Goal: Task Accomplishment & Management: Manage account settings

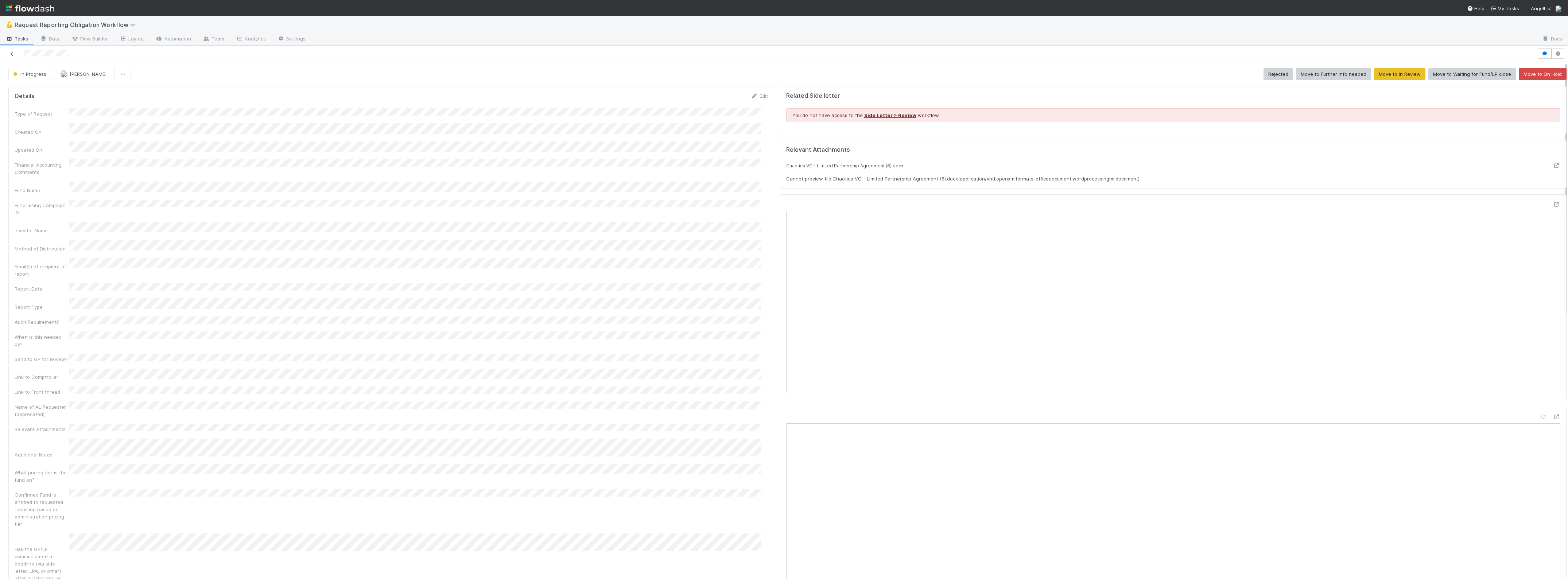
click at [13, 54] on icon at bounding box center [12, 53] width 8 height 4
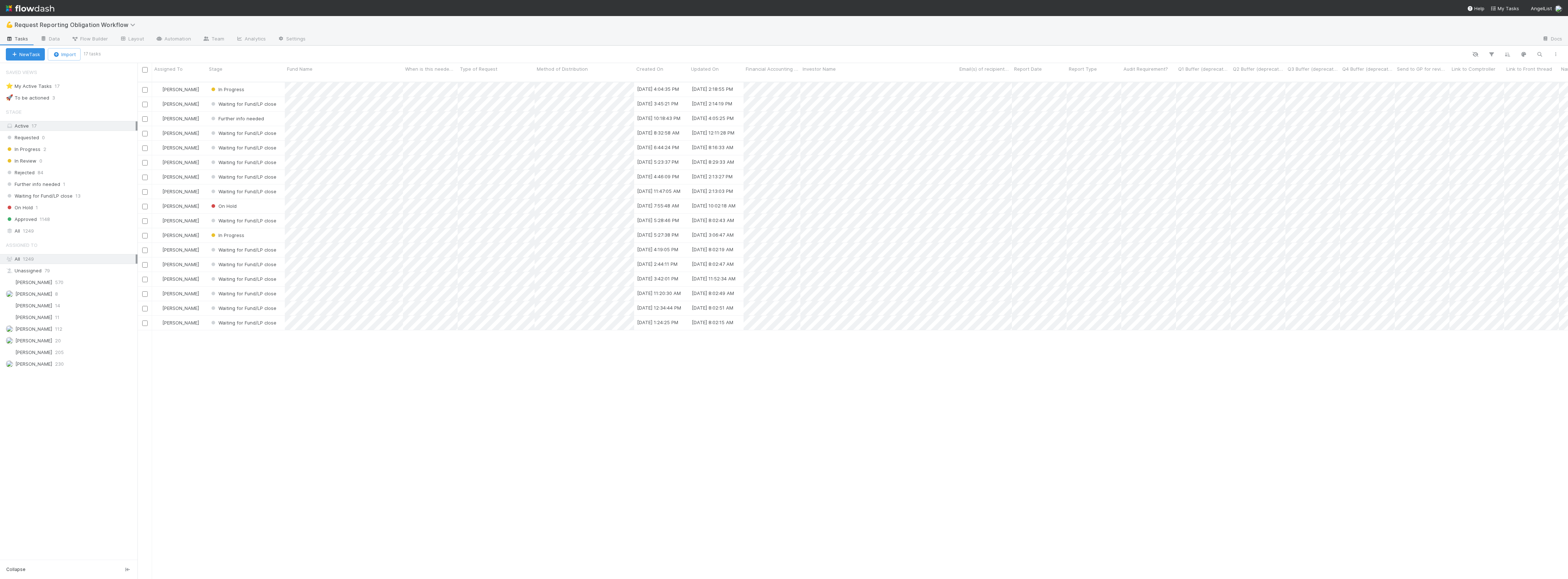
scroll to position [495, 1424]
click at [229, 232] on div "In Progress" at bounding box center [227, 235] width 35 height 8
click at [236, 305] on div "Waiting for Fund/LP close" at bounding box center [258, 310] width 103 height 13
click at [123, 26] on span "Request Reporting Obligation Workflow" at bounding box center [77, 25] width 124 height 8
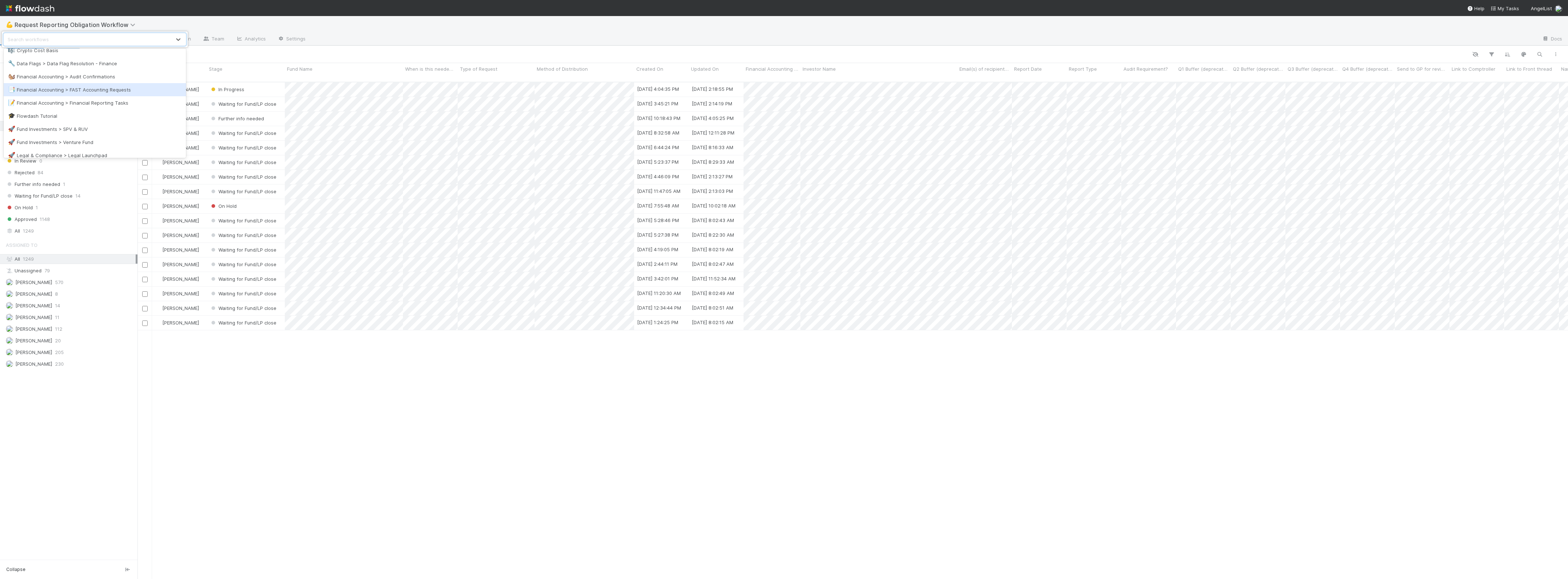
click at [96, 92] on div "📑 Financial Accounting > FAST Accounting Requests" at bounding box center [95, 90] width 173 height 8
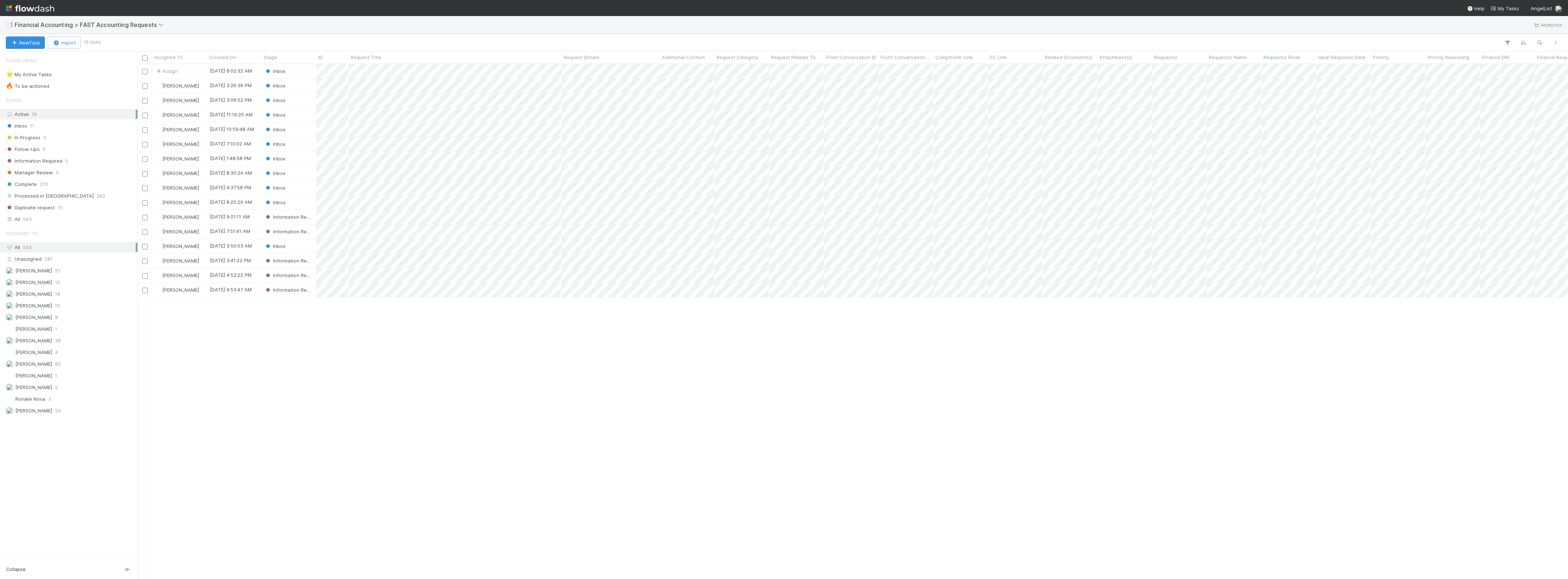
scroll to position [507, 1424]
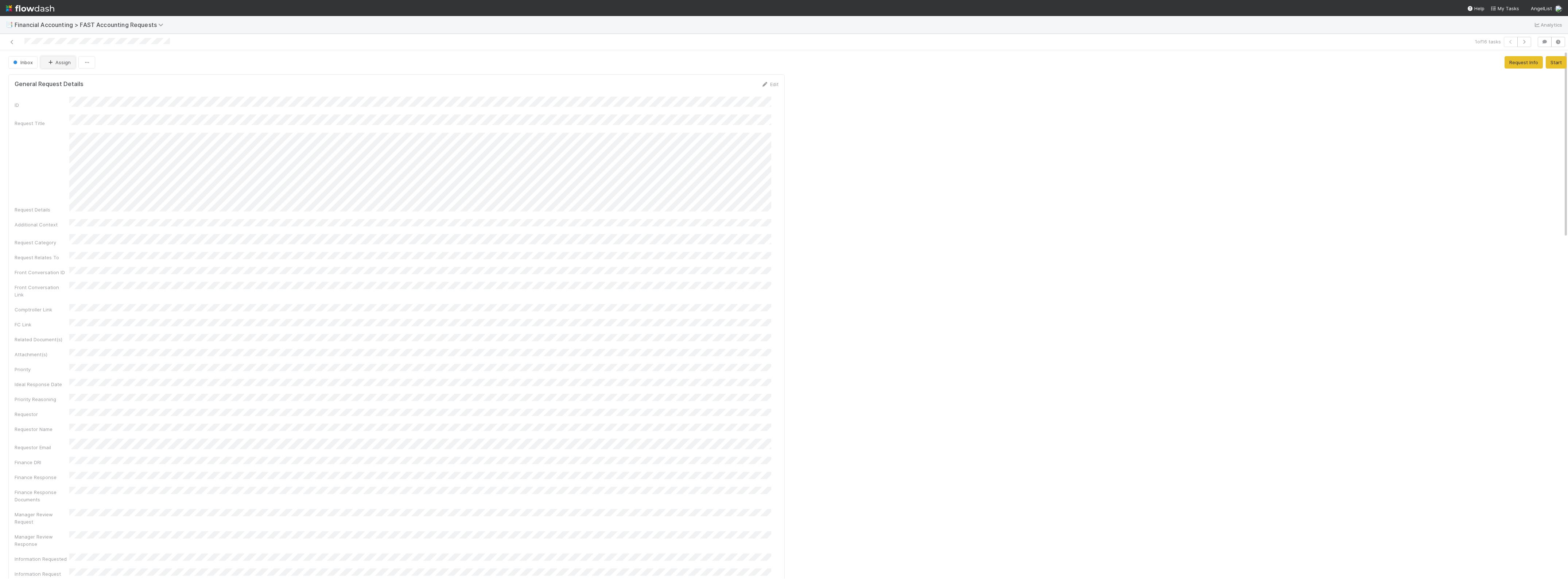
click at [50, 61] on icon "button" at bounding box center [51, 62] width 8 height 4
click at [323, 93] on div at bounding box center [784, 289] width 1568 height 579
click at [70, 59] on button "Assign" at bounding box center [58, 63] width 35 height 13
click at [80, 80] on span "[PERSON_NAME]" at bounding box center [70, 80] width 37 height 6
click at [13, 41] on icon at bounding box center [12, 42] width 8 height 4
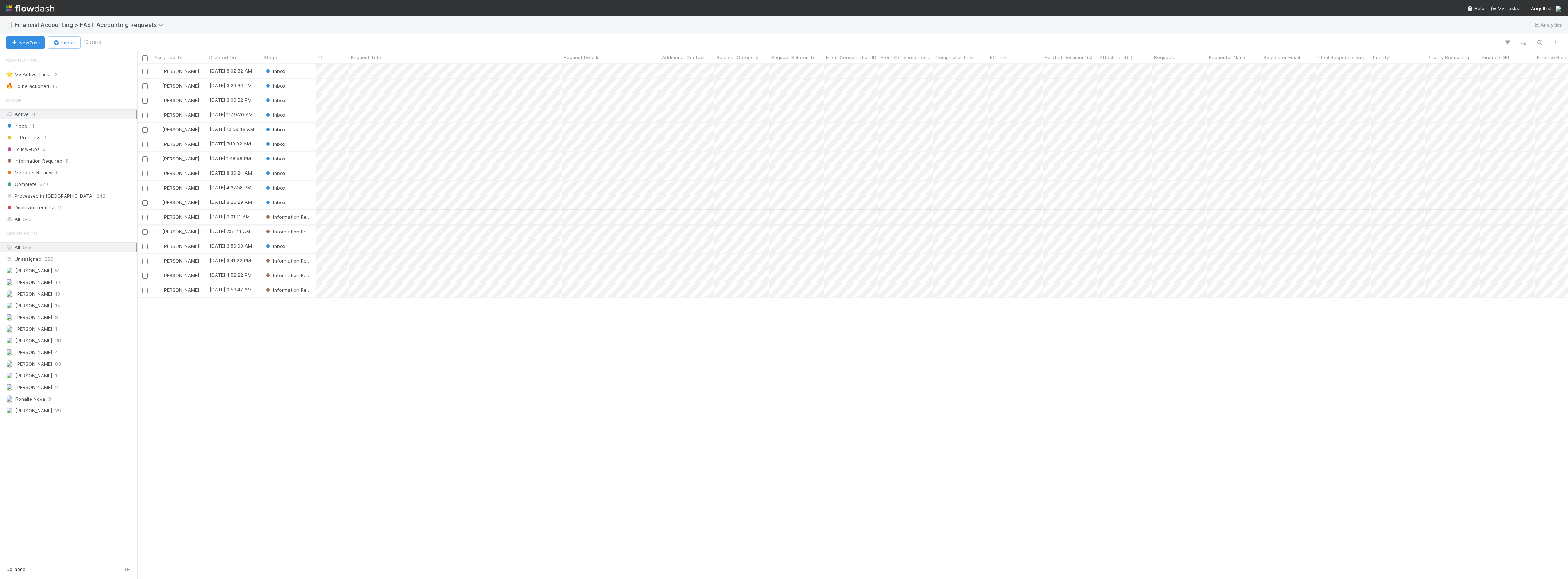
scroll to position [507, 1424]
click at [306, 187] on div "Inbox" at bounding box center [289, 188] width 54 height 14
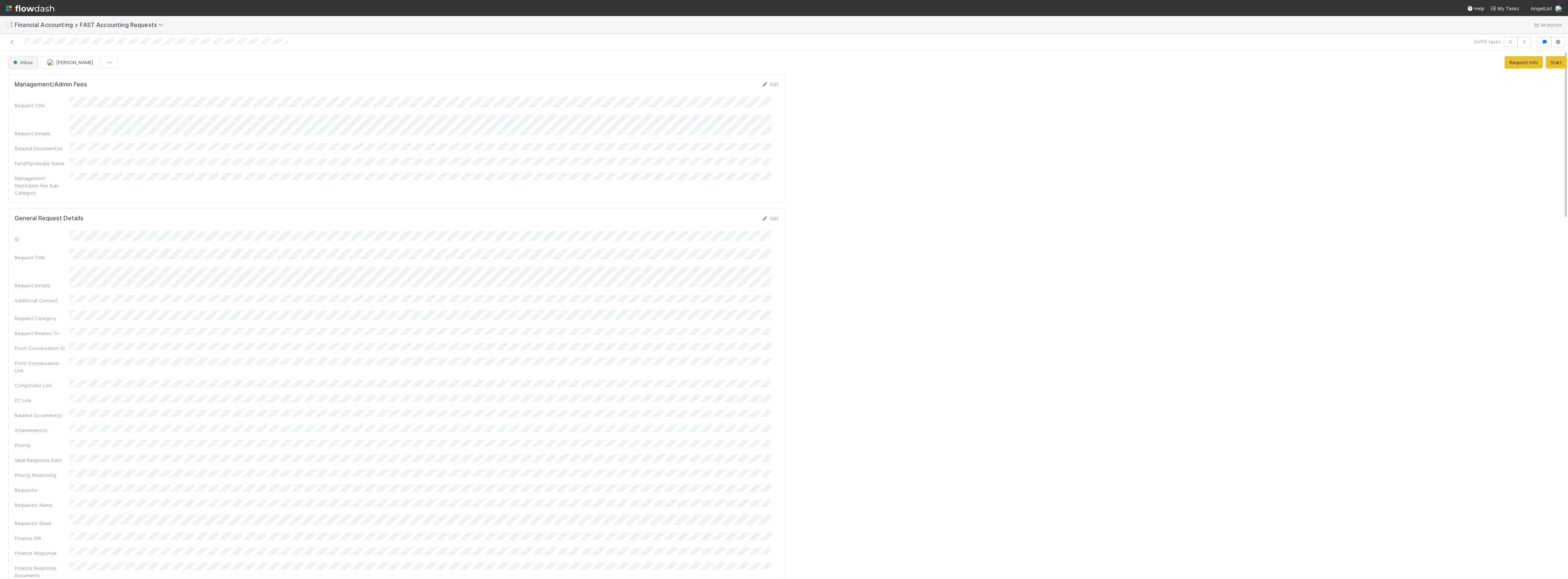
click at [23, 63] on span "Inbox" at bounding box center [22, 62] width 21 height 6
click at [51, 121] on span "Information Required" at bounding box center [38, 120] width 56 height 6
click at [14, 40] on icon at bounding box center [12, 42] width 8 height 4
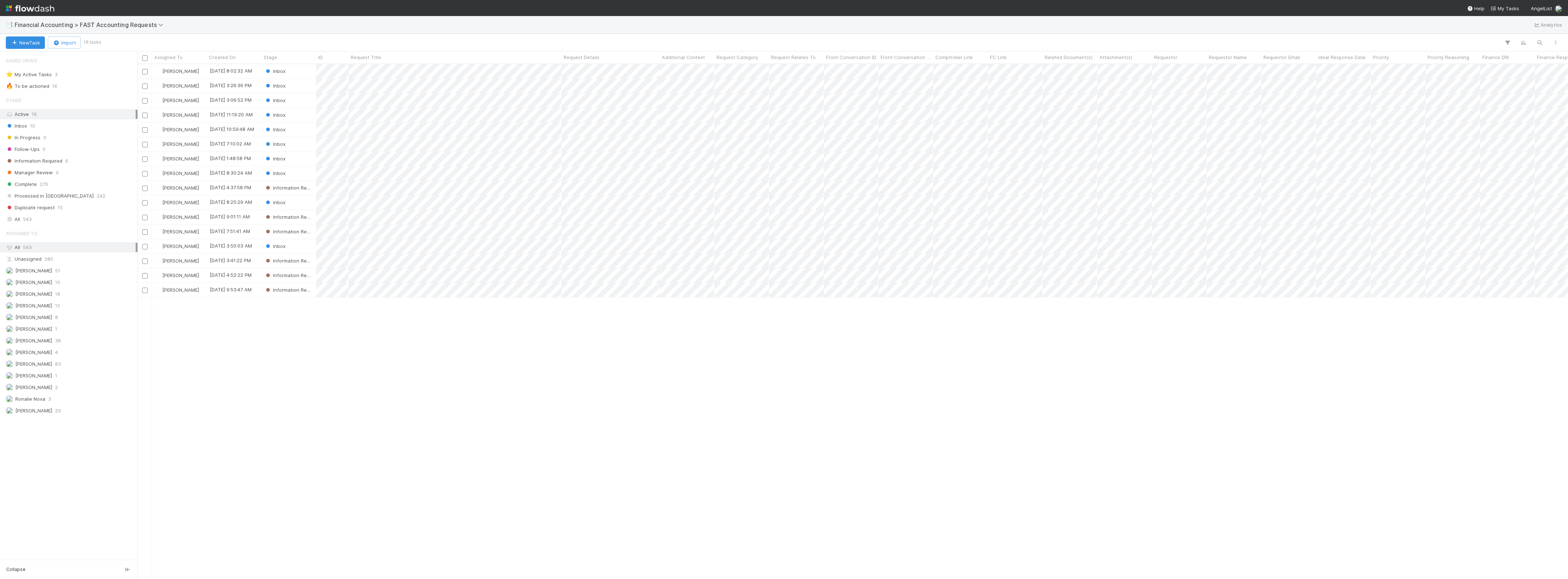
scroll to position [507, 1424]
click at [194, 215] on div "Zach Byers" at bounding box center [179, 217] width 54 height 14
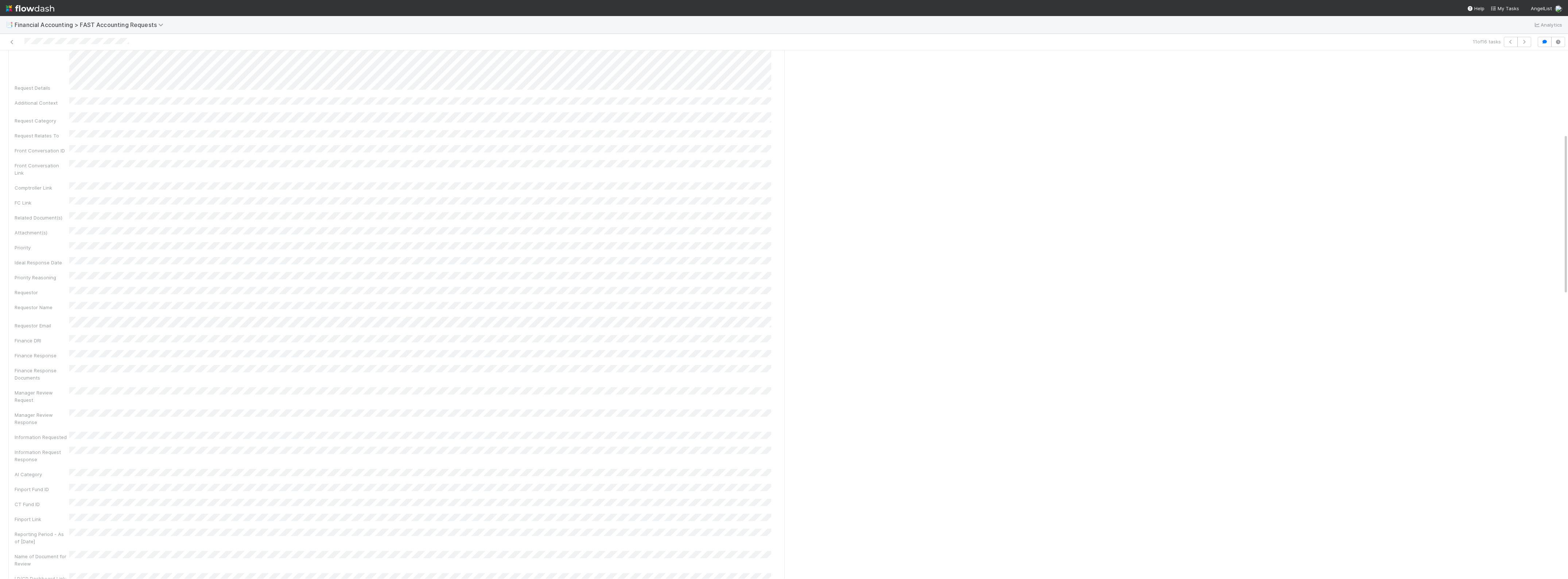
scroll to position [273, 0]
click at [8, 42] on div at bounding box center [386, 42] width 767 height 10
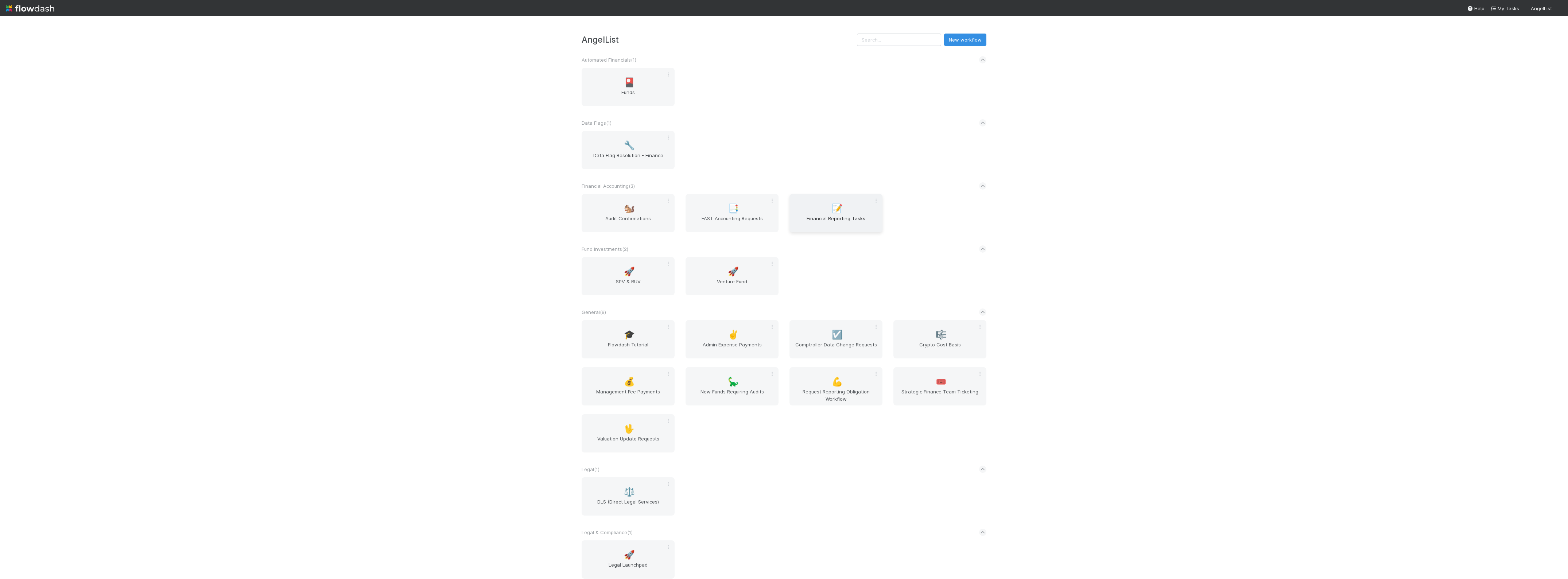
click at [832, 217] on span "Financial Reporting Tasks" at bounding box center [836, 221] width 87 height 15
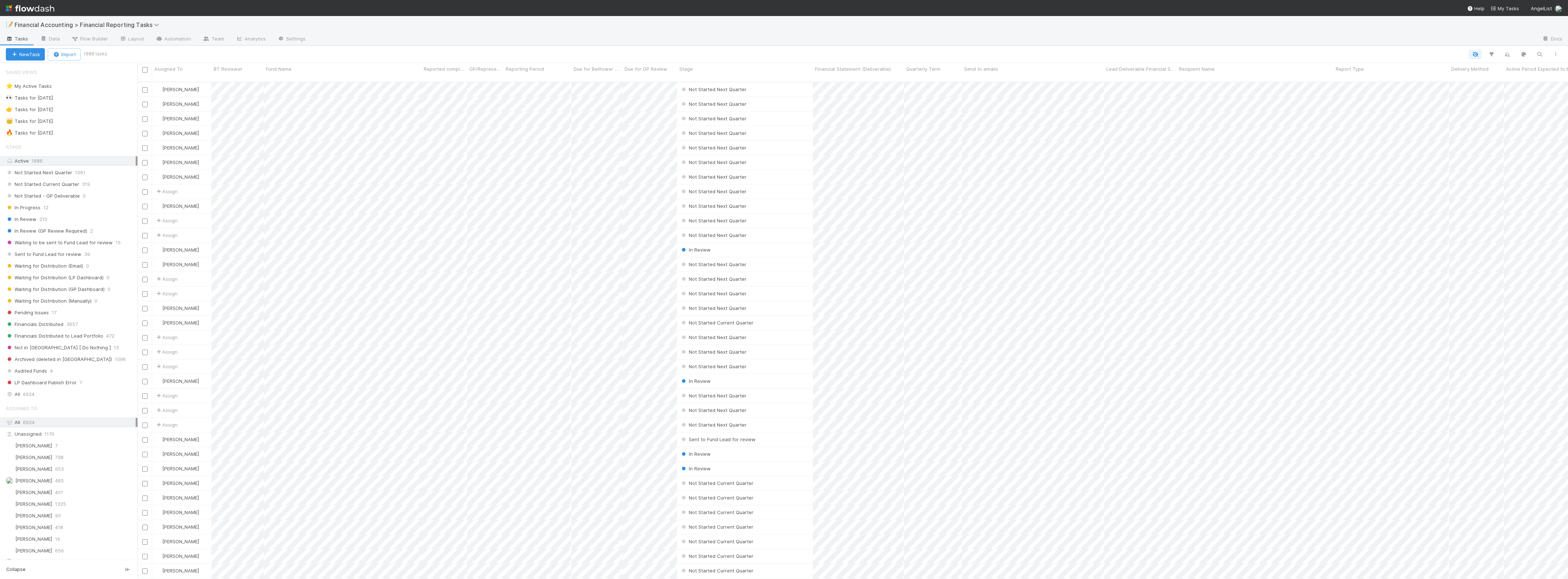
scroll to position [495, 1424]
click at [66, 135] on div "🔥 Tasks for 2025-06-30 883" at bounding box center [72, 133] width 132 height 9
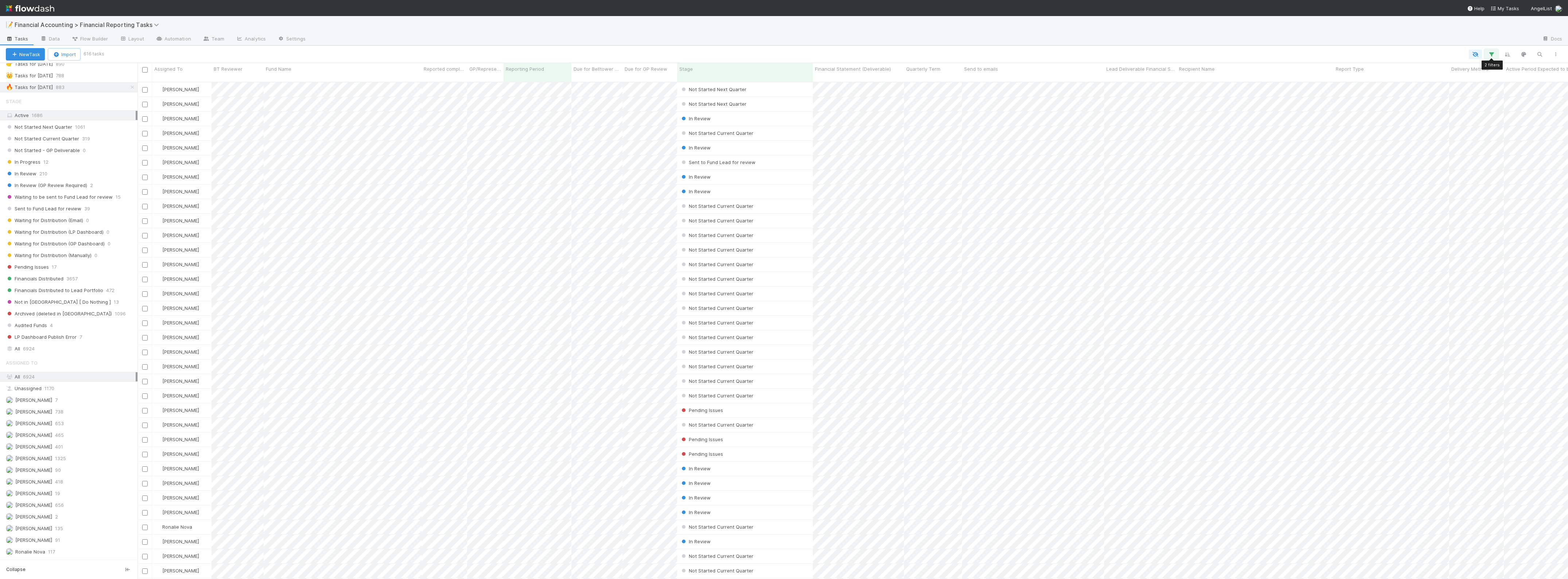
click at [1496, 50] on button "button" at bounding box center [1491, 54] width 13 height 9
click at [1288, 121] on link "And.." at bounding box center [1286, 127] width 23 height 11
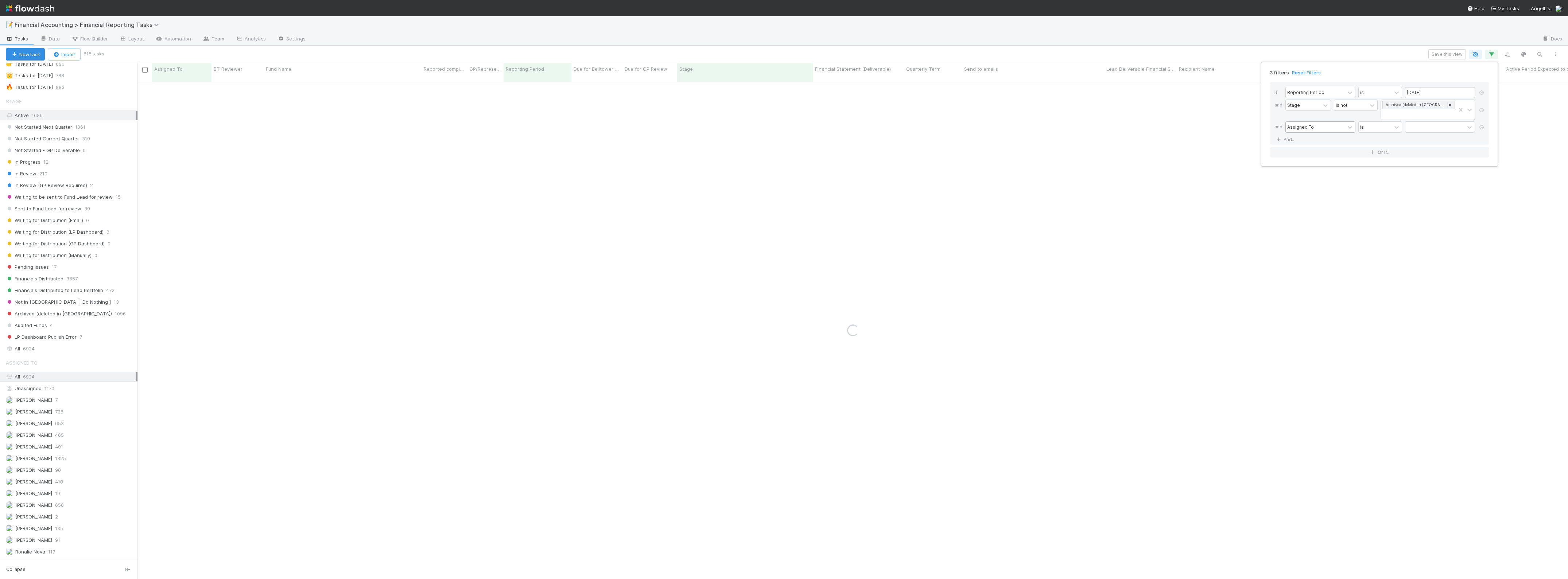
click at [1319, 124] on div "Assigned To" at bounding box center [1315, 127] width 59 height 11
drag, startPoint x: 1315, startPoint y: 226, endPoint x: 1332, endPoint y: 203, distance: 28.6
click at [1315, 228] on div "Quarterly Term" at bounding box center [1320, 232] width 70 height 13
click at [1394, 128] on icon at bounding box center [1397, 127] width 8 height 8
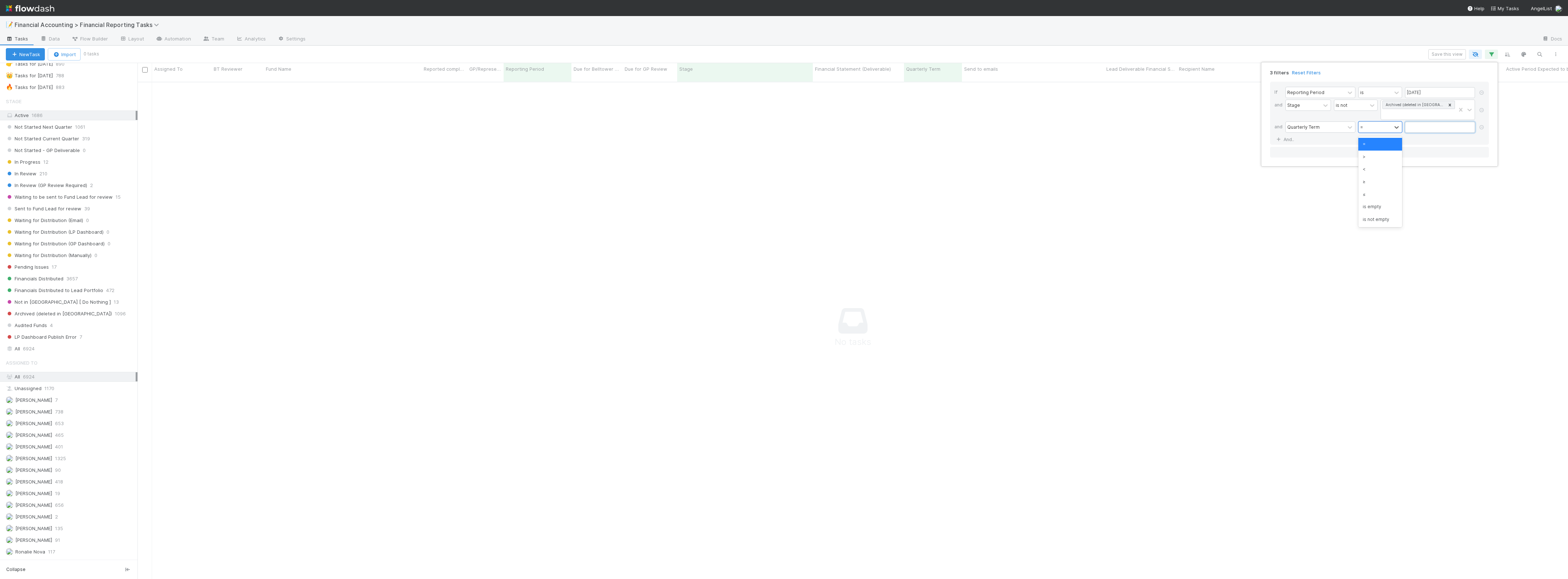
click at [1433, 128] on input "text" at bounding box center [1440, 127] width 70 height 11
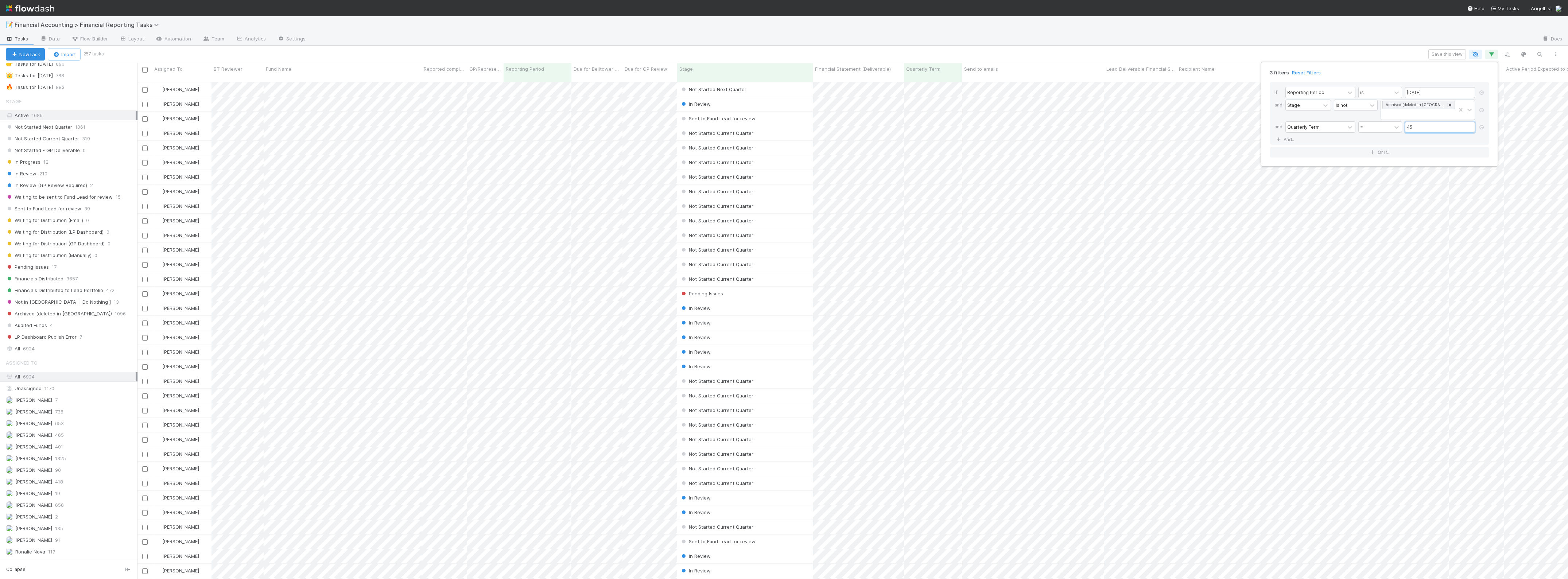
scroll to position [495, 1424]
type input "45"
click at [337, 50] on div "3 filters Reset Filters If Reporting Period is 06/30/2025 and Stage is not Arch…" at bounding box center [784, 289] width 1568 height 579
click at [1488, 54] on icon "button" at bounding box center [1491, 54] width 8 height 6
click at [1289, 139] on link "And.." at bounding box center [1286, 139] width 23 height 11
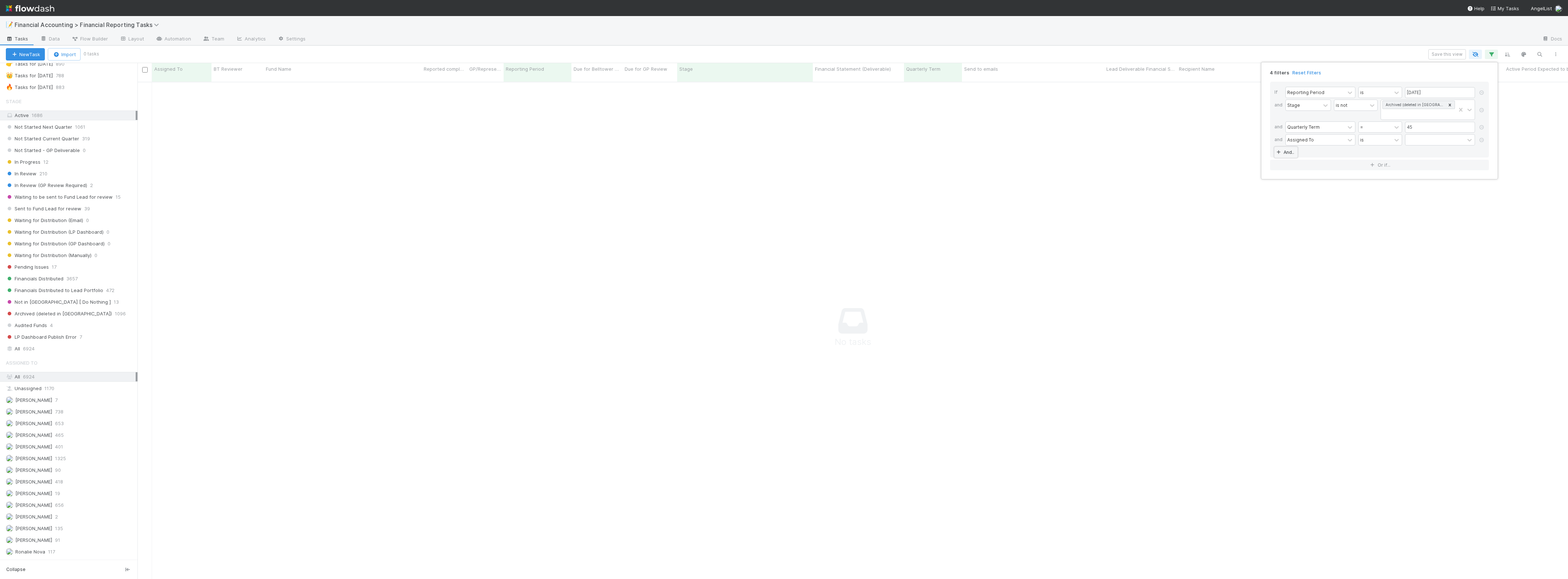
scroll to position [489, 1417]
click at [1483, 140] on icon at bounding box center [1482, 140] width 8 height 4
click at [1367, 108] on div "is not" at bounding box center [1351, 105] width 33 height 11
click at [1379, 123] on div "is" at bounding box center [1380, 122] width 44 height 13
click at [1451, 104] on icon at bounding box center [1450, 105] width 5 height 5
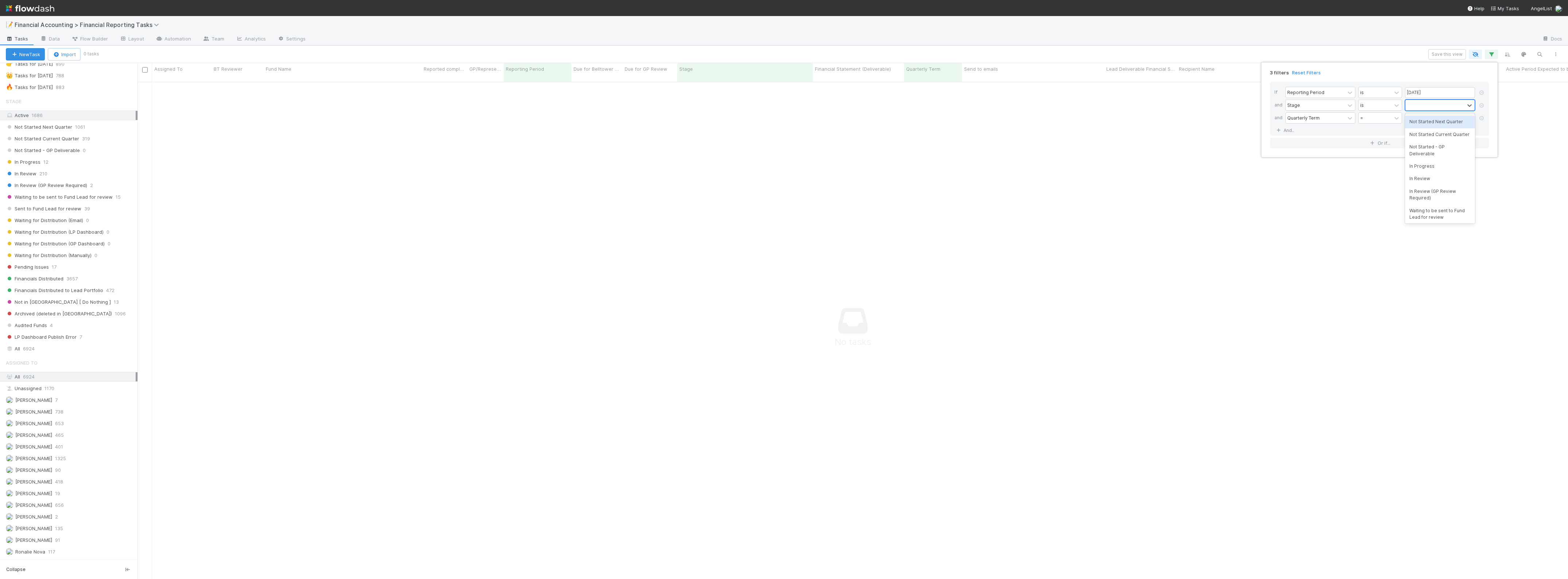
click at [1433, 122] on div "Not Started Next Quarter" at bounding box center [1440, 122] width 70 height 13
click at [1428, 110] on div "Not Started Next Quarter" at bounding box center [1430, 109] width 50 height 20
click at [1431, 134] on div "Not Started Current Quarter" at bounding box center [1440, 132] width 70 height 13
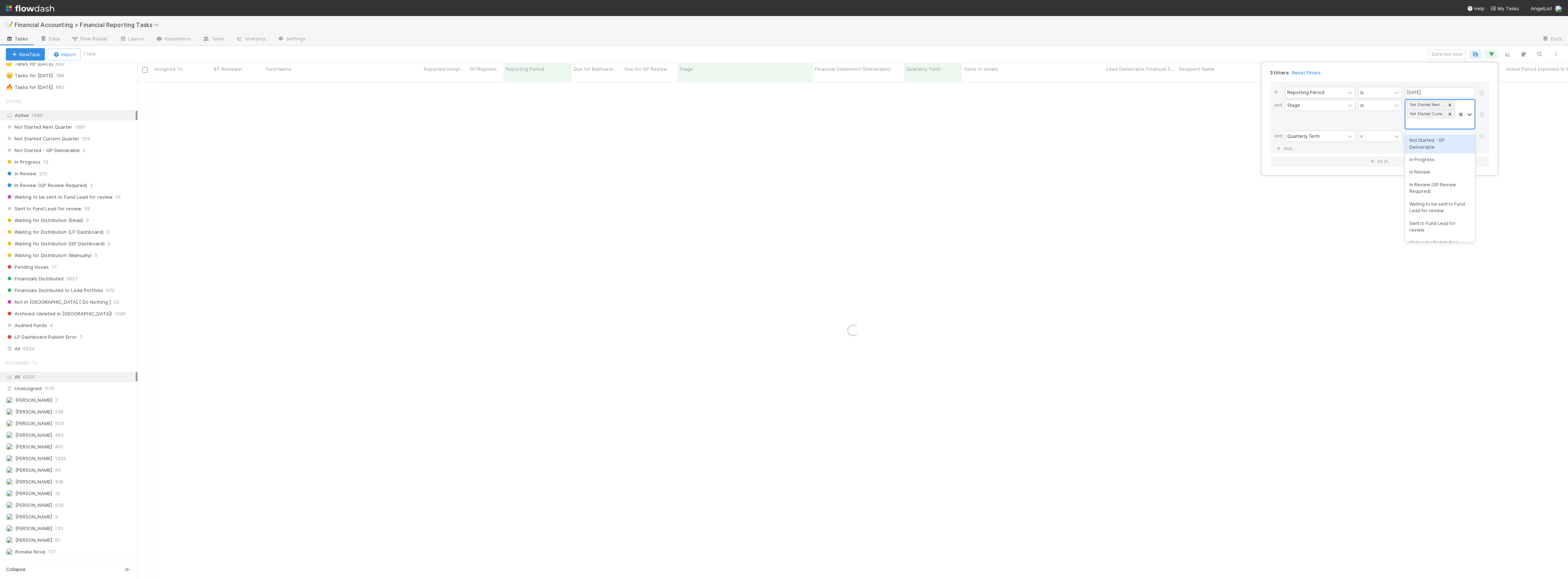
click at [1427, 123] on div "Not Started Next Quarter Not Started Current Quarter" at bounding box center [1430, 115] width 50 height 29
click at [1435, 147] on div "Not Started - GP Deliverable" at bounding box center [1440, 144] width 70 height 20
click at [1438, 134] on div "Not Started Next Quarter Not Started Current Quarter Not Started - GP Deliverab…" at bounding box center [1430, 119] width 50 height 38
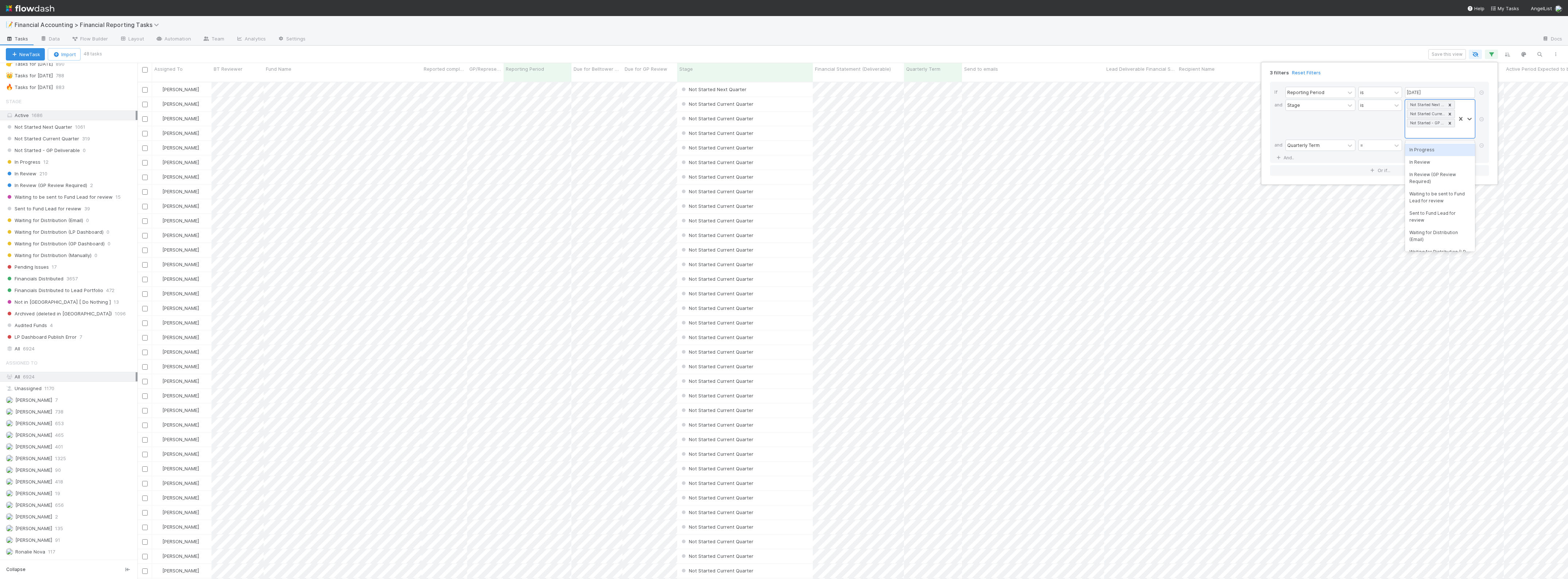
click at [1424, 150] on div "In Progress" at bounding box center [1440, 150] width 70 height 13
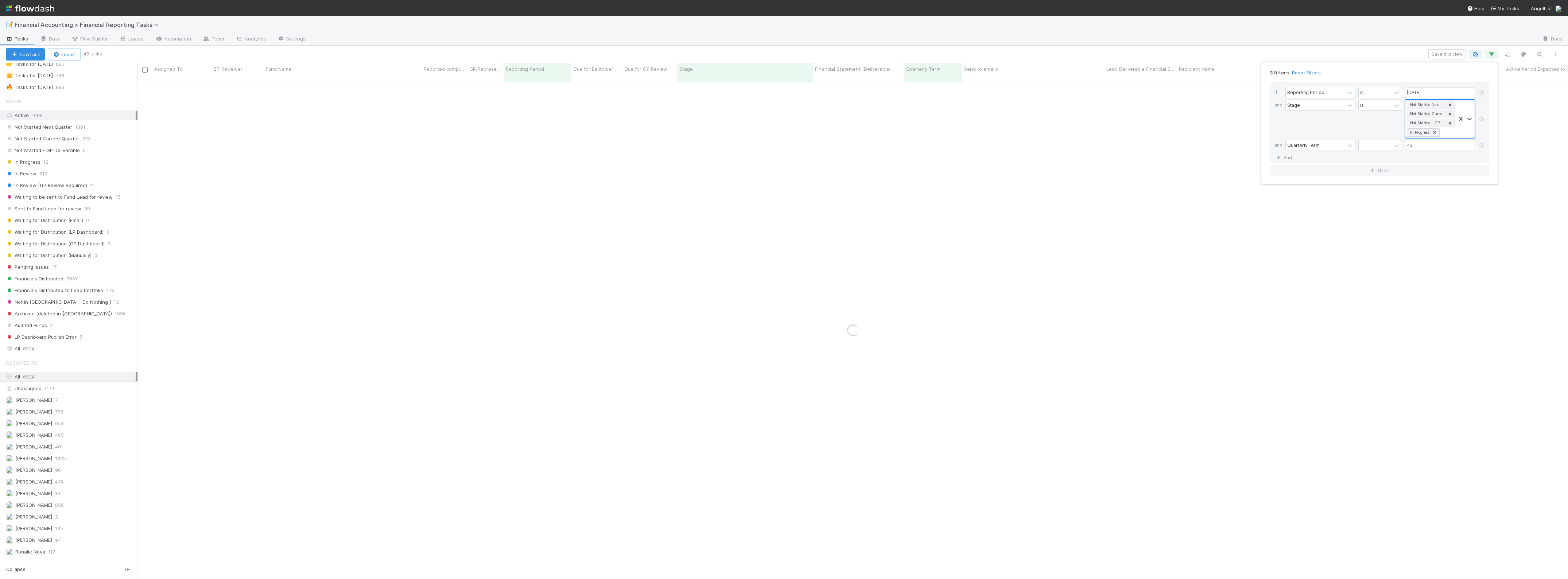
click at [1447, 132] on div "Not Started Next Quarter Not Started Current Quarter Not Started - GP Deliverab…" at bounding box center [1430, 119] width 50 height 38
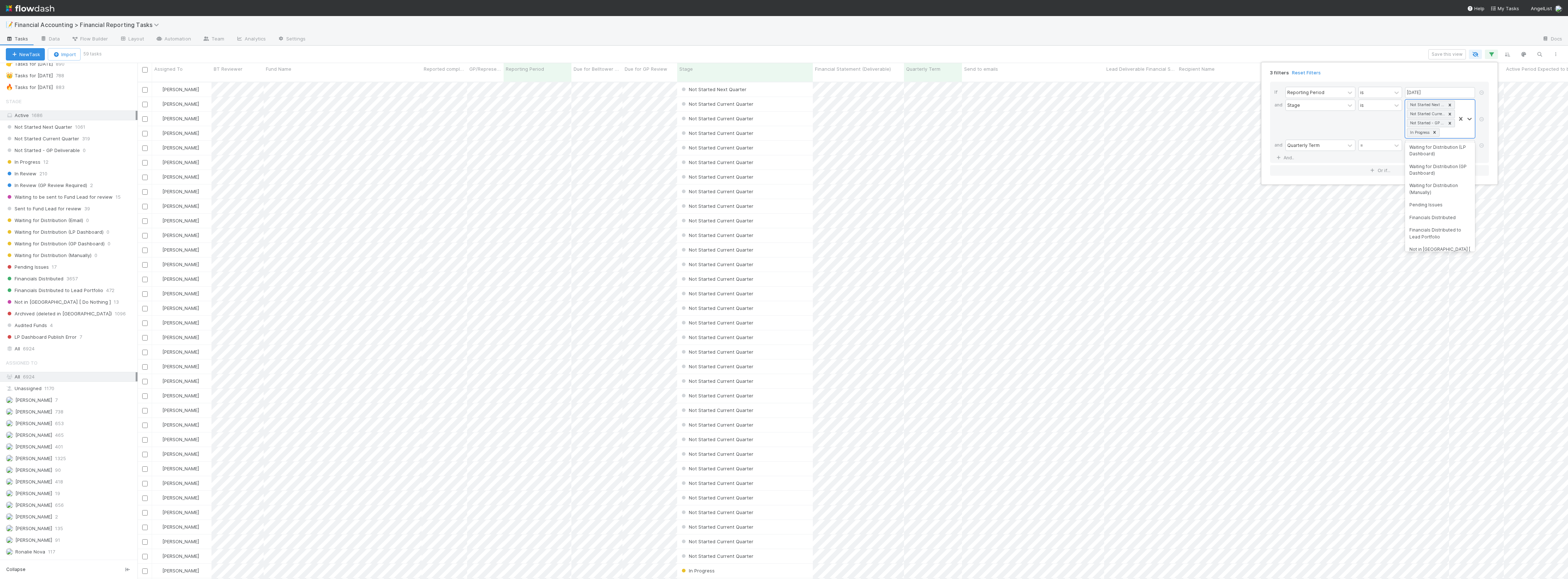
scroll to position [137, 0]
click at [529, 23] on div "3 filters Reset Filters If Reporting Period is 06/30/2025 and Stage is Not Star…" at bounding box center [784, 289] width 1568 height 579
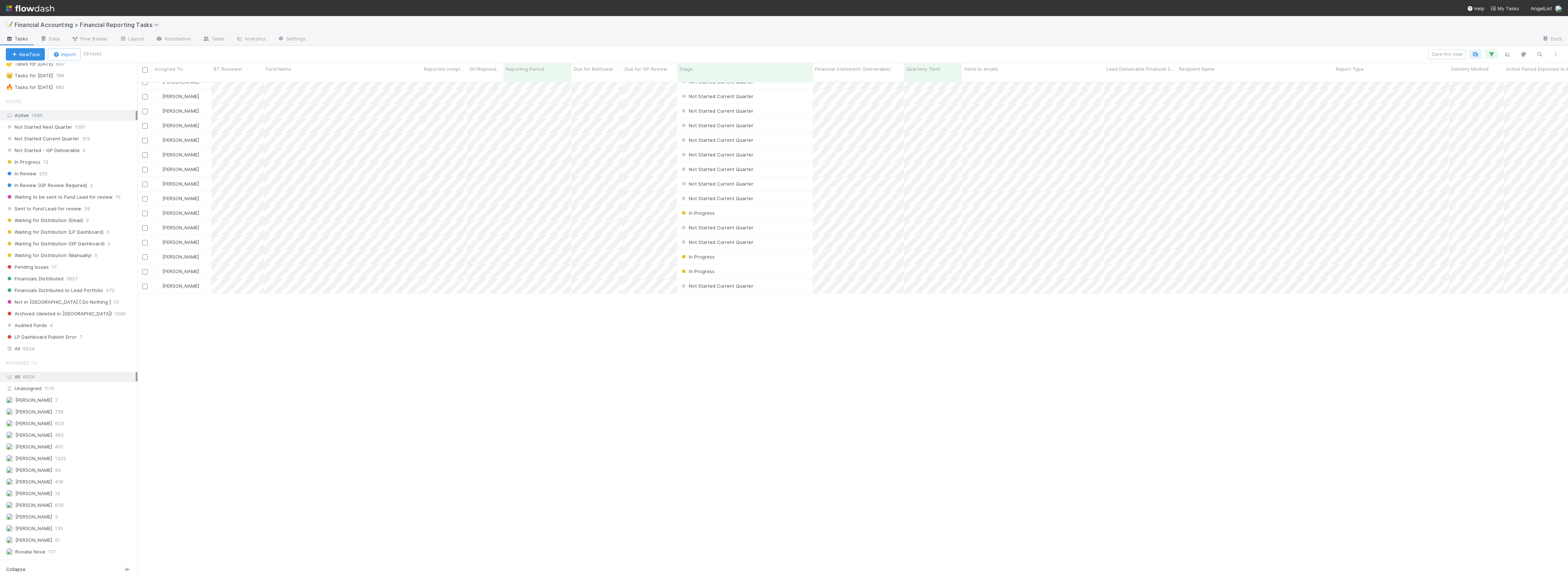
scroll to position [0, 0]
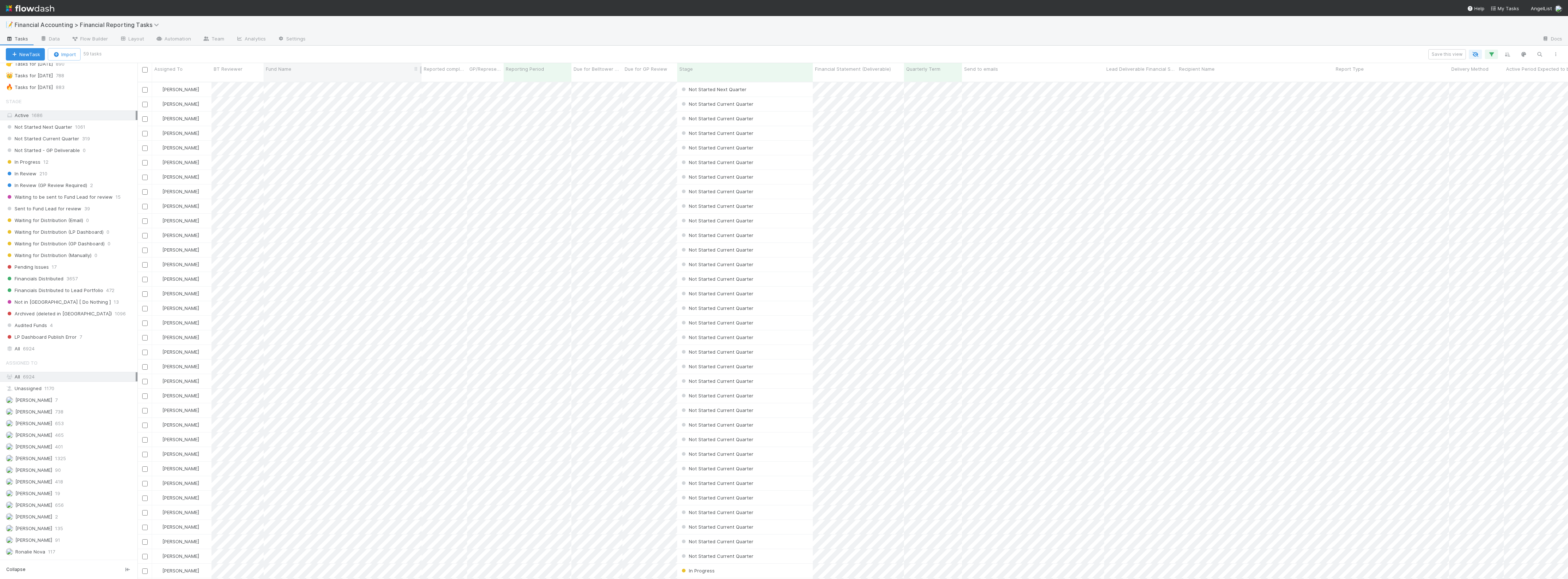
click at [308, 72] on div "Fund Name" at bounding box center [342, 69] width 154 height 8
click at [348, 52] on div "Sort A → Z Sort Z → A Hide Edit field Delete field" at bounding box center [784, 289] width 1568 height 579
click at [283, 72] on span "Fund Name" at bounding box center [279, 69] width 25 height 8
click at [291, 86] on div "Sort A → Z" at bounding box center [308, 82] width 83 height 11
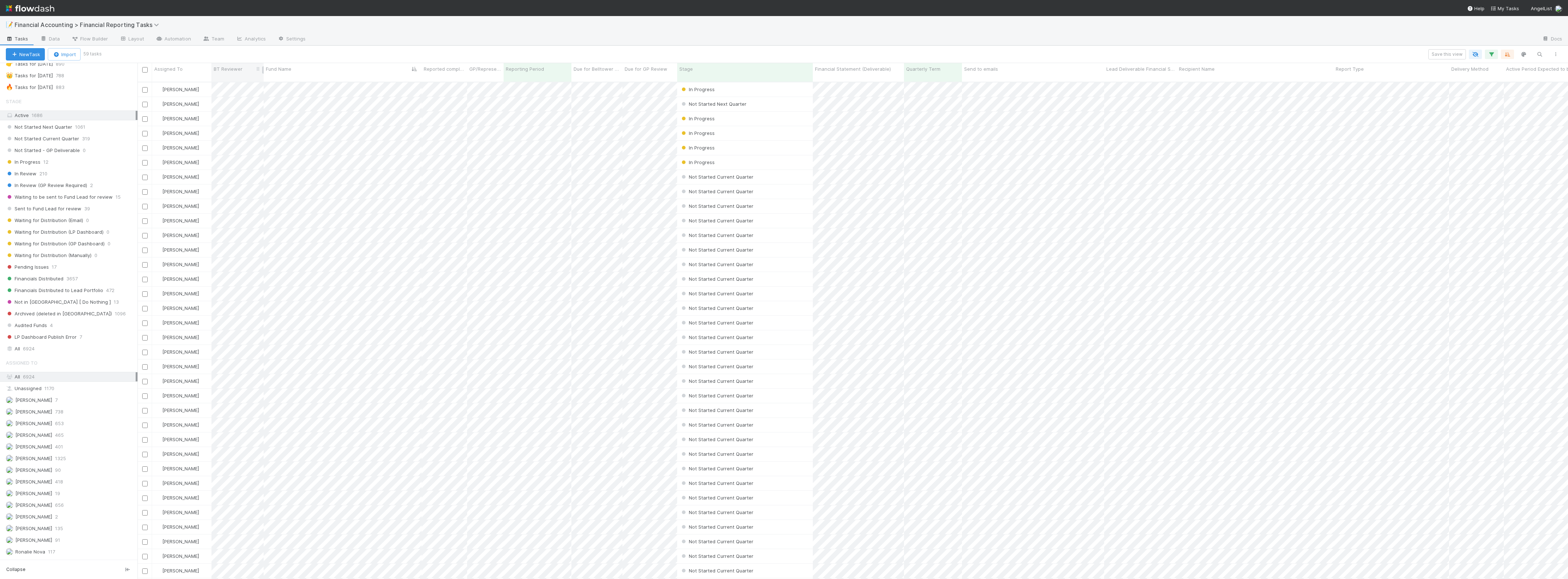
click at [233, 69] on span "BT Reviewer" at bounding box center [229, 69] width 29 height 8
click at [242, 81] on div "Sort A → Z" at bounding box center [255, 82] width 83 height 11
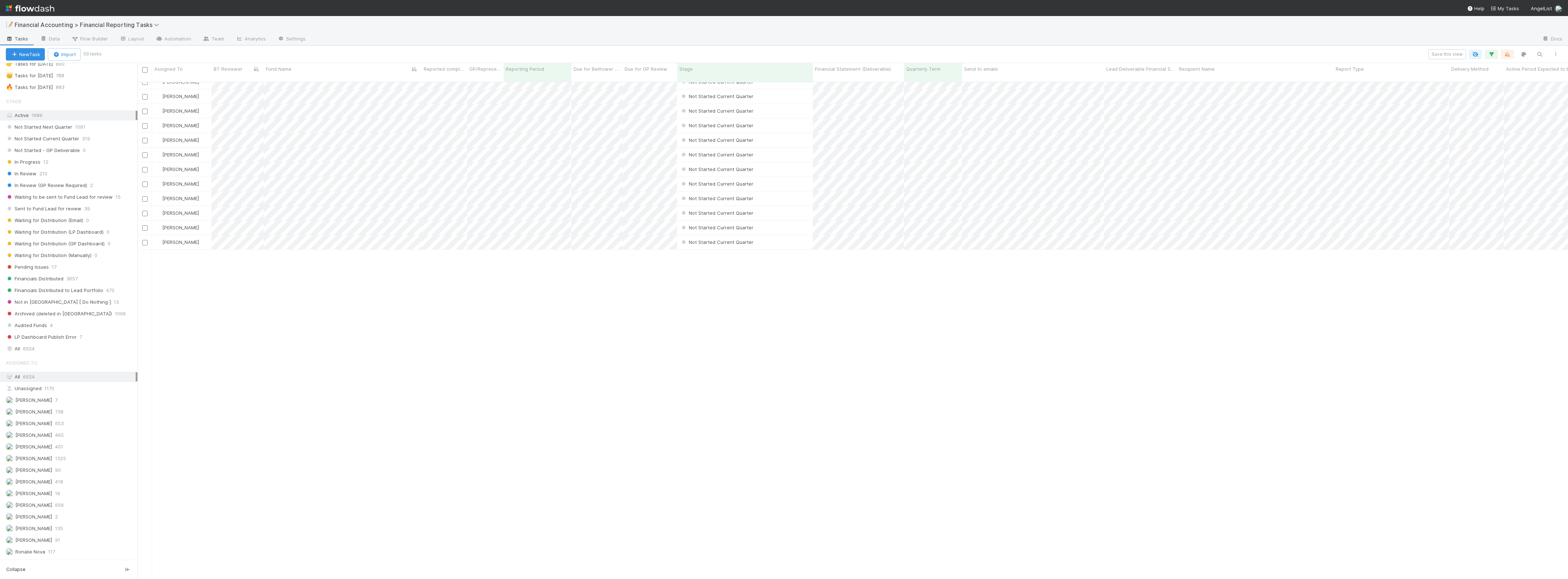
scroll to position [0, 0]
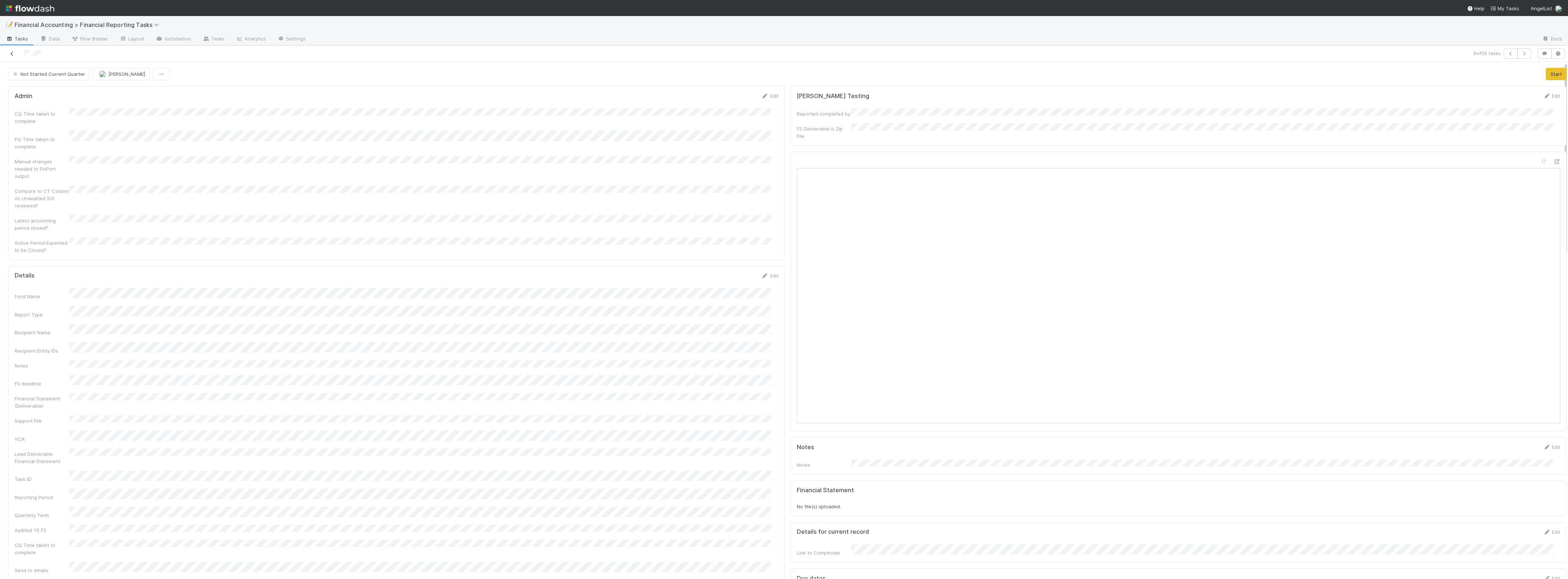
click at [13, 54] on icon at bounding box center [12, 53] width 8 height 4
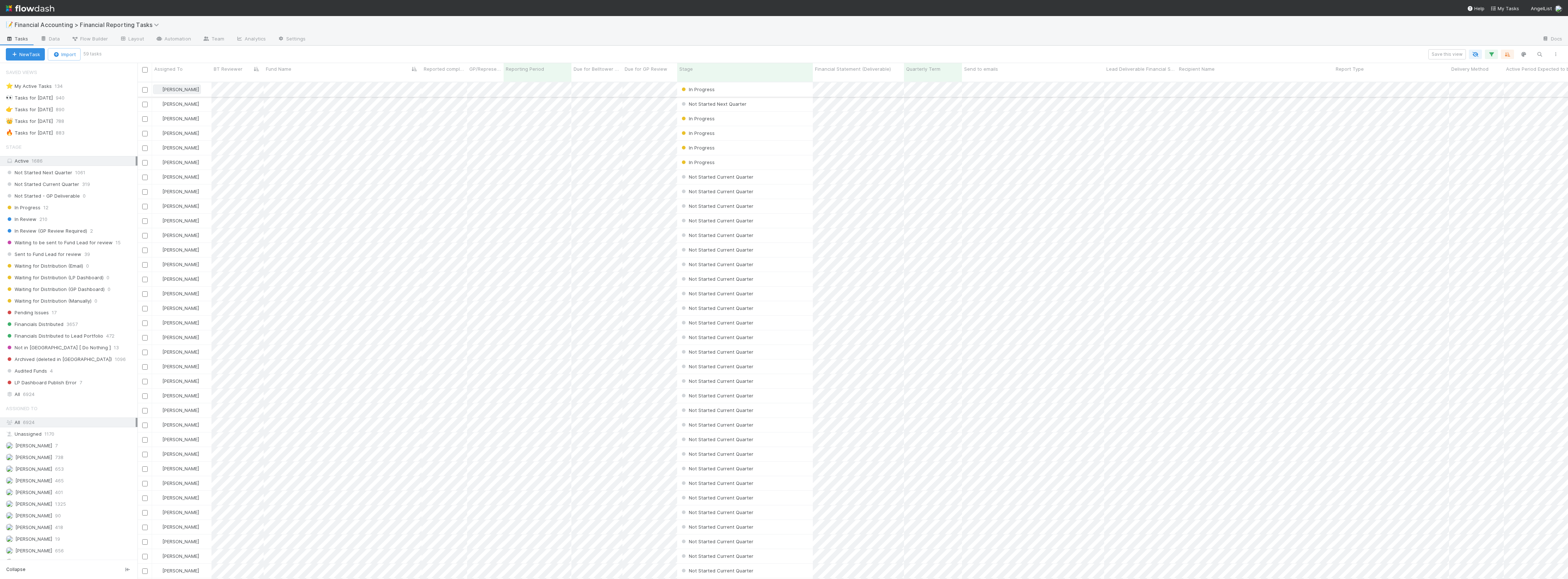
click at [184, 85] on div "Janice Garcia" at bounding box center [177, 89] width 44 height 8
click at [187, 99] on span "Zach Byers you" at bounding box center [190, 99] width 47 height 6
click at [339, 44] on div at bounding box center [924, 39] width 1225 height 11
click at [72, 254] on span "Sent to Fund Lead for review" at bounding box center [43, 254] width 75 height 9
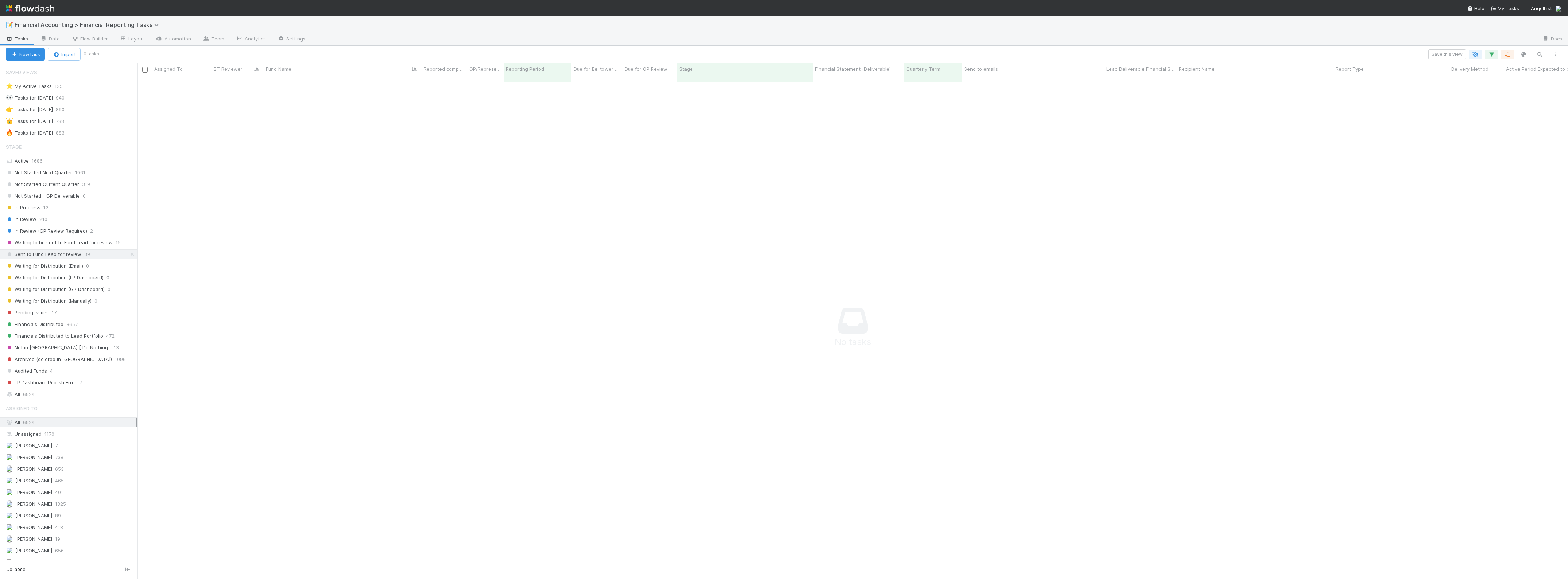
scroll to position [489, 1417]
click at [1492, 53] on icon "button" at bounding box center [1491, 54] width 8 height 6
click at [1483, 120] on icon at bounding box center [1482, 119] width 8 height 4
click at [1016, 52] on div "2 filters Reset Filters If Reporting Period is 06/30/2025 and Quarterly Term = …" at bounding box center [784, 289] width 1568 height 579
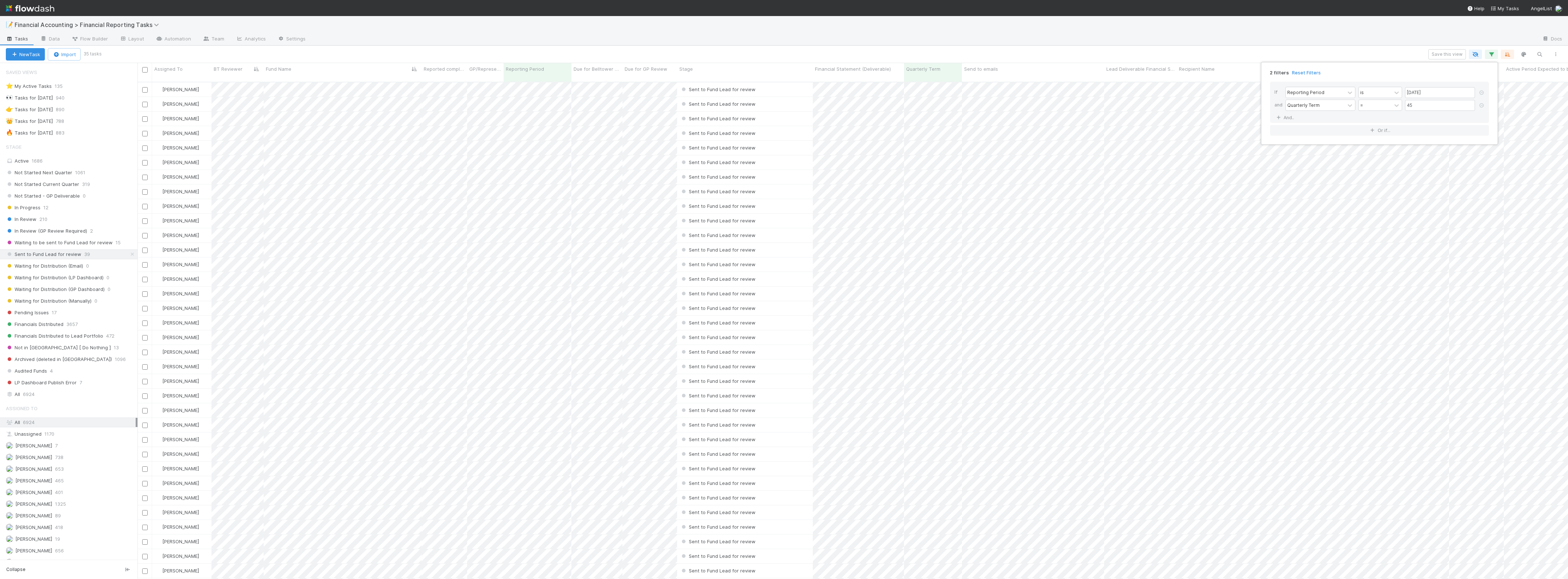
scroll to position [495, 1424]
click at [458, 173] on div "2 filters Reset Filters If Reporting Period is 06/30/2025 and Quarterly Term = …" at bounding box center [784, 289] width 1568 height 579
click at [65, 173] on span "Not Started Next Quarter" at bounding box center [39, 173] width 66 height 9
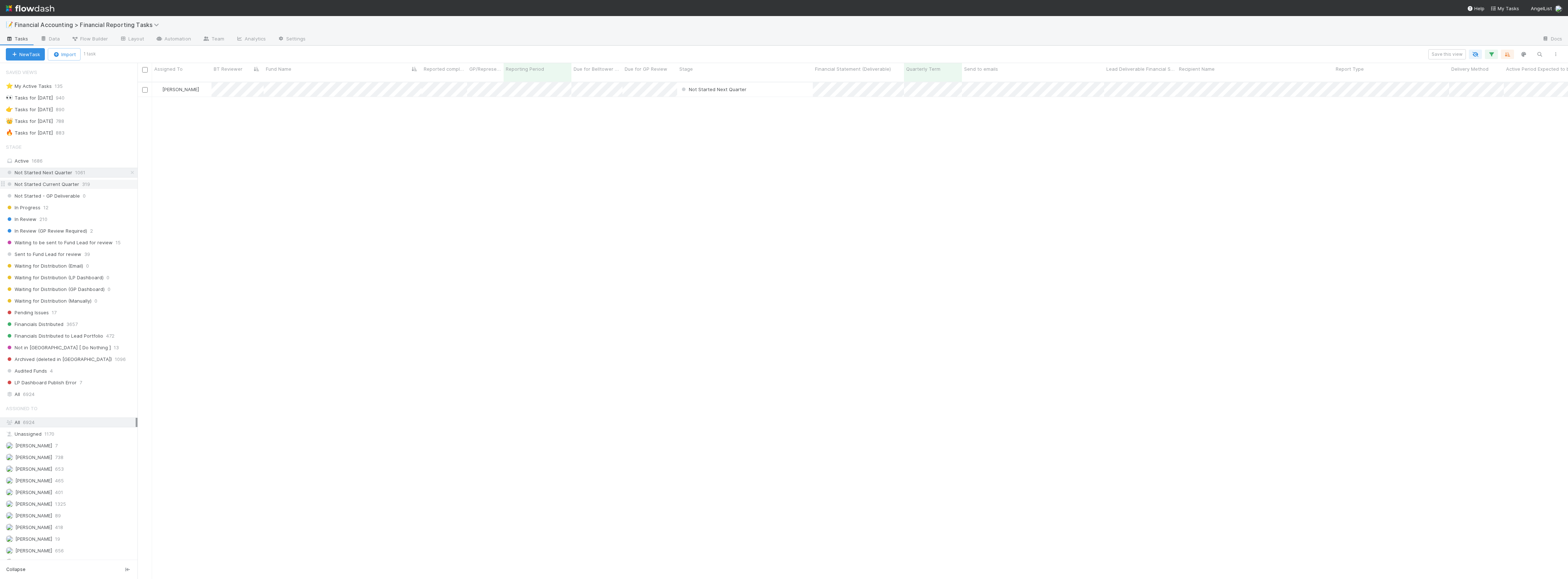
click at [68, 184] on span "Not Started Current Quarter" at bounding box center [42, 184] width 73 height 9
click at [60, 171] on span "Not Started Next Quarter" at bounding box center [39, 173] width 66 height 9
click at [732, 87] on span "Not Started Next Quarter" at bounding box center [713, 89] width 66 height 6
click at [737, 150] on span "Sent to Fund Lead for review" at bounding box center [719, 152] width 75 height 6
click at [66, 254] on span "Sent to Fund Lead for review" at bounding box center [43, 254] width 75 height 9
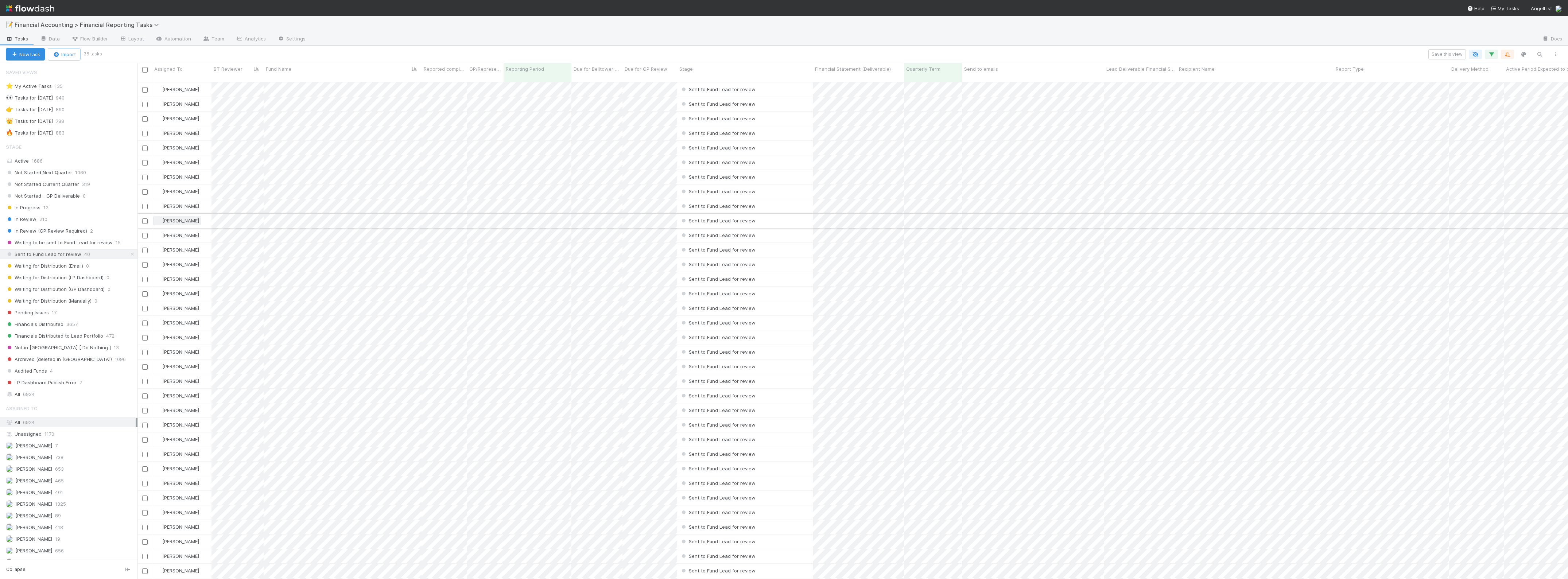
click at [177, 218] on span "[PERSON_NAME]" at bounding box center [180, 220] width 37 height 6
click at [184, 229] on span "[PERSON_NAME]" at bounding box center [185, 230] width 37 height 6
click at [70, 140] on span "Not Started Current Quarter" at bounding box center [42, 139] width 73 height 9
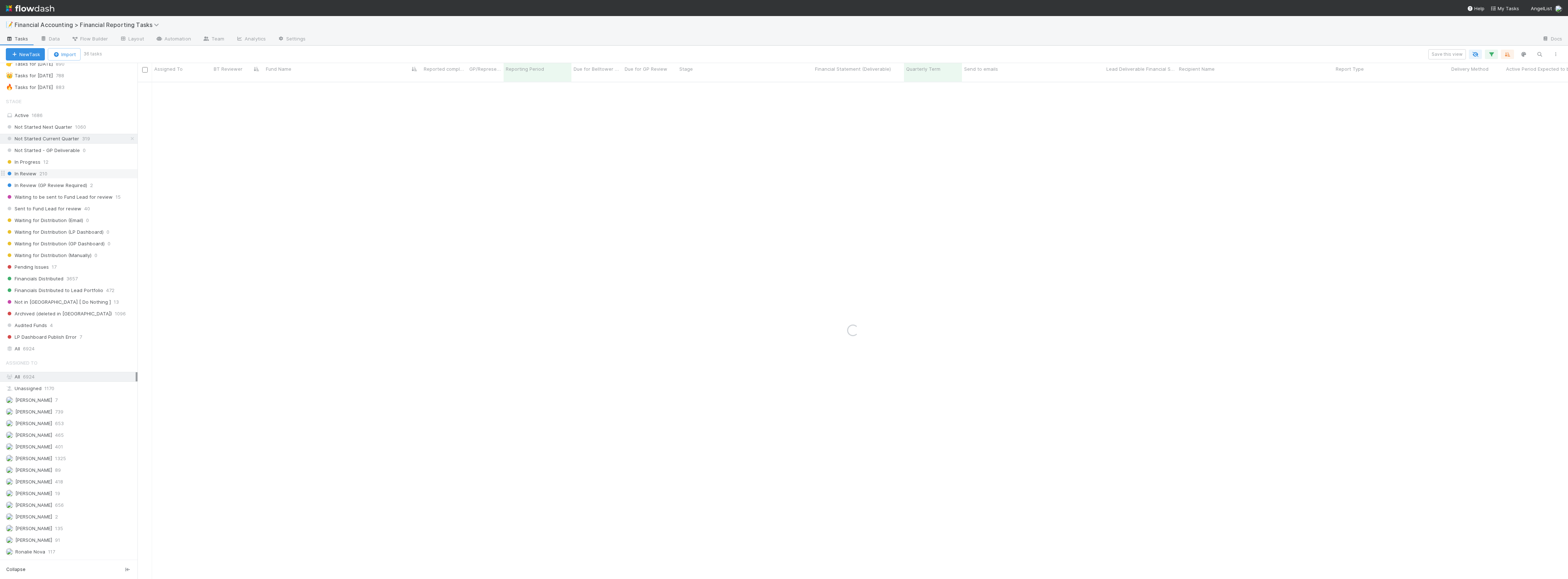
click at [60, 166] on div "In Progress 12" at bounding box center [72, 162] width 132 height 9
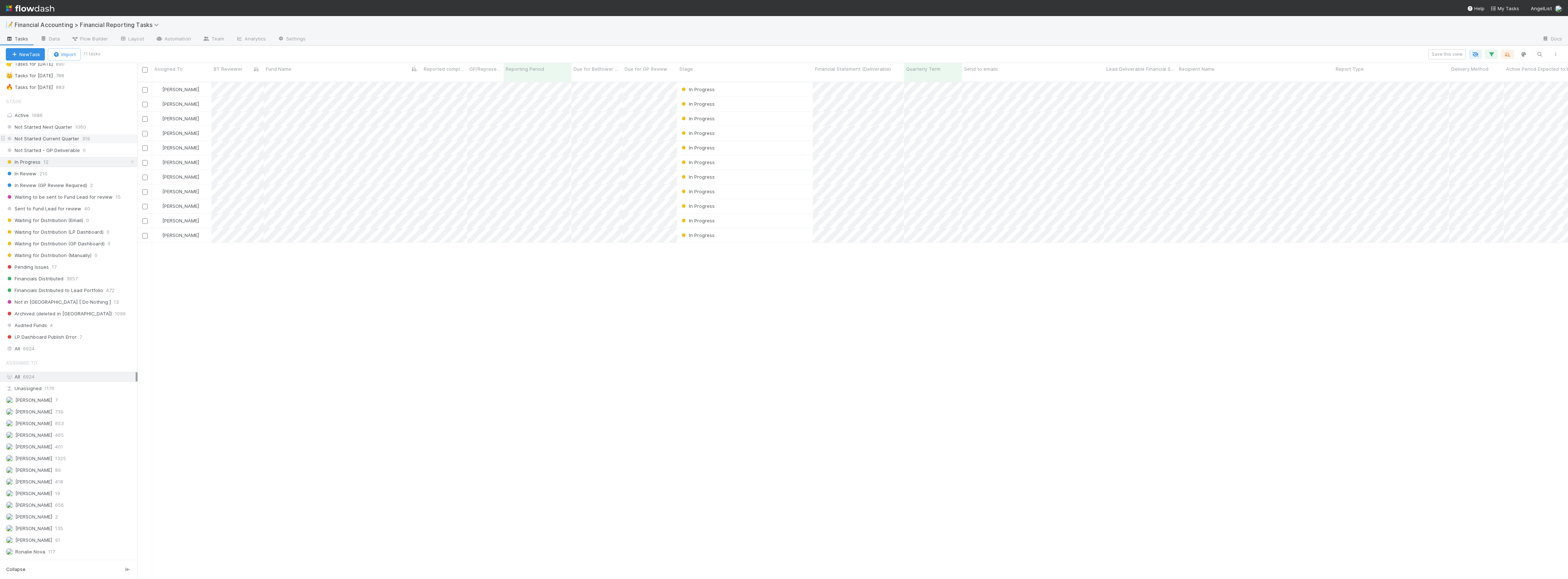
click at [66, 140] on span "Not Started Current Quarter" at bounding box center [42, 139] width 73 height 9
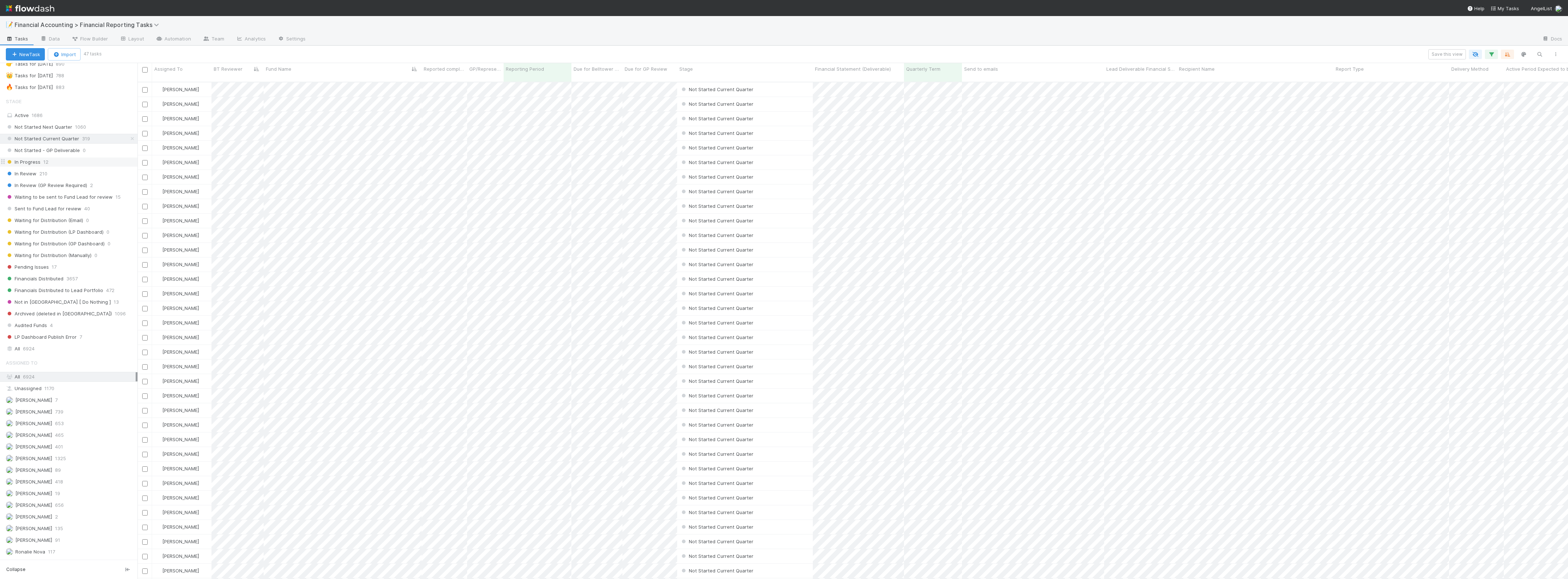
click at [72, 159] on div "In Progress 12" at bounding box center [72, 162] width 132 height 9
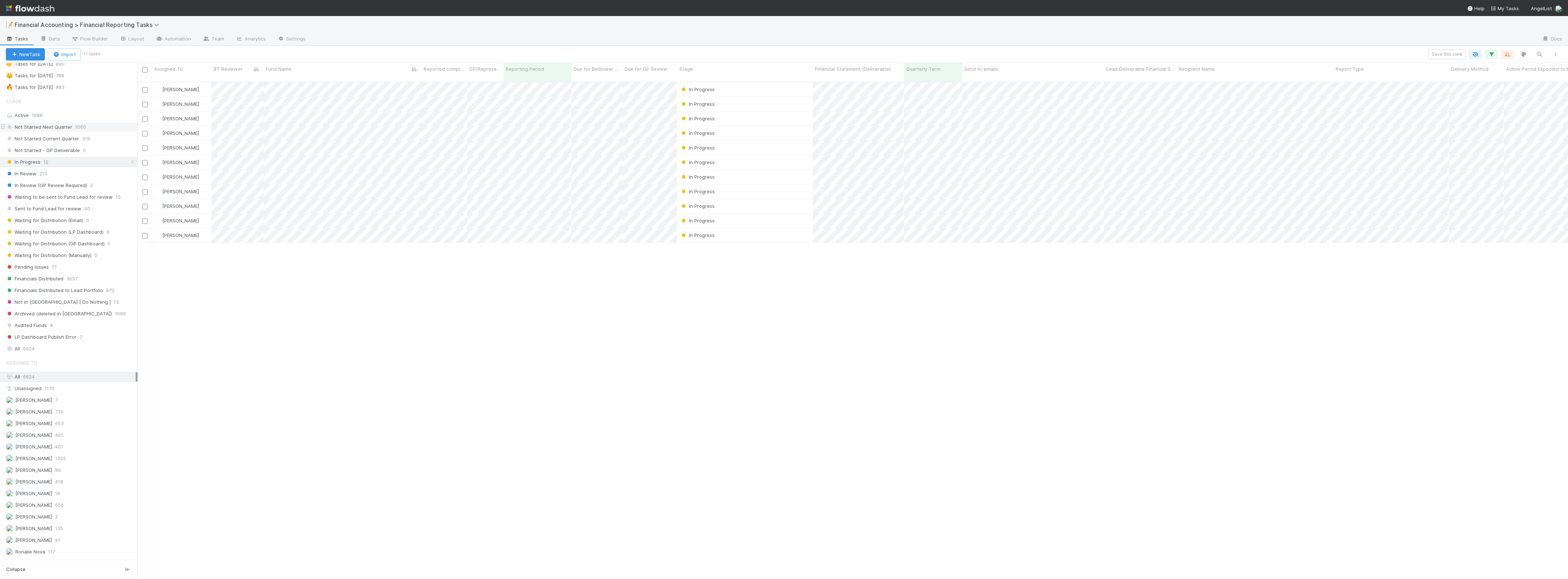
scroll to position [495, 1424]
click at [394, 80] on div at bounding box center [784, 289] width 1568 height 579
click at [202, 82] on div "[PERSON_NAME]" at bounding box center [182, 89] width 60 height 14
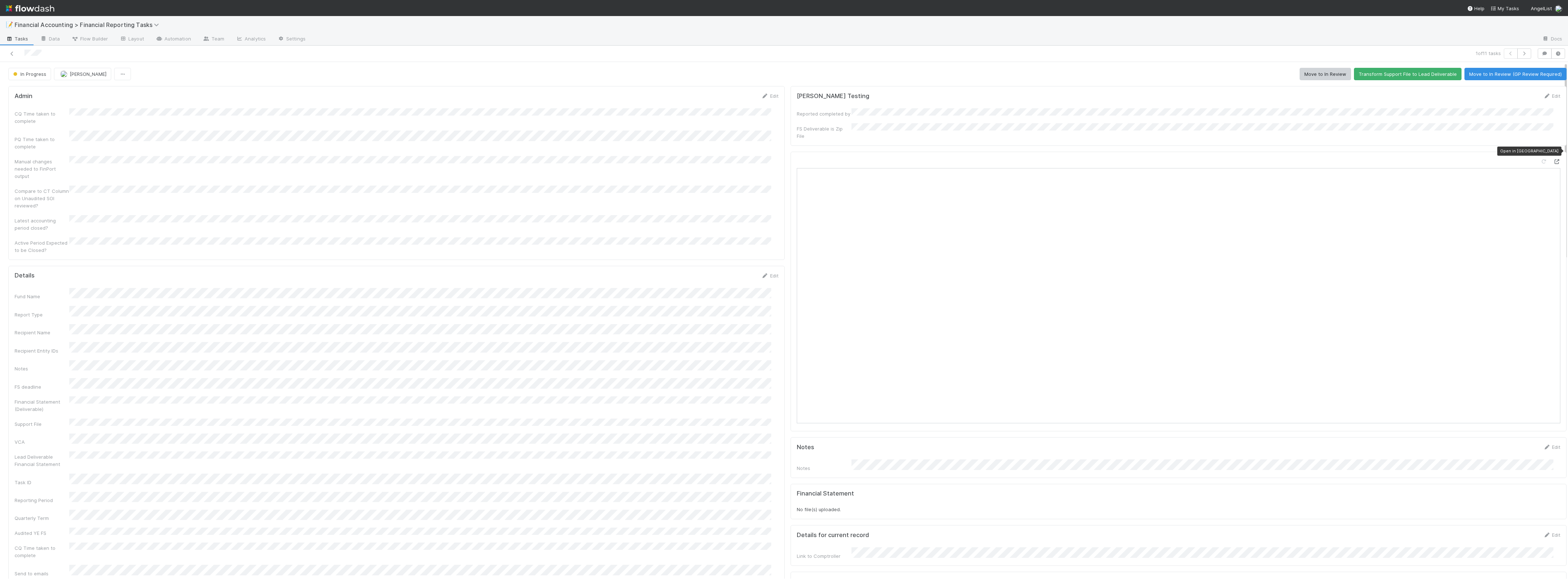
click at [1553, 159] on icon at bounding box center [1557, 161] width 8 height 4
click at [10, 55] on icon at bounding box center [12, 53] width 8 height 4
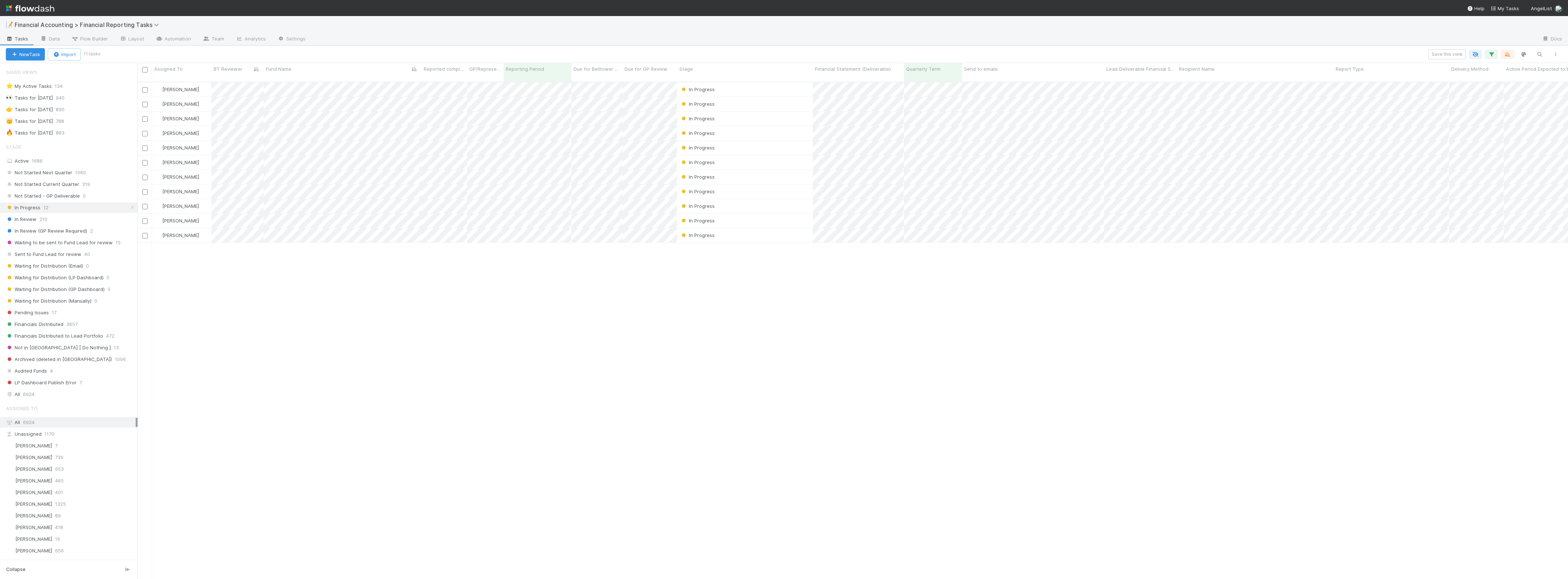
scroll to position [495, 1424]
click at [80, 339] on span "Financials Distributed to Lead Portfolio" at bounding box center [54, 336] width 97 height 9
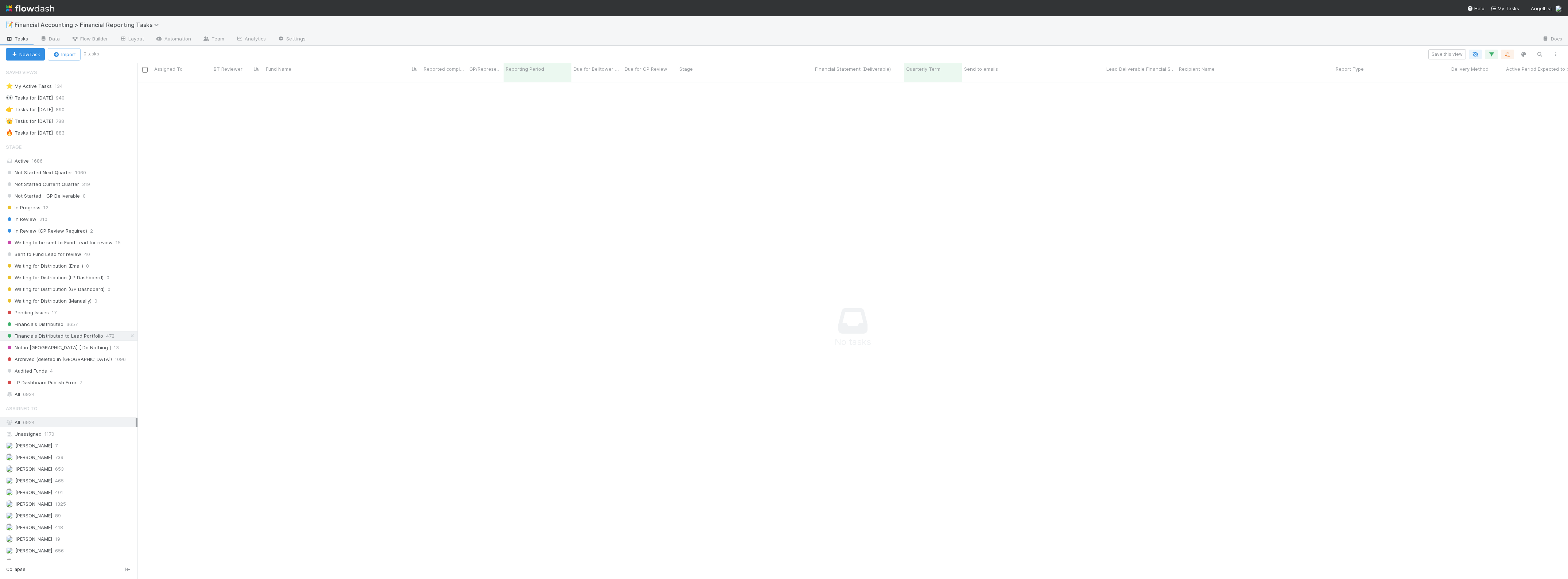
scroll to position [489, 1417]
click at [1490, 47] on div "New Task Import 0 tasks Save this view" at bounding box center [784, 54] width 1568 height 18
click at [1491, 51] on icon "button" at bounding box center [1491, 54] width 8 height 6
click at [1345, 106] on div at bounding box center [1350, 105] width 10 height 11
click at [1313, 161] on div "Fund Name" at bounding box center [1320, 160] width 70 height 13
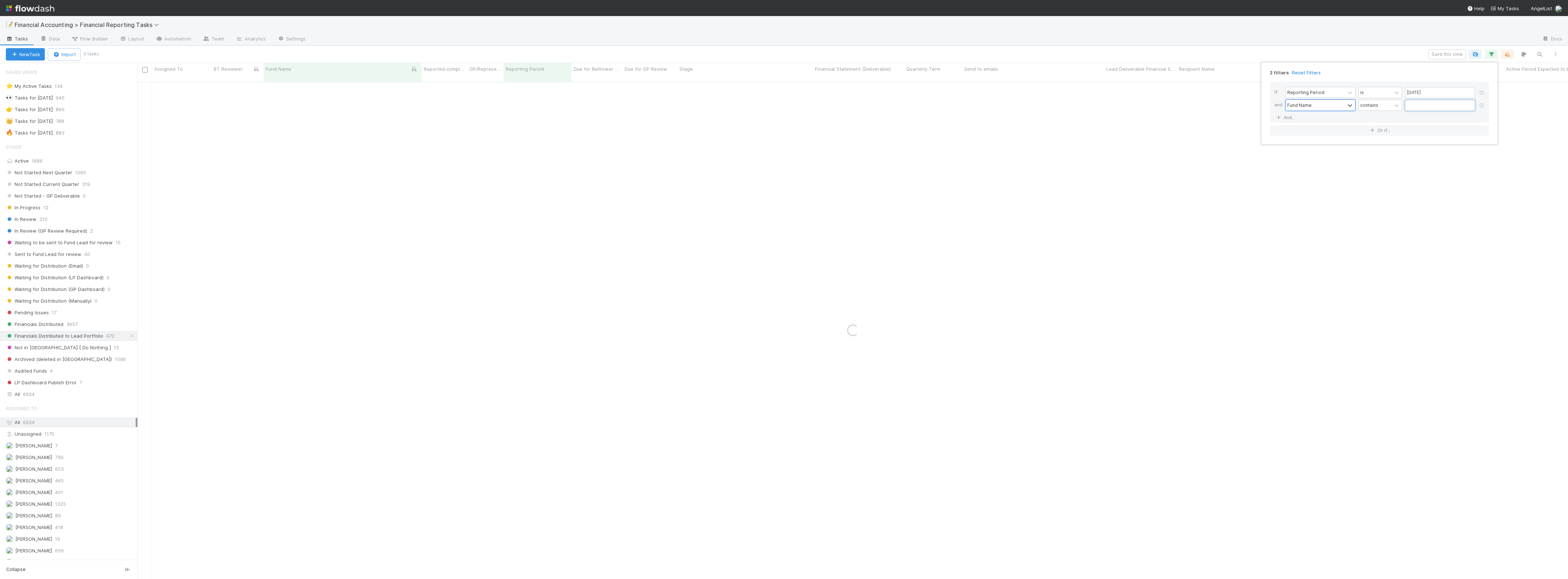
click at [1438, 104] on input "text" at bounding box center [1440, 105] width 70 height 11
type input "cocoa"
click at [460, 199] on div "2 filters Reset Filters If Reporting Period is 06/30/2025 and Fund Name contain…" at bounding box center [784, 289] width 1568 height 579
click at [522, 126] on div at bounding box center [784, 289] width 1568 height 579
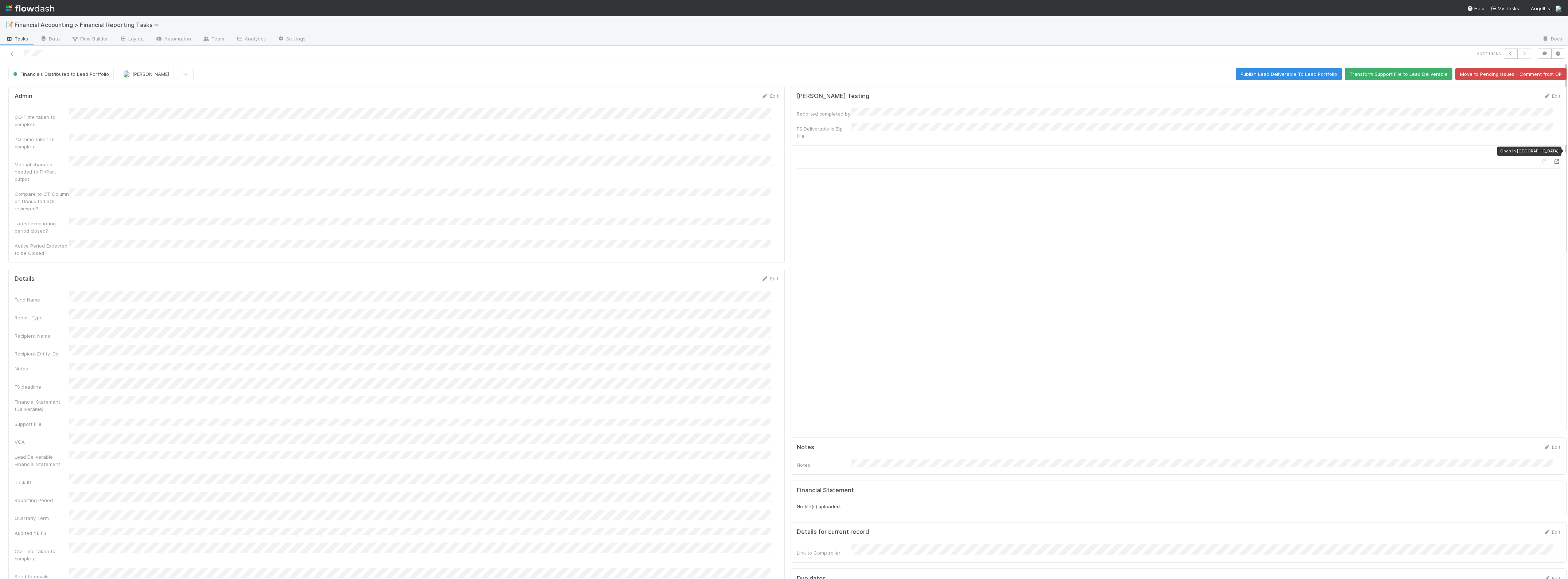
click at [1553, 159] on icon at bounding box center [1557, 161] width 8 height 4
click at [13, 53] on icon at bounding box center [12, 53] width 8 height 4
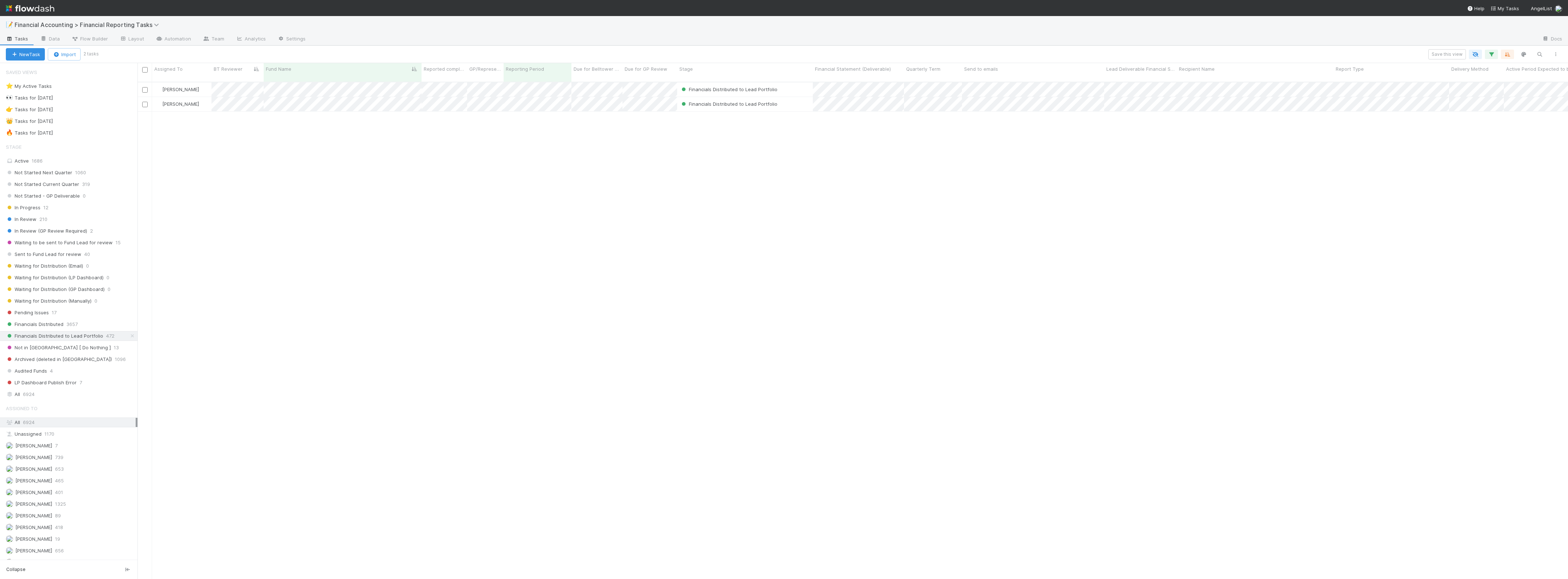
scroll to position [495, 1424]
click at [49, 327] on span "Financials Distributed" at bounding box center [34, 324] width 58 height 9
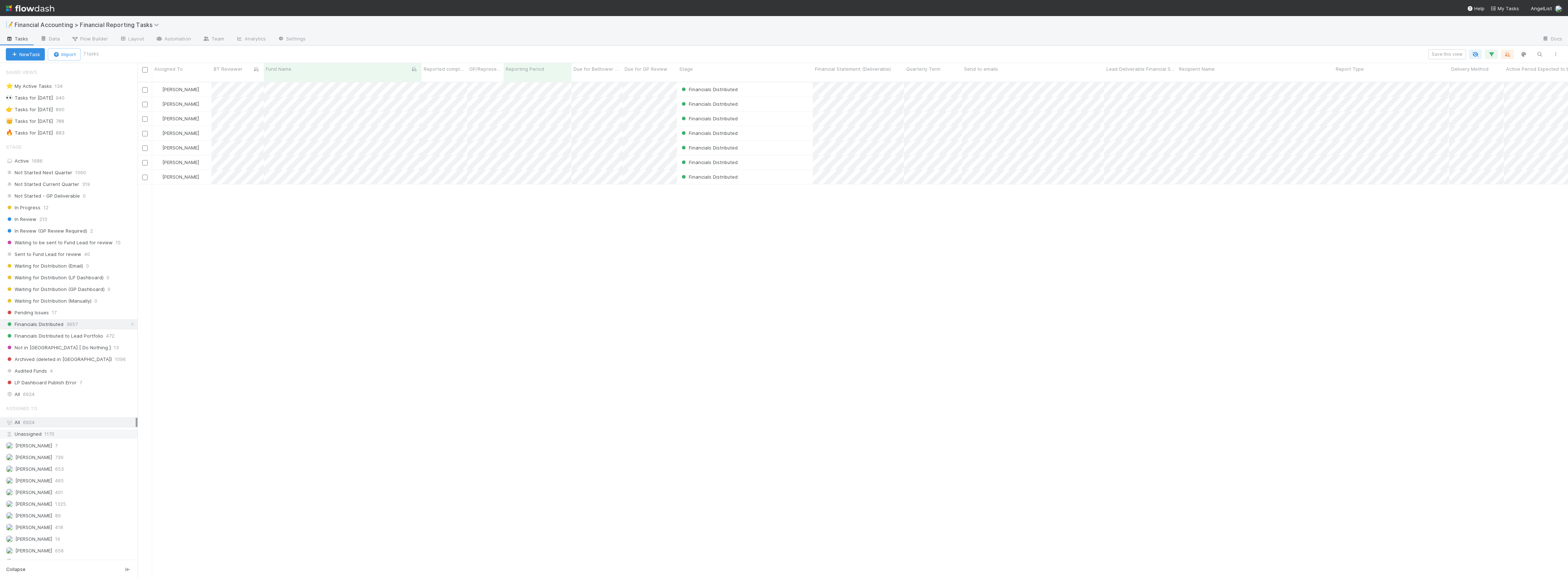
scroll to position [495, 1424]
click at [1490, 52] on icon "button" at bounding box center [1491, 54] width 8 height 6
drag, startPoint x: 1439, startPoint y: 103, endPoint x: 1371, endPoint y: 105, distance: 68.0
click at [1372, 105] on div "Fund Name contains cocoa" at bounding box center [1382, 106] width 192 height 13
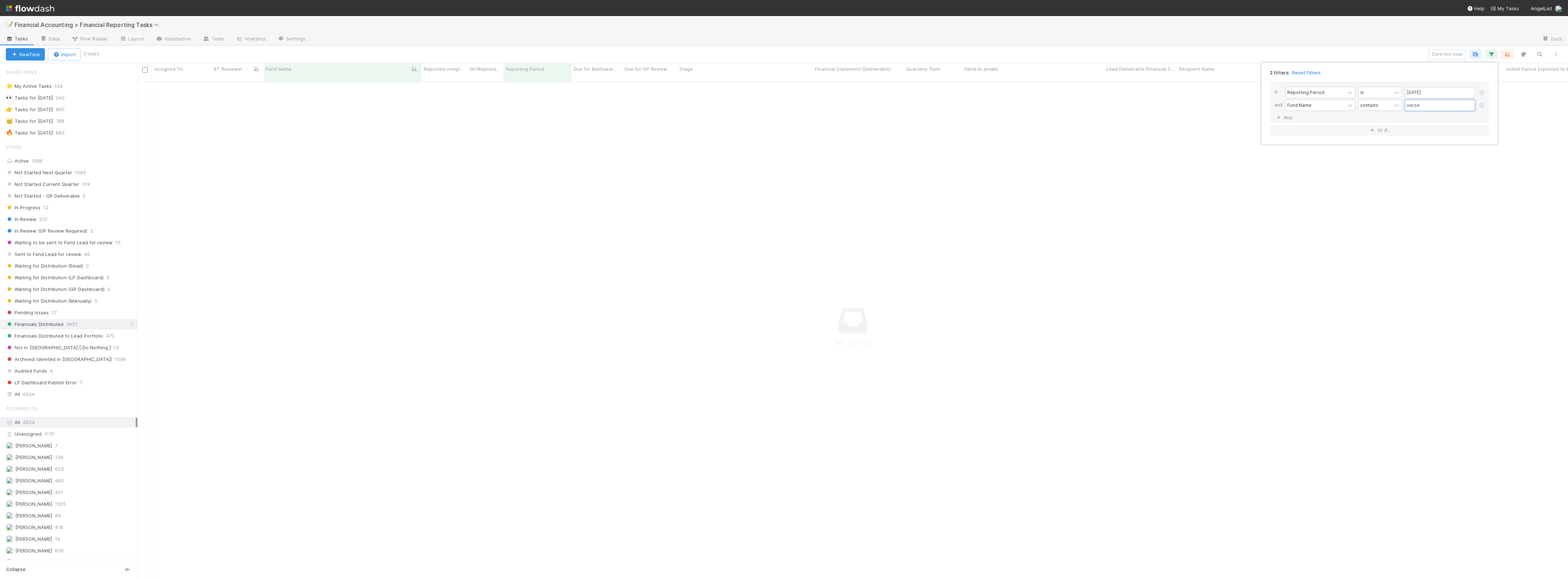
scroll to position [489, 1417]
drag, startPoint x: 1428, startPoint y: 105, endPoint x: 1373, endPoint y: 104, distance: 55.0
click at [1376, 104] on div "Fund Name contains verse" at bounding box center [1382, 106] width 192 height 13
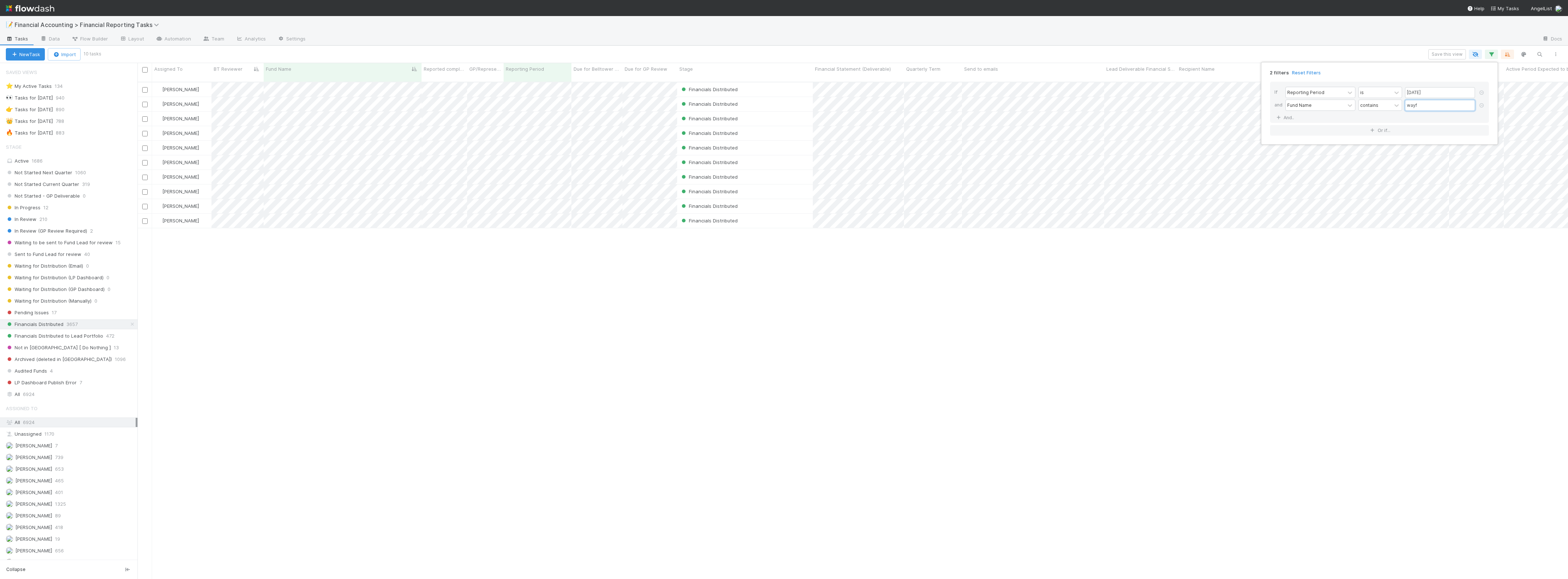
scroll to position [495, 1424]
type input "wayf"
click at [739, 278] on div "2 filters Reset Filters If Reporting Period is 06/30/2025 and Fund Name contain…" at bounding box center [784, 289] width 1568 height 579
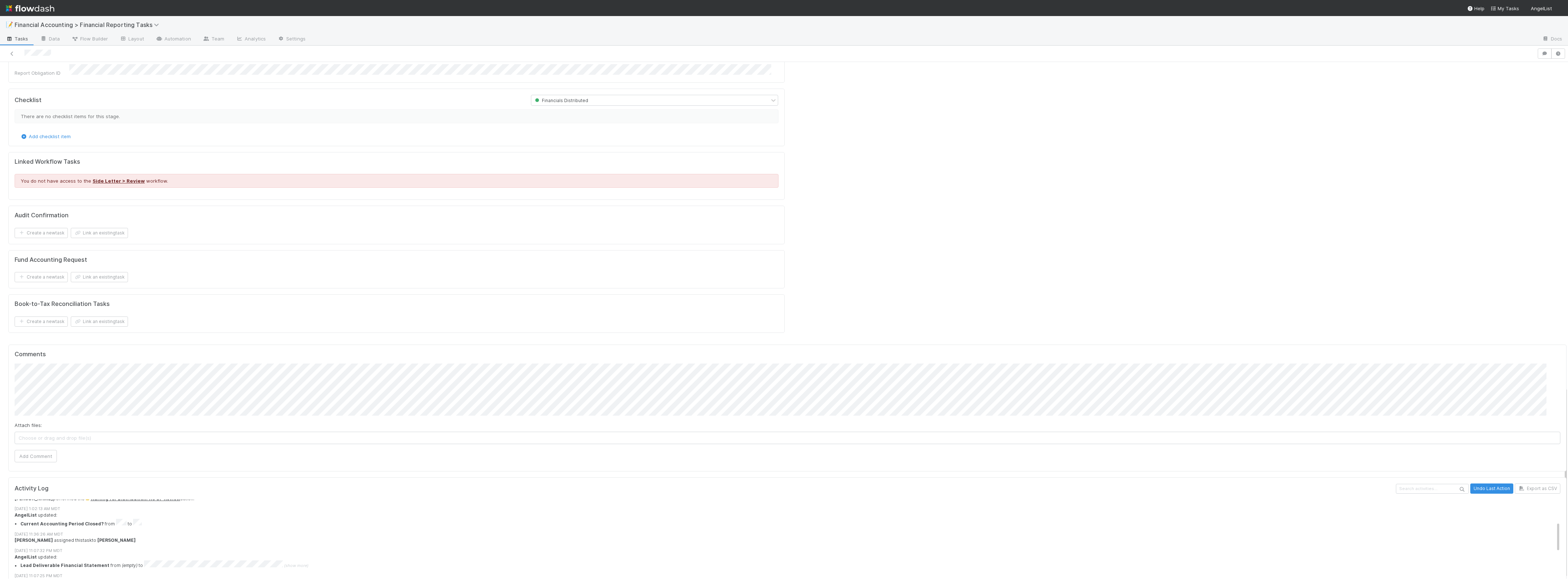
scroll to position [228, 0]
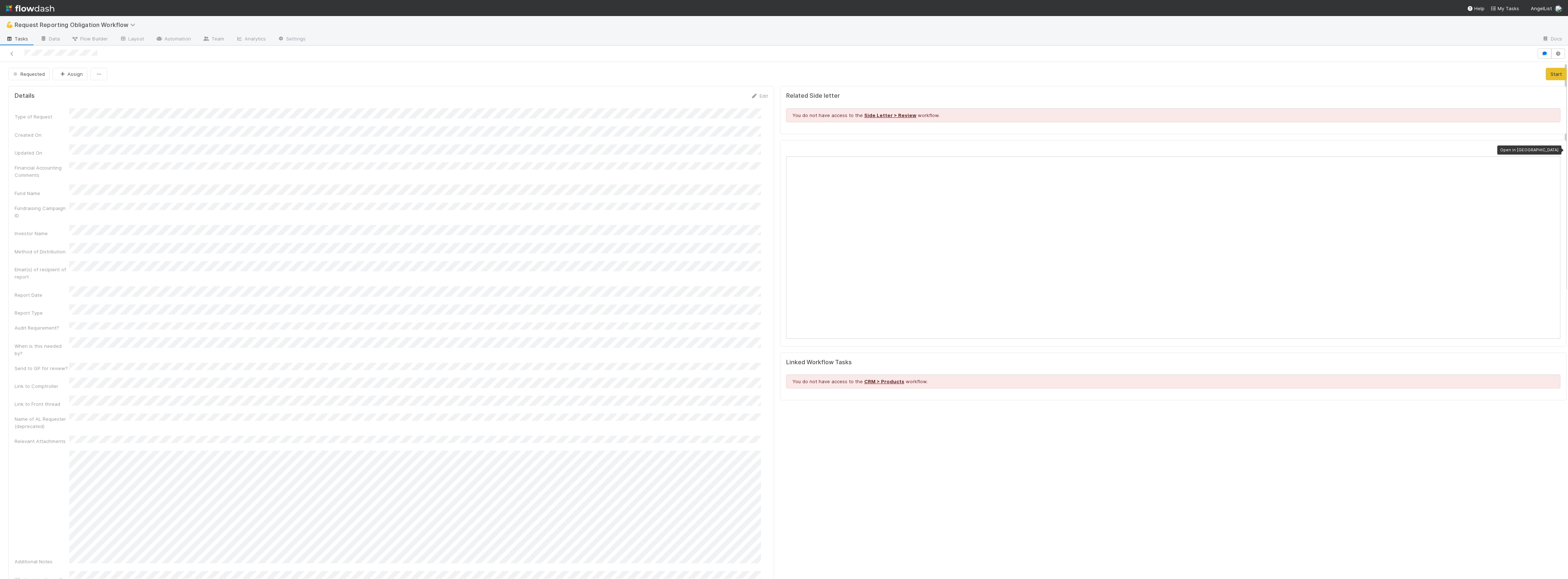
click at [1553, 152] on icon at bounding box center [1557, 149] width 8 height 4
click at [75, 73] on button "Assign" at bounding box center [70, 74] width 35 height 13
click at [103, 107] on span "you" at bounding box center [107, 105] width 8 height 6
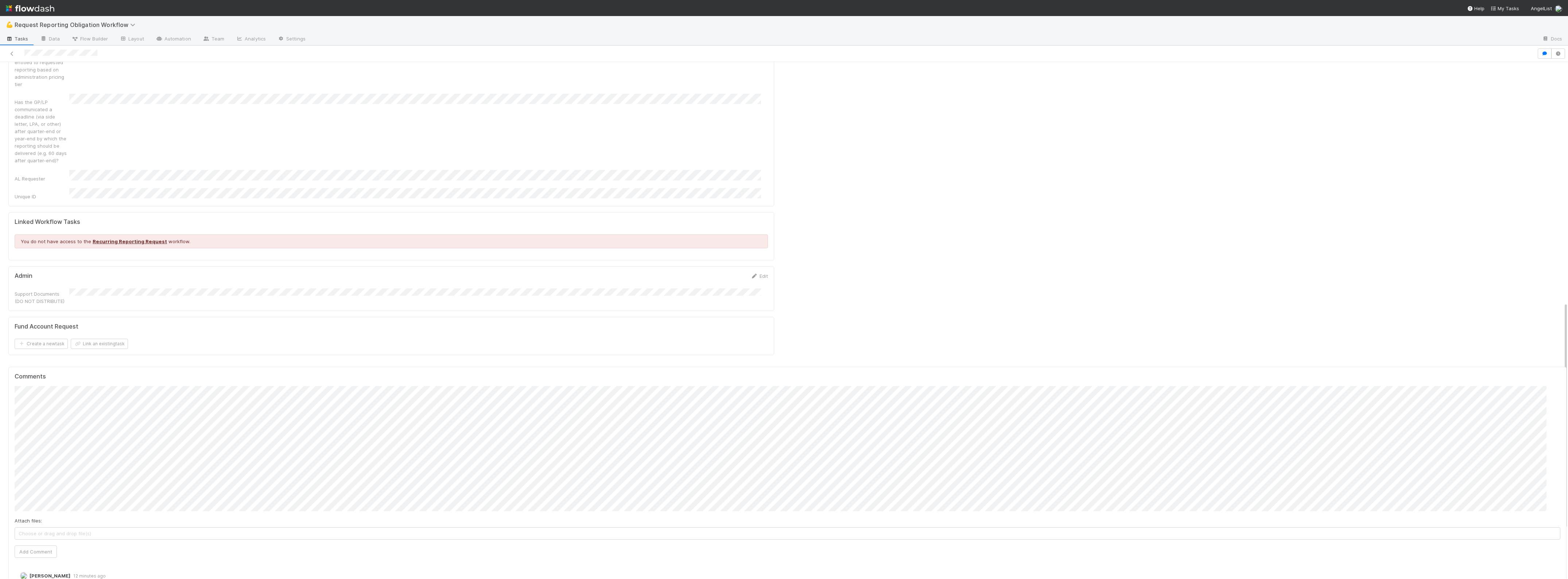
scroll to position [638, 0]
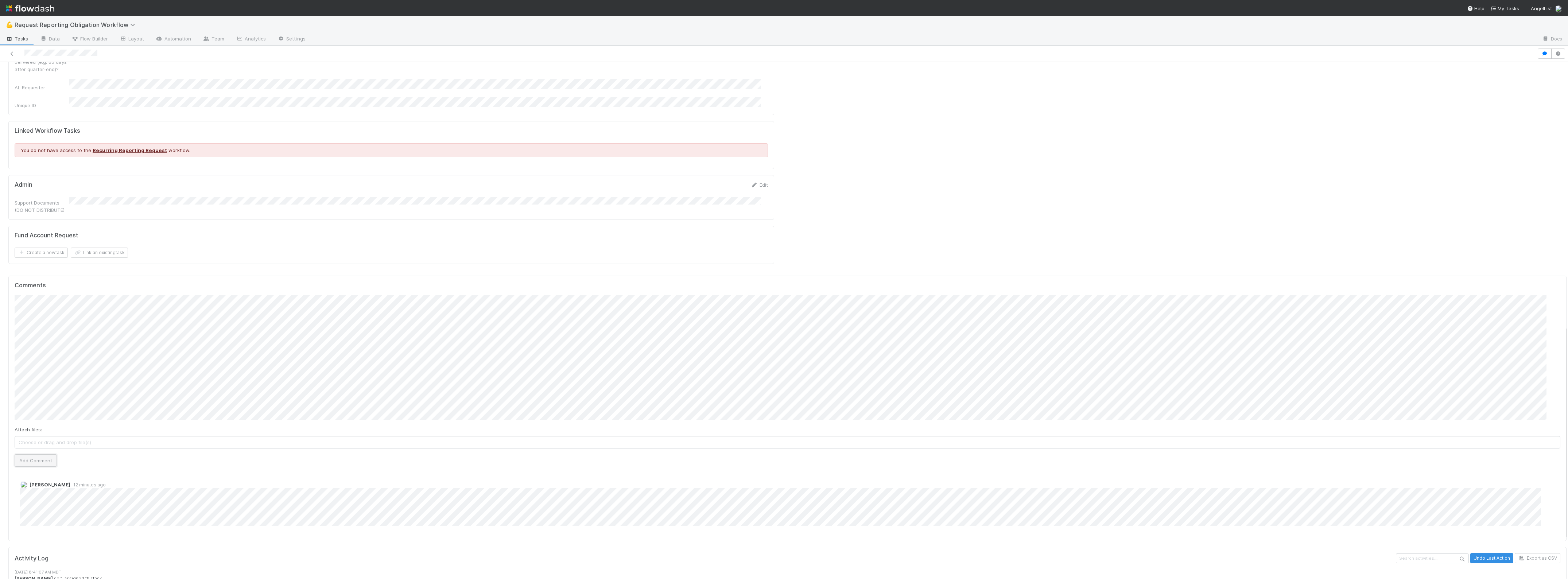
click at [42, 454] on button "Add Comment" at bounding box center [35, 461] width 42 height 13
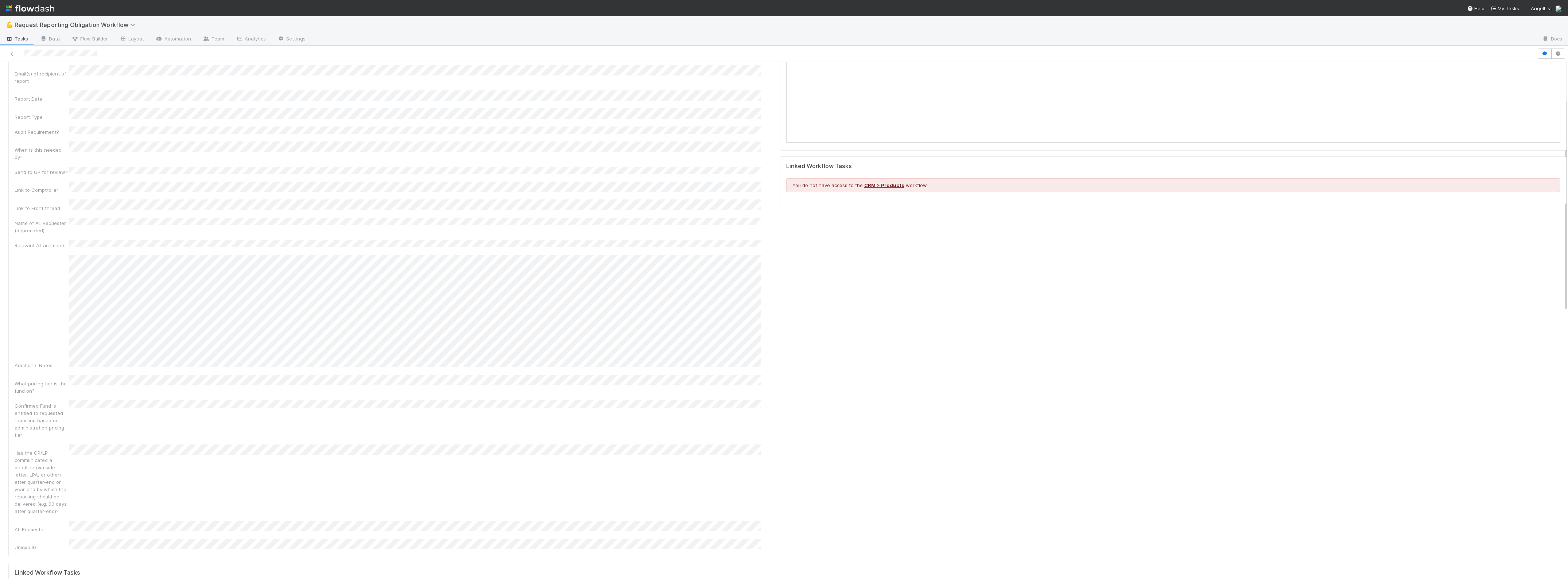
scroll to position [0, 0]
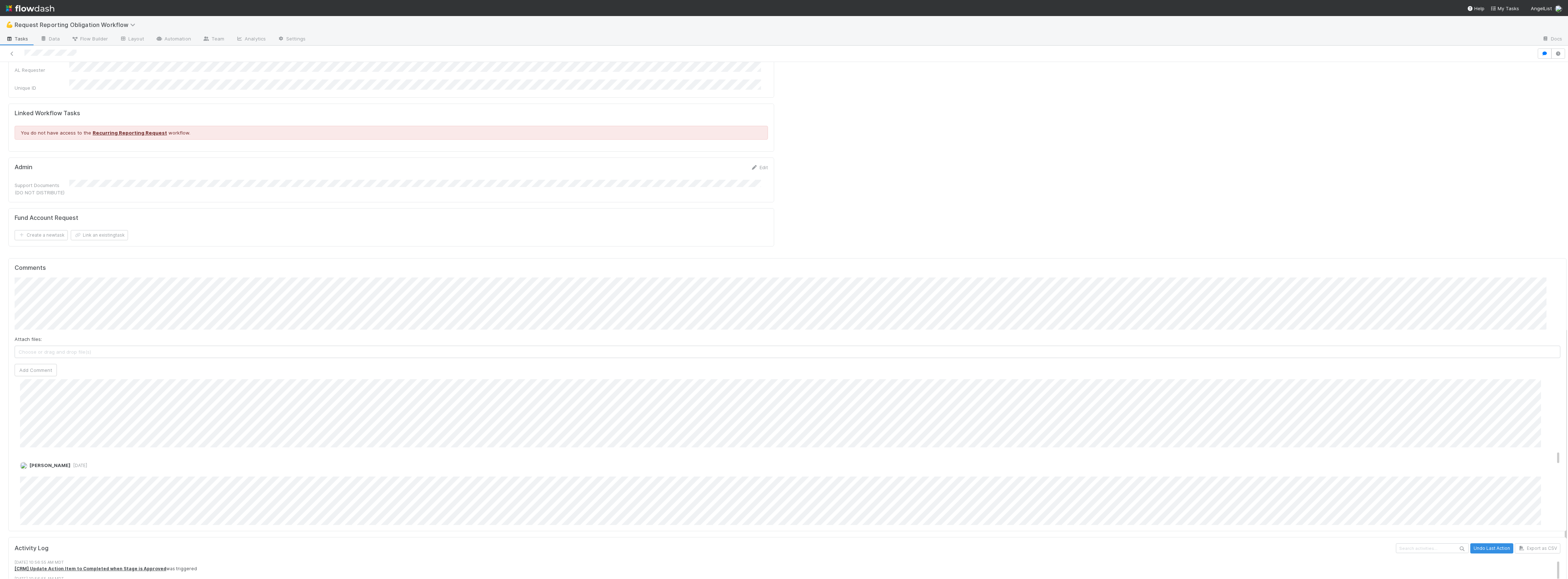
scroll to position [626, 0]
click at [43, 364] on button "Add Comment" at bounding box center [35, 370] width 42 height 13
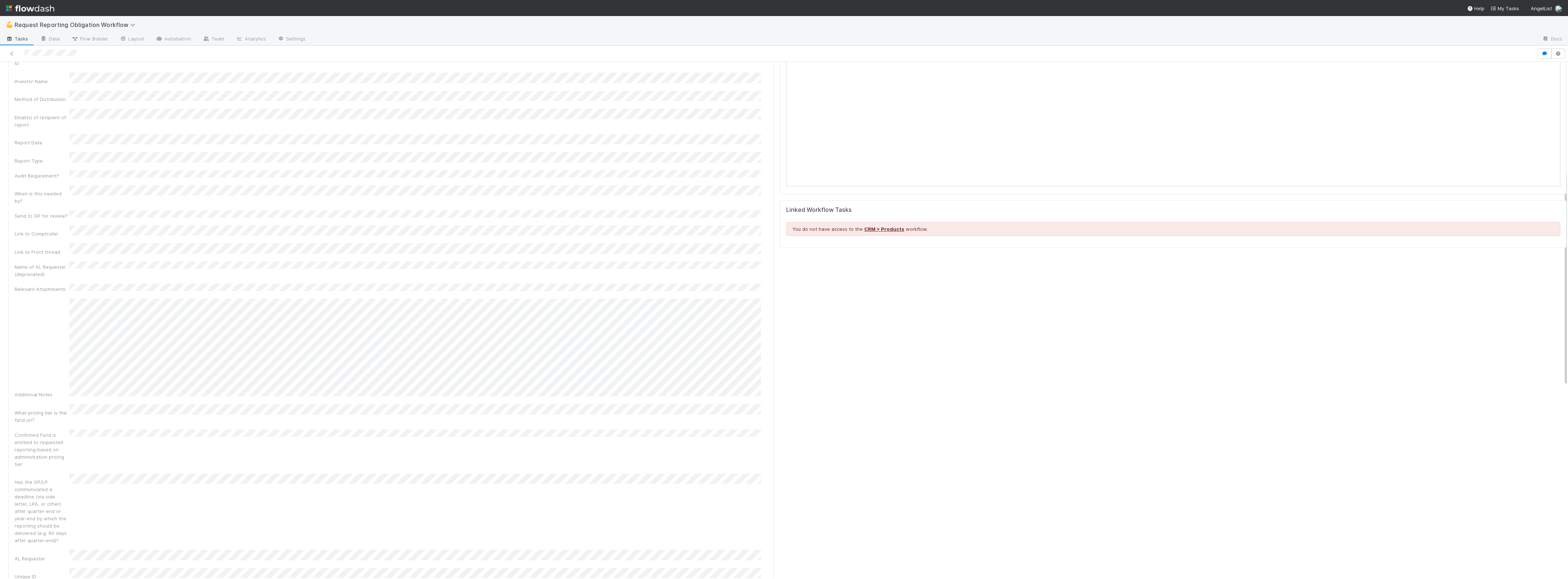
scroll to position [0, 0]
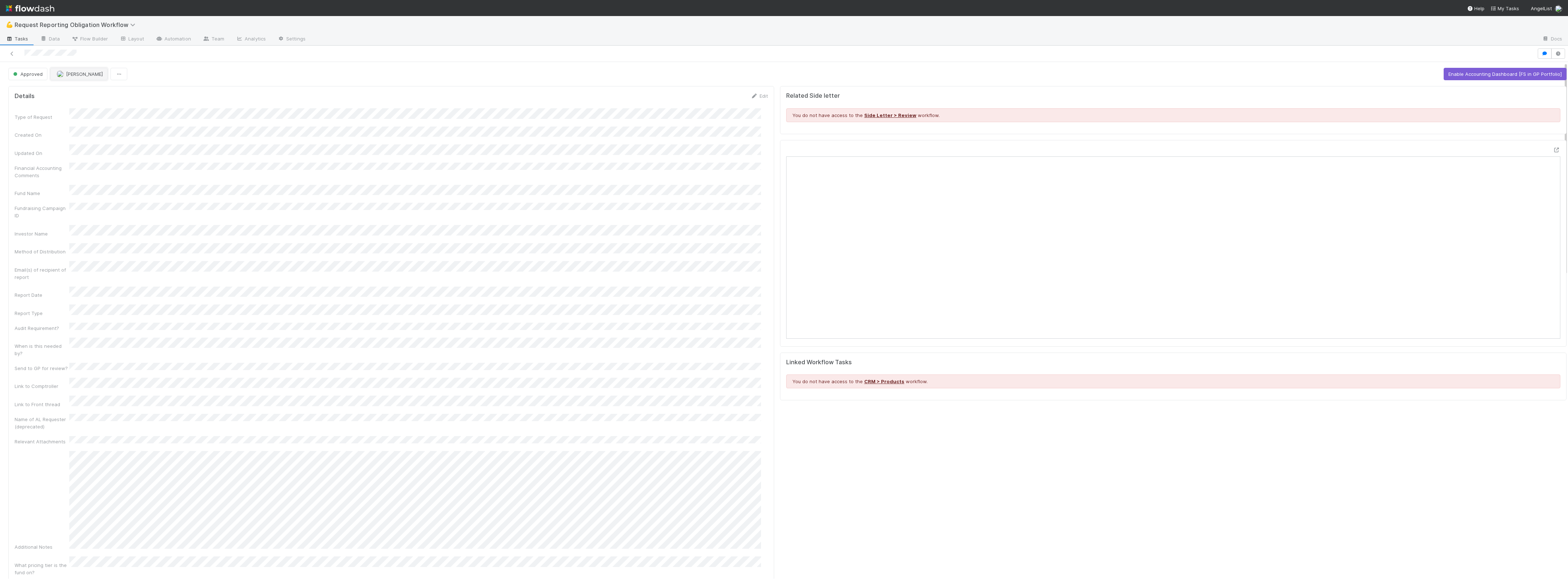
click at [75, 78] on button "Zach Byers" at bounding box center [78, 74] width 57 height 13
click at [74, 96] on div "[PERSON_NAME]" at bounding box center [99, 92] width 103 height 13
click at [85, 74] on span "[PERSON_NAME]" at bounding box center [84, 73] width 37 height 6
click at [85, 94] on span "Zach Byers you" at bounding box center [85, 92] width 47 height 6
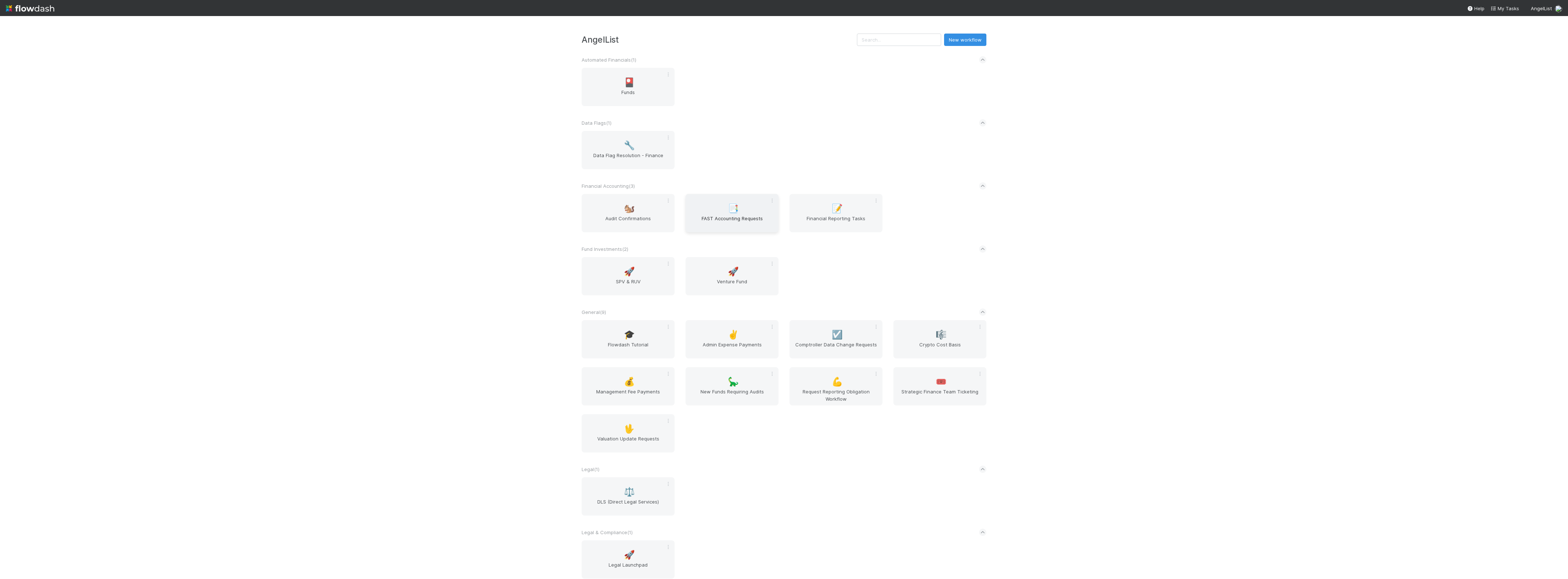
click at [703, 199] on div "📑 FAST Accounting Requests" at bounding box center [732, 213] width 93 height 38
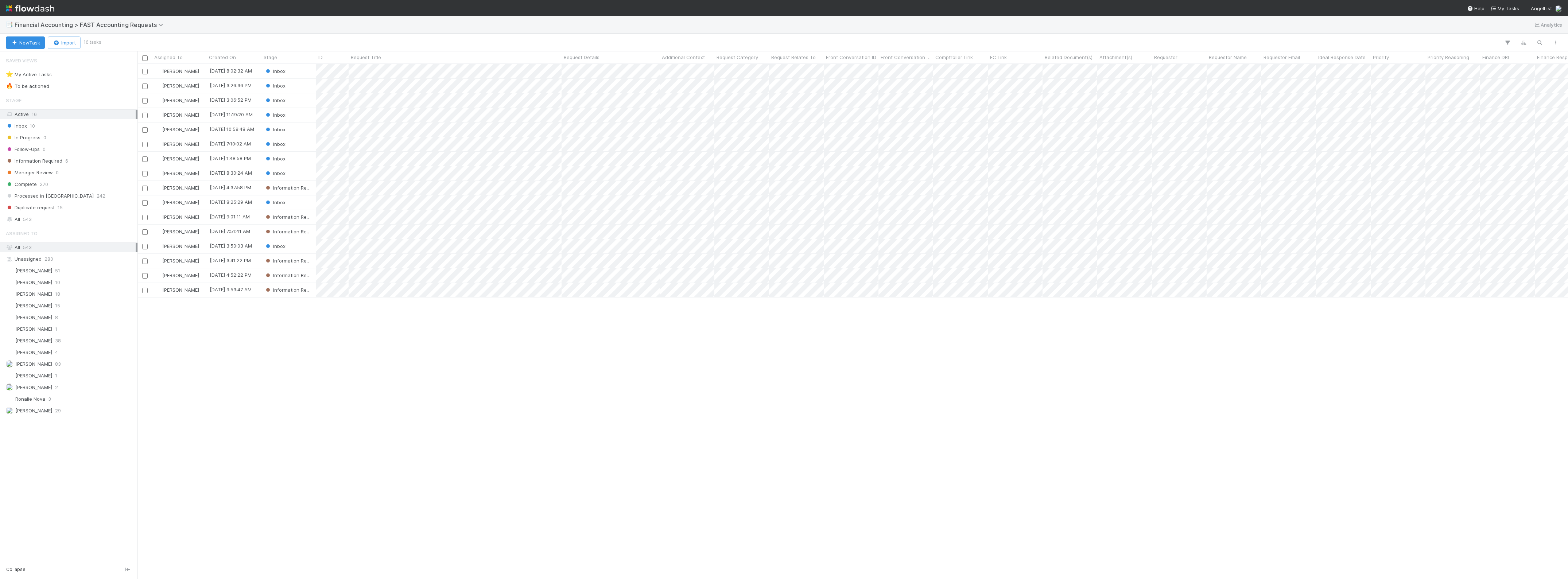
scroll to position [507, 1424]
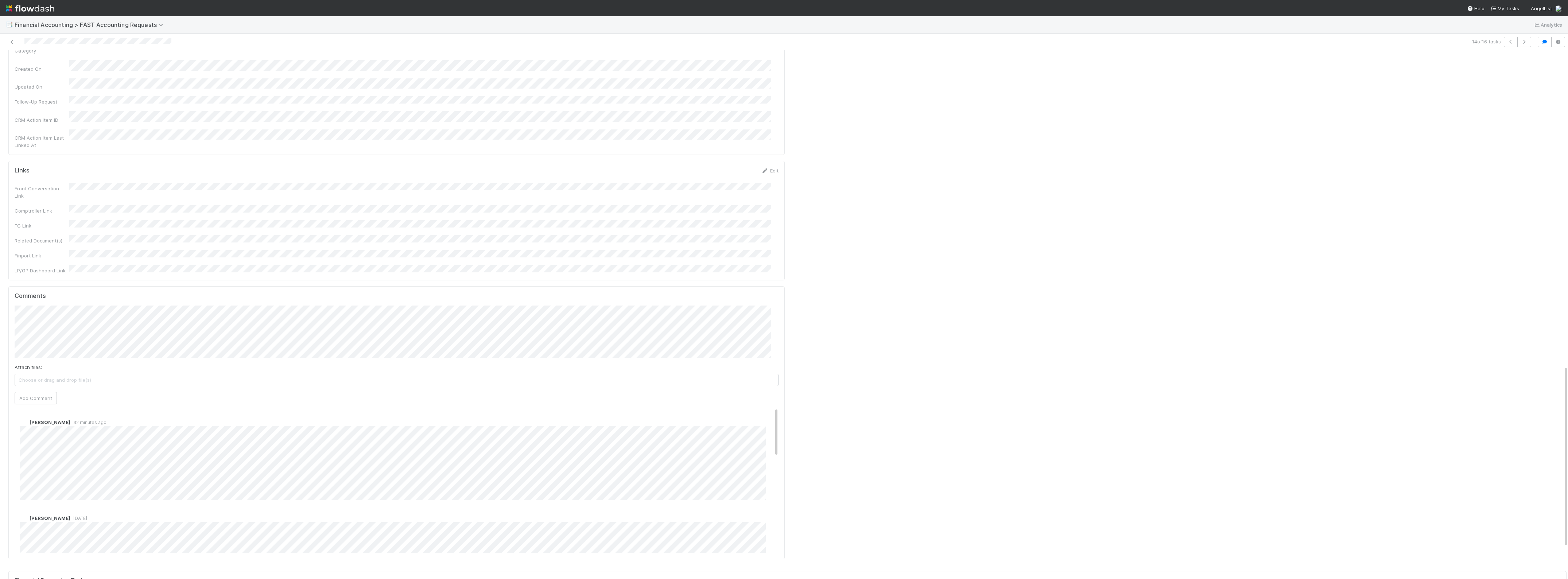
scroll to position [820, 0]
click at [47, 395] on button "Add Comment" at bounding box center [35, 401] width 42 height 13
click at [13, 35] on div "14 of 16 tasks" at bounding box center [784, 42] width 1568 height 16
click at [12, 40] on icon at bounding box center [12, 42] width 8 height 4
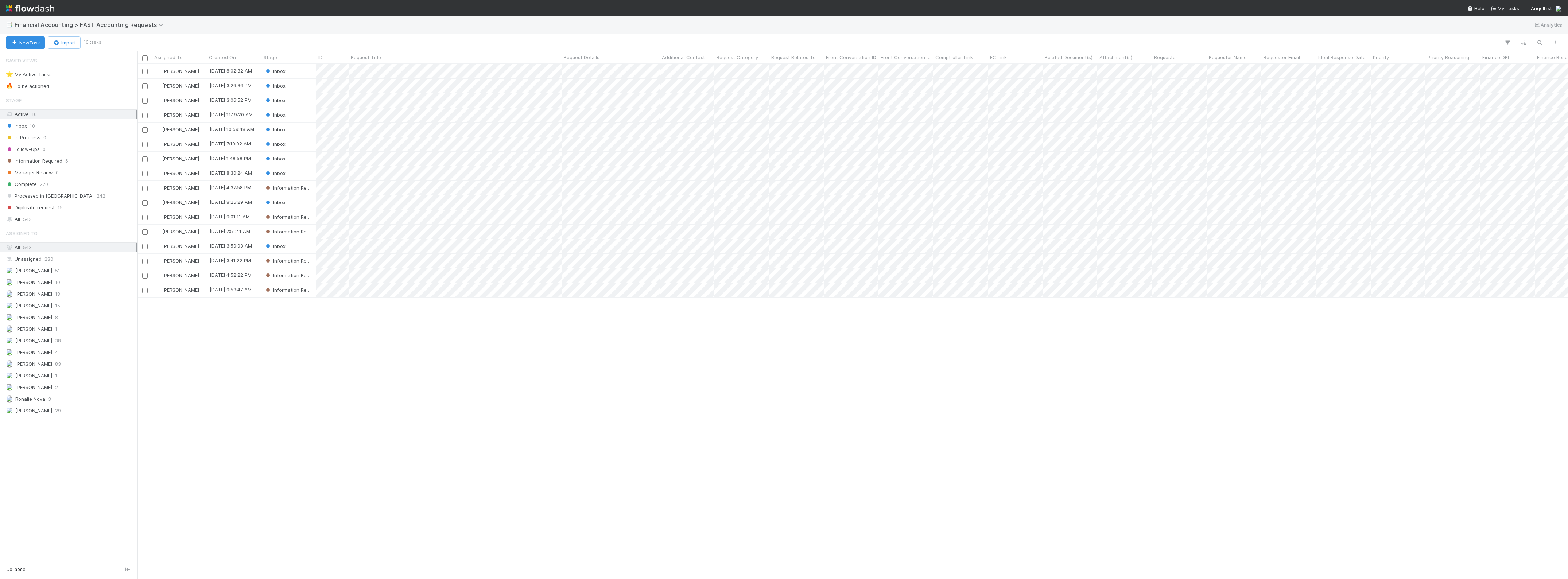
scroll to position [507, 1424]
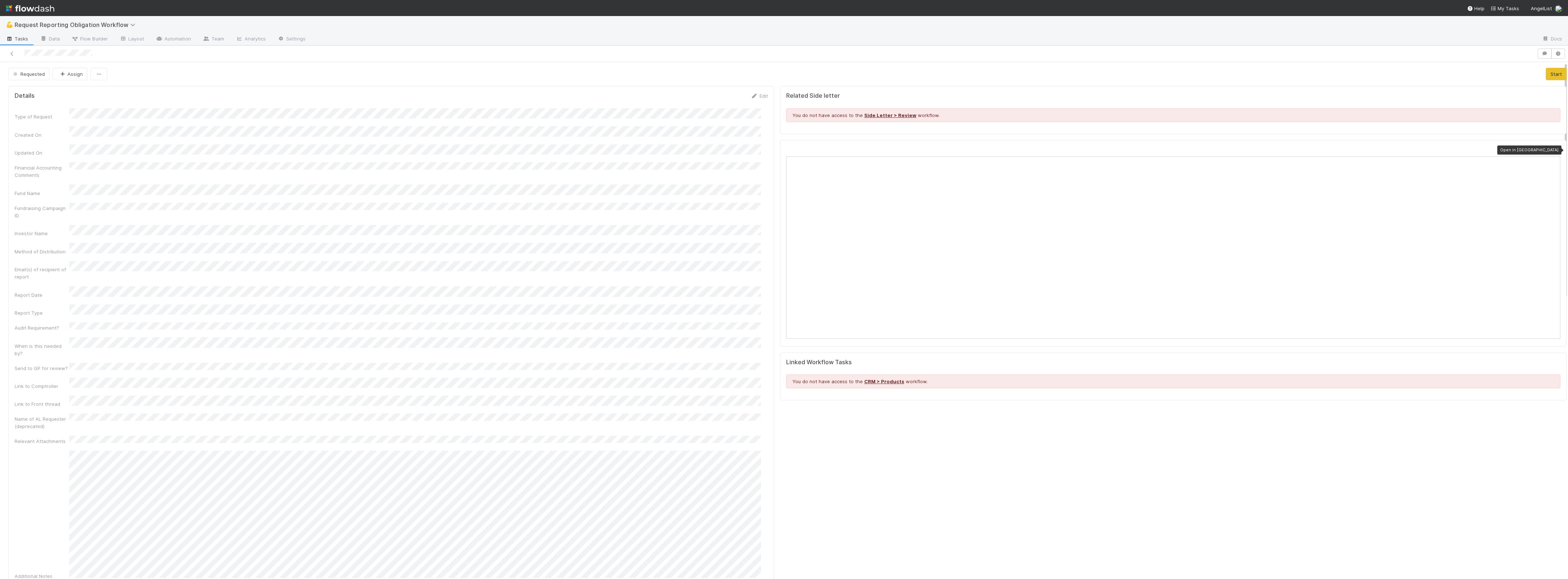
click at [1553, 150] on icon at bounding box center [1557, 149] width 8 height 4
click at [75, 73] on button "Assign" at bounding box center [70, 74] width 35 height 13
click at [85, 104] on span "Zach Byers you" at bounding box center [87, 105] width 47 height 6
click at [11, 55] on icon at bounding box center [12, 53] width 8 height 4
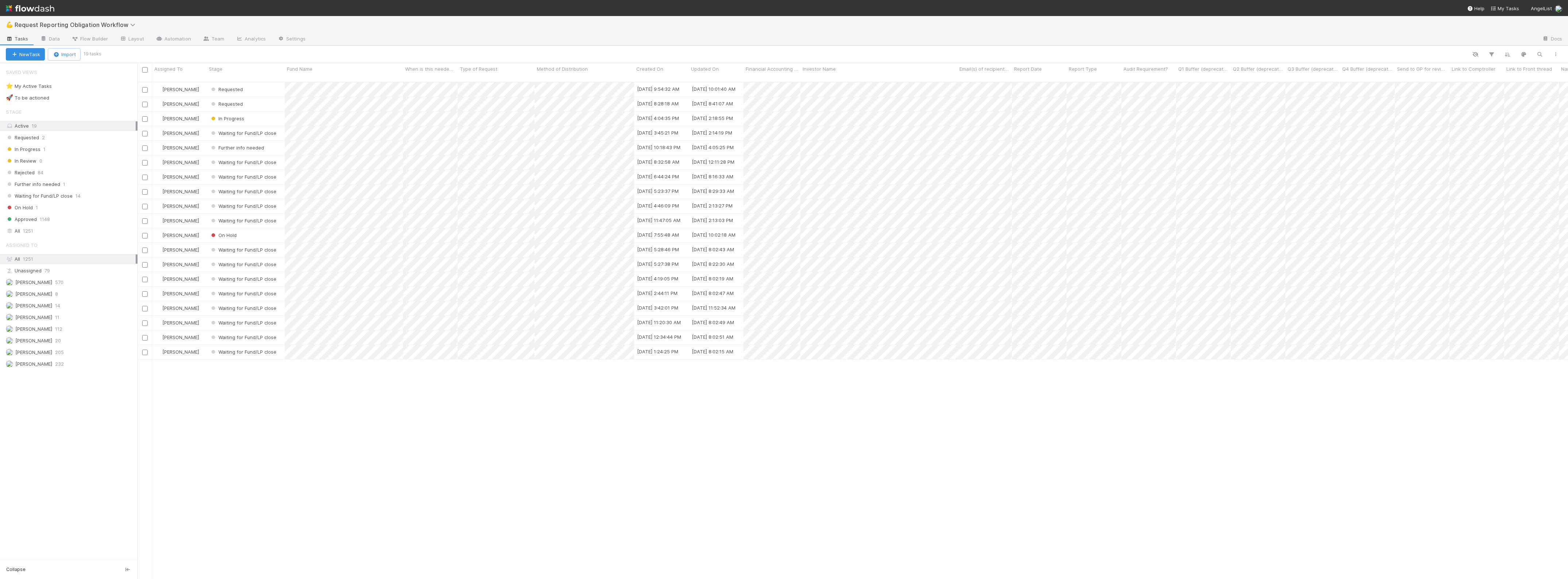
scroll to position [495, 1424]
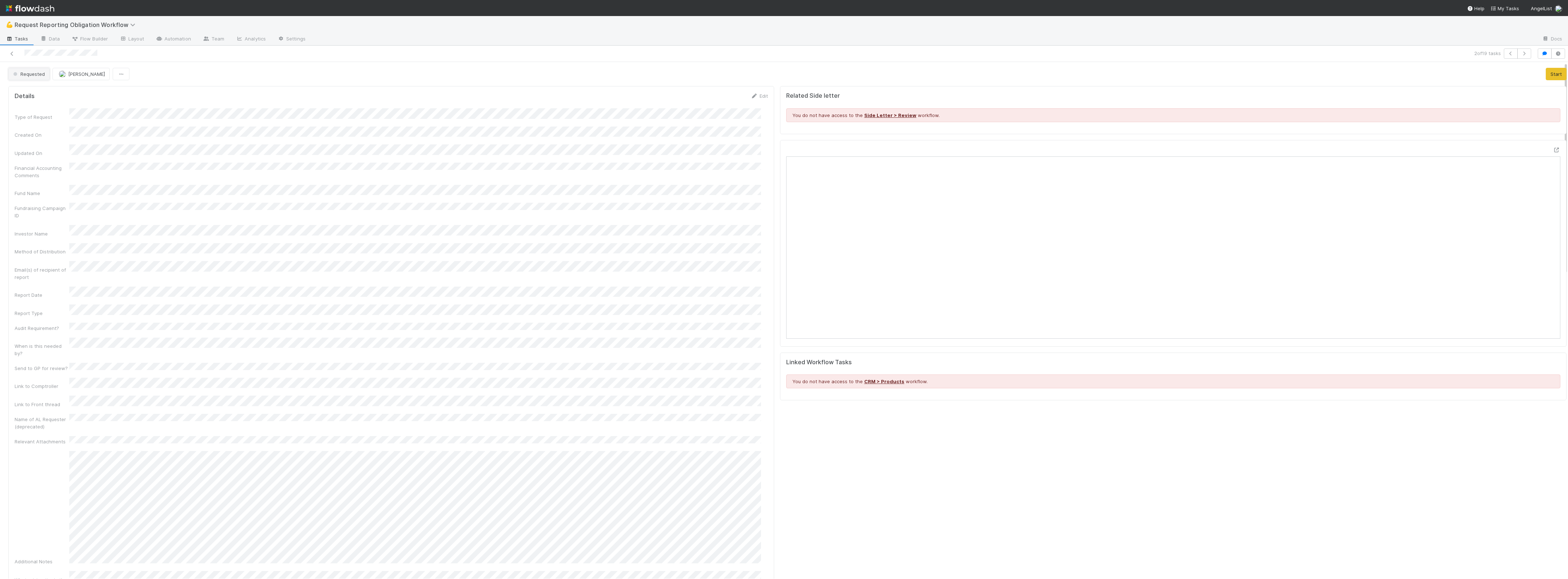
click at [41, 80] on button "Requested" at bounding box center [28, 74] width 41 height 13
click at [42, 185] on div "Approved" at bounding box center [57, 184] width 103 height 13
click at [11, 58] on div at bounding box center [386, 54] width 767 height 10
click at [11, 50] on link at bounding box center [12, 54] width 8 height 8
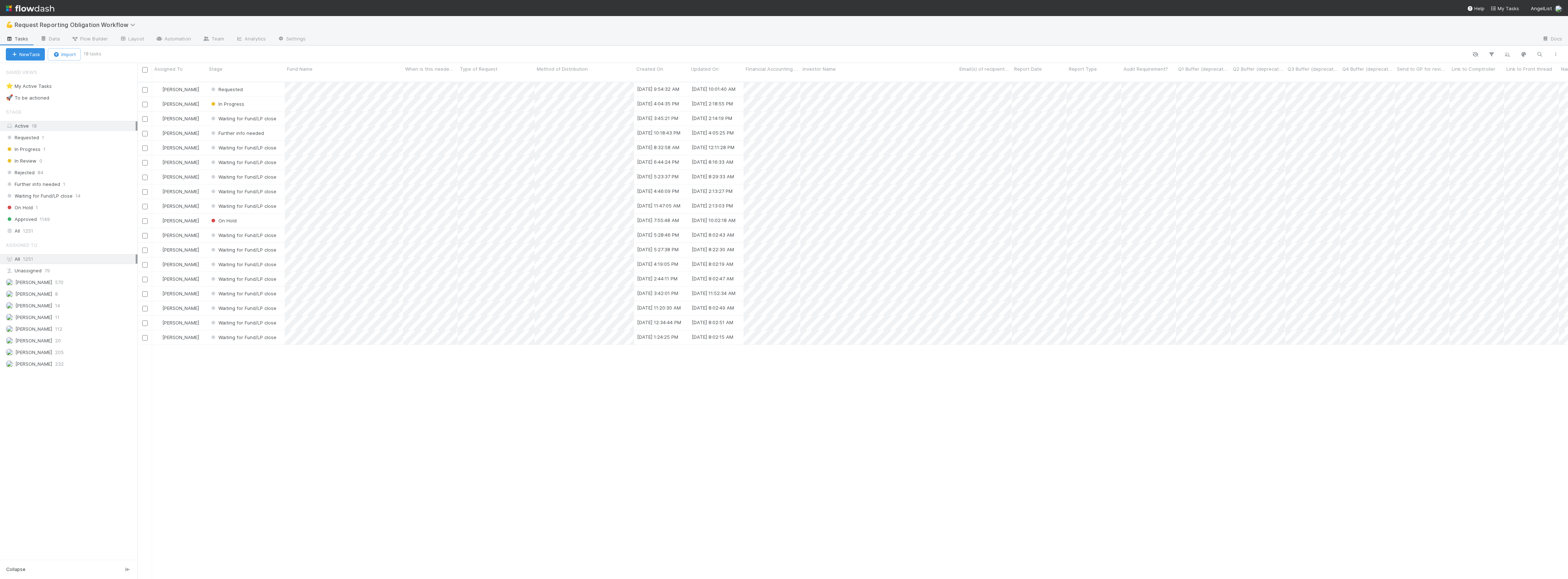
scroll to position [495, 1424]
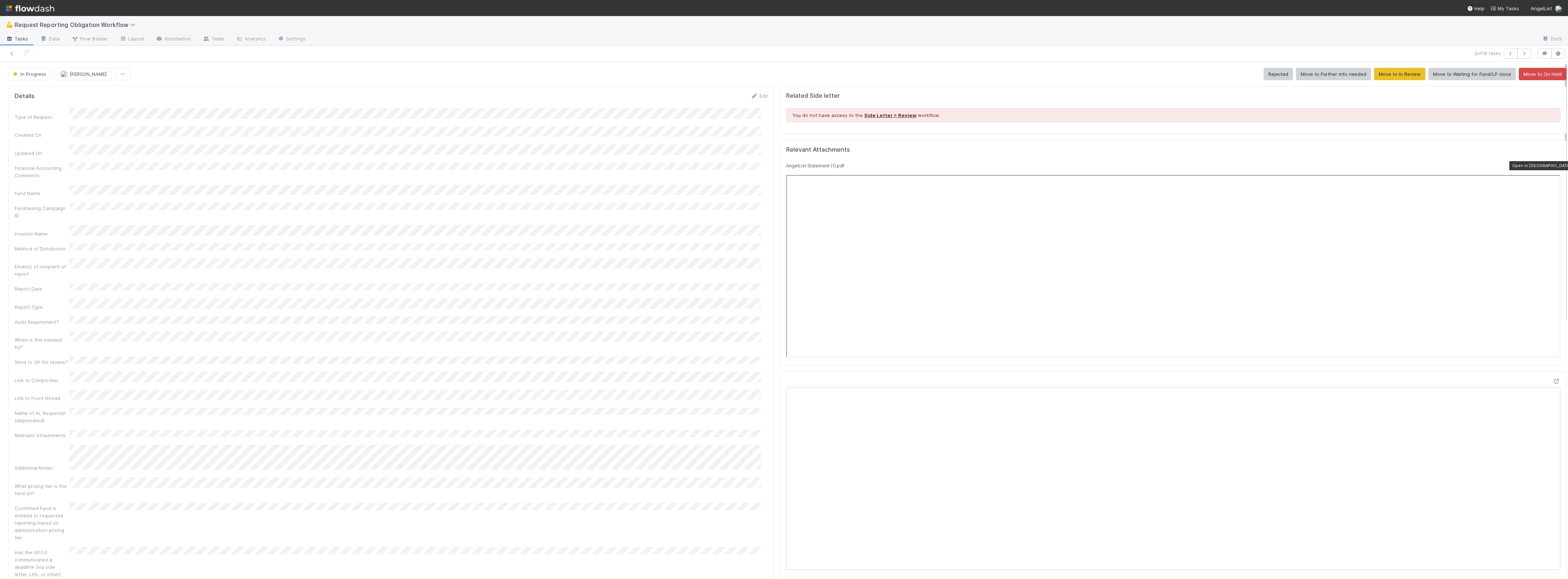
click at [1553, 166] on icon at bounding box center [1557, 165] width 8 height 4
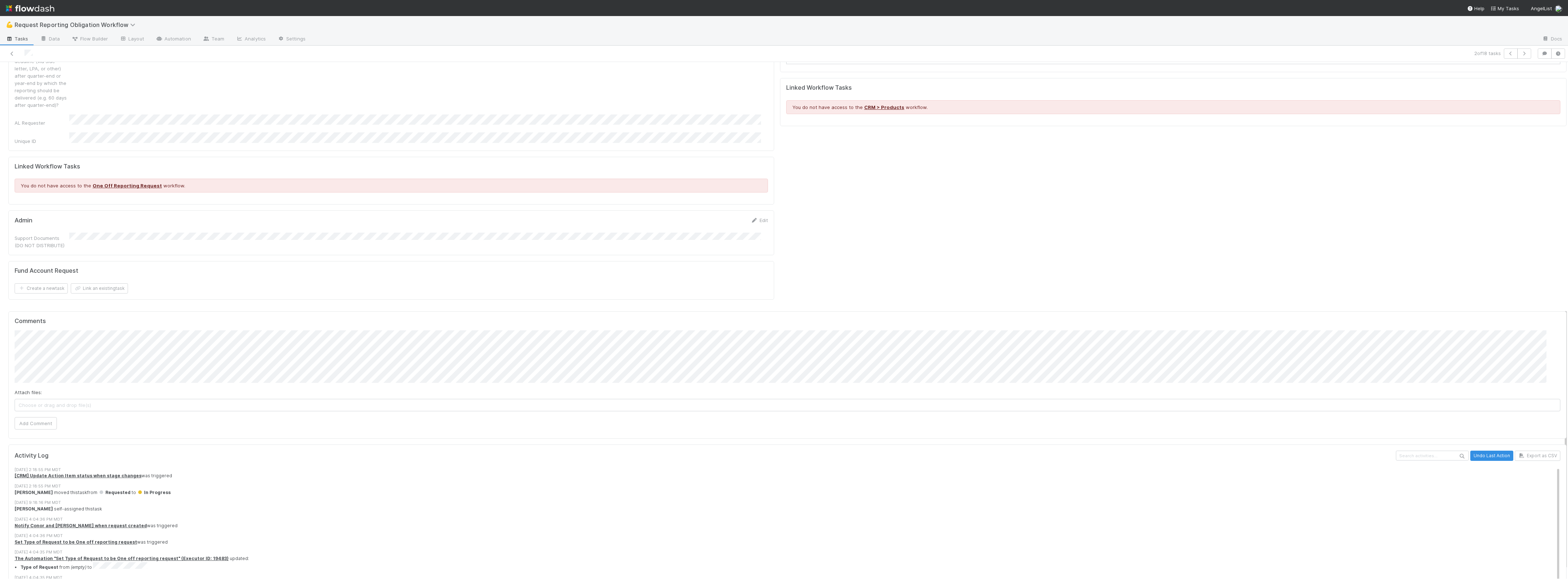
scroll to position [460, 0]
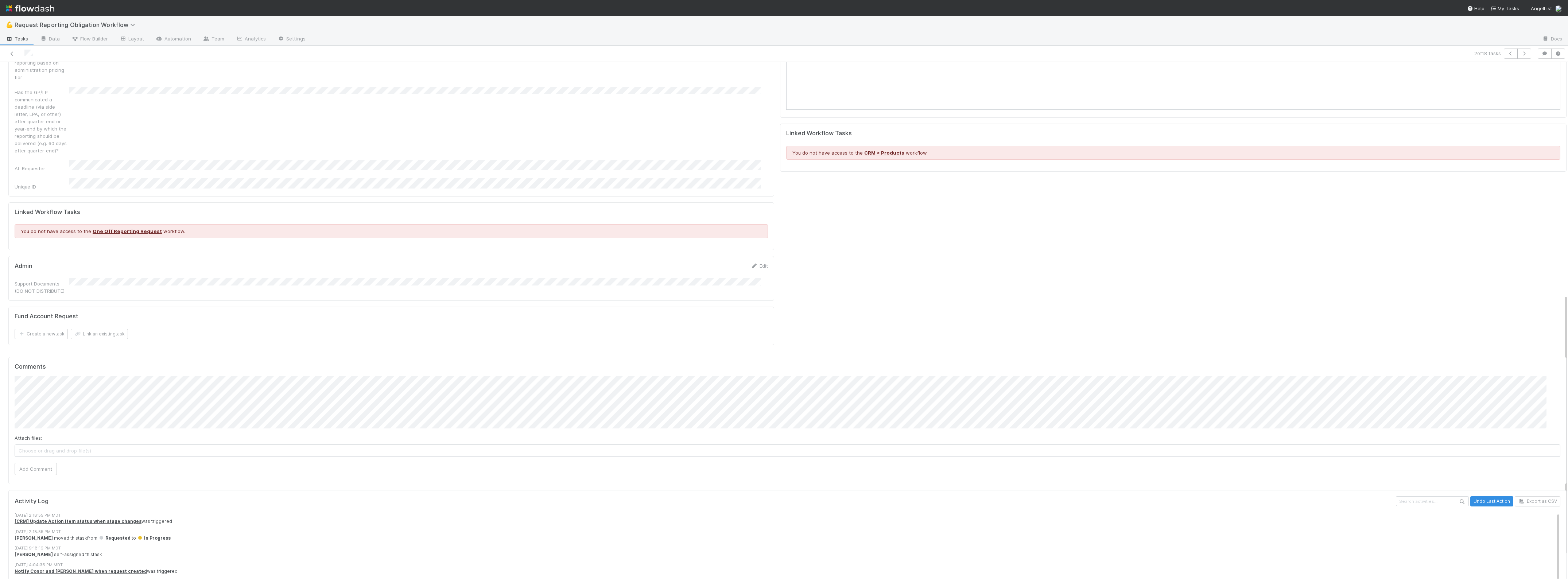
click at [51, 426] on div "Comments Attach files: Choose or drag and drop file(s) Add Comment" at bounding box center [787, 420] width 1559 height 127
click at [46, 463] on button "Add Comment" at bounding box center [35, 469] width 42 height 13
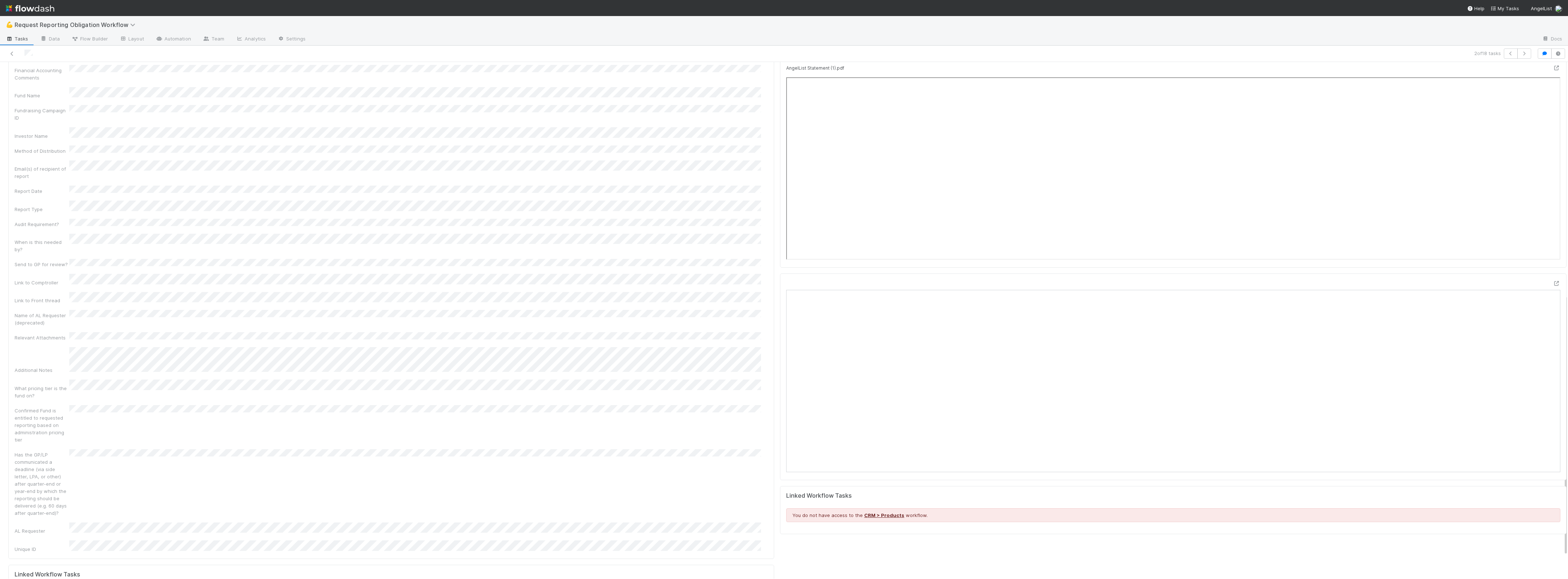
scroll to position [0, 0]
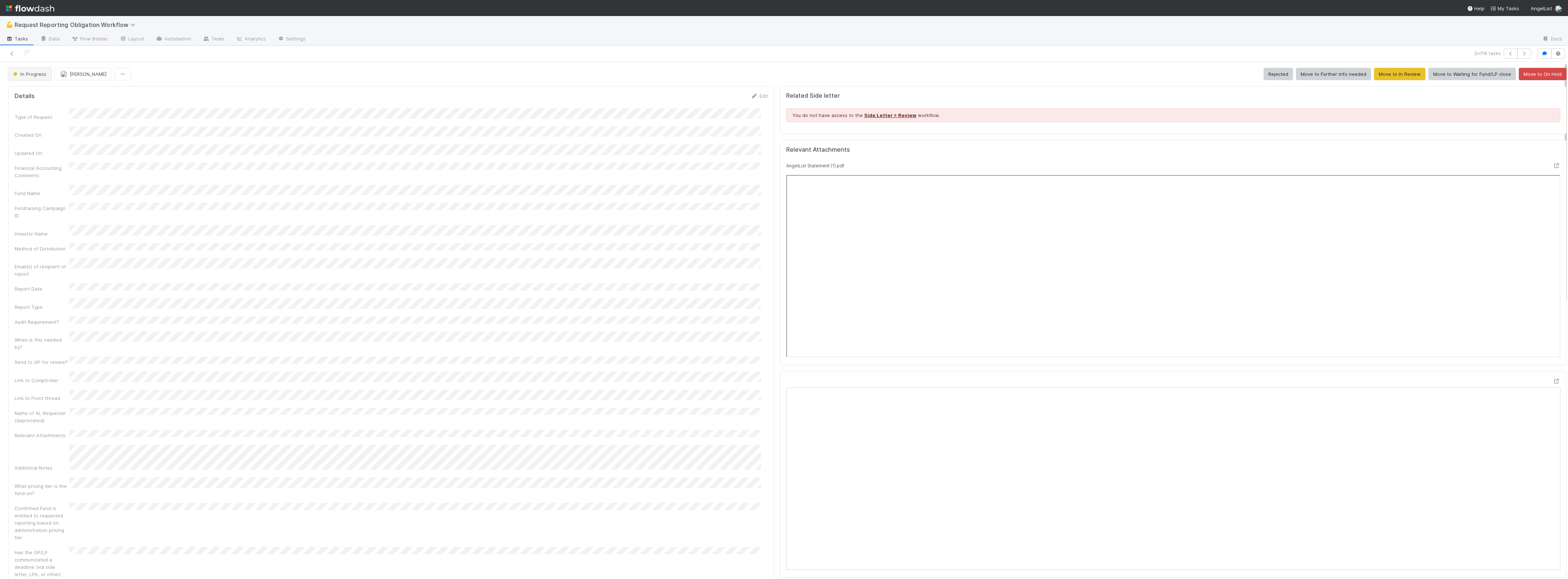
click at [30, 72] on span "In Progress" at bounding box center [28, 73] width 35 height 6
click at [57, 147] on span "Further info needed" at bounding box center [37, 145] width 54 height 6
click at [327, 175] on div "Type of Request Created On Updated On Financial Accounting Comments Fund Name F…" at bounding box center [391, 379] width 753 height 542
click at [12, 54] on icon at bounding box center [12, 53] width 8 height 4
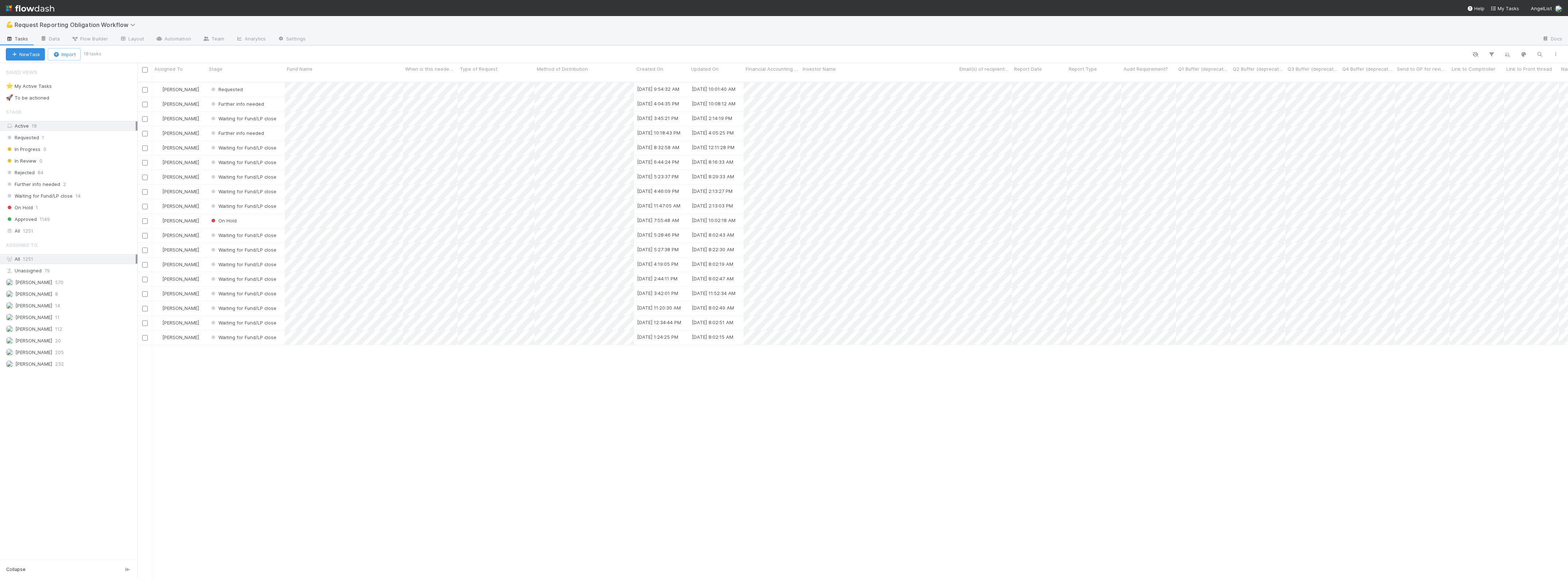
scroll to position [495, 1424]
click at [133, 24] on icon at bounding box center [134, 25] width 8 height 6
click at [97, 136] on div "📑 Financial Accounting > FAST Accounting Requests" at bounding box center [95, 135] width 173 height 8
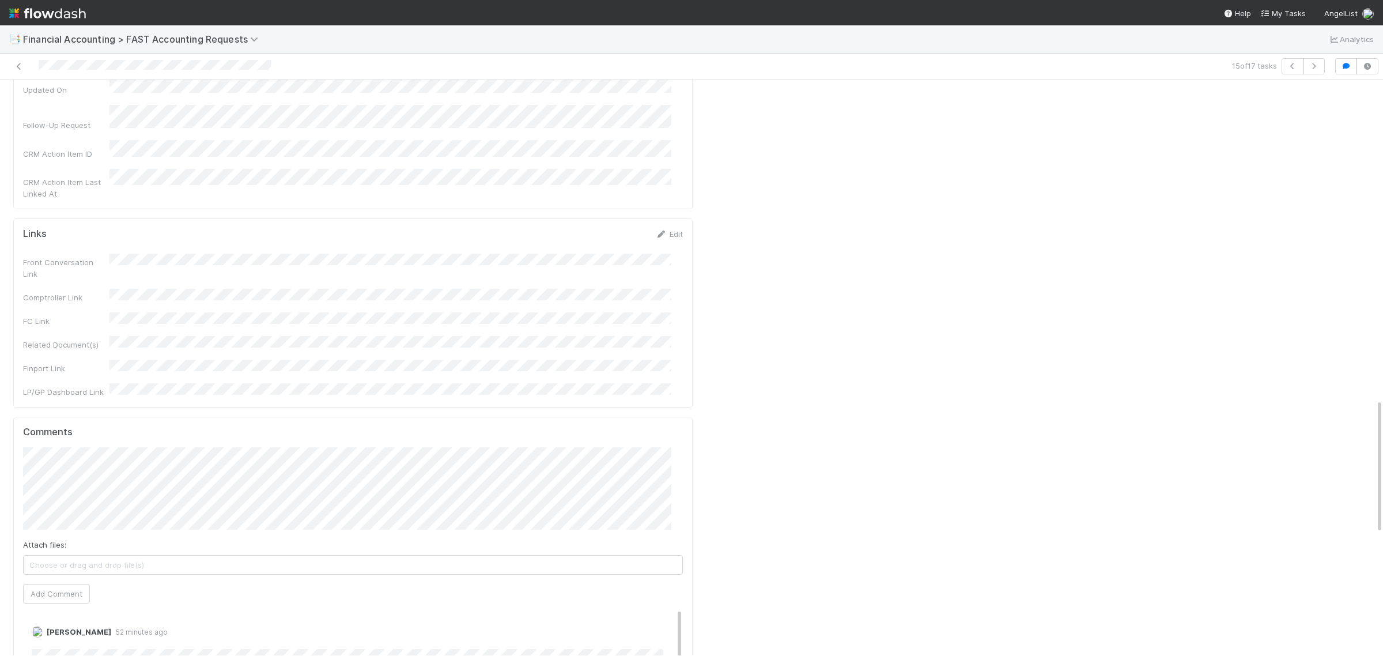
scroll to position [1368, 0]
click at [86, 561] on button "Add Comment" at bounding box center [56, 571] width 67 height 20
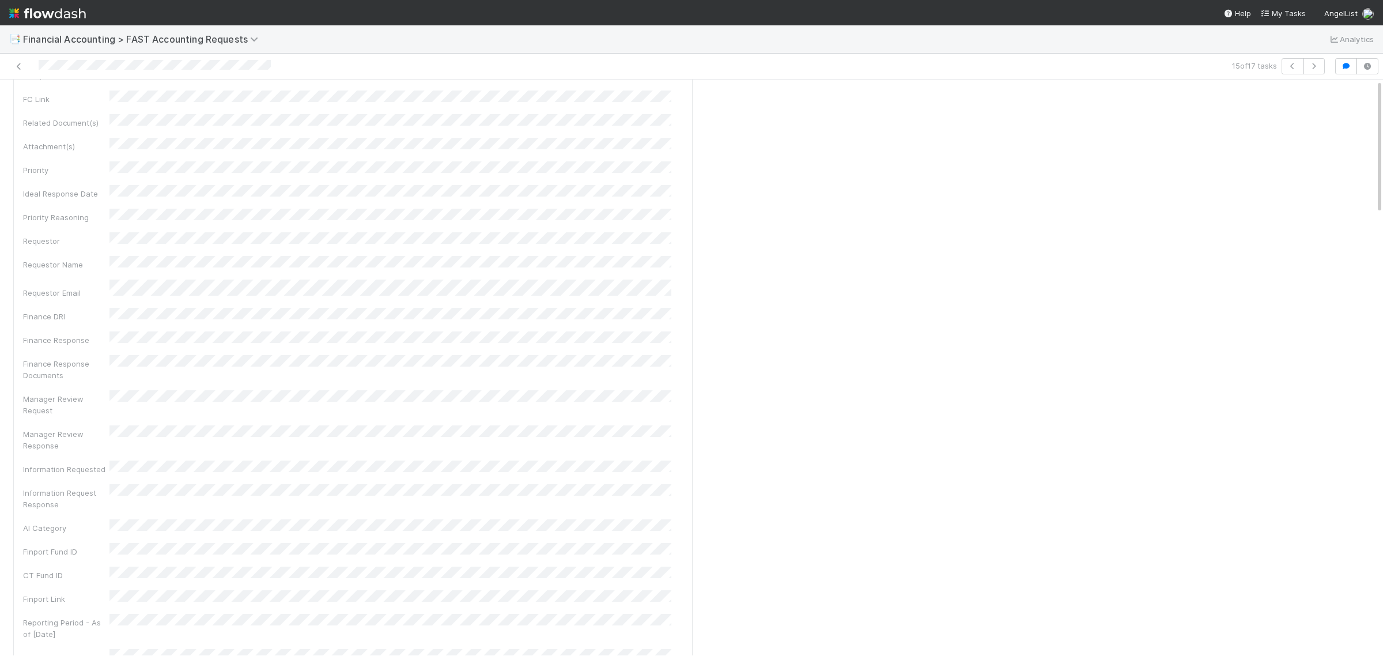
scroll to position [0, 0]
click at [53, 94] on span "Information Required" at bounding box center [62, 98] width 89 height 9
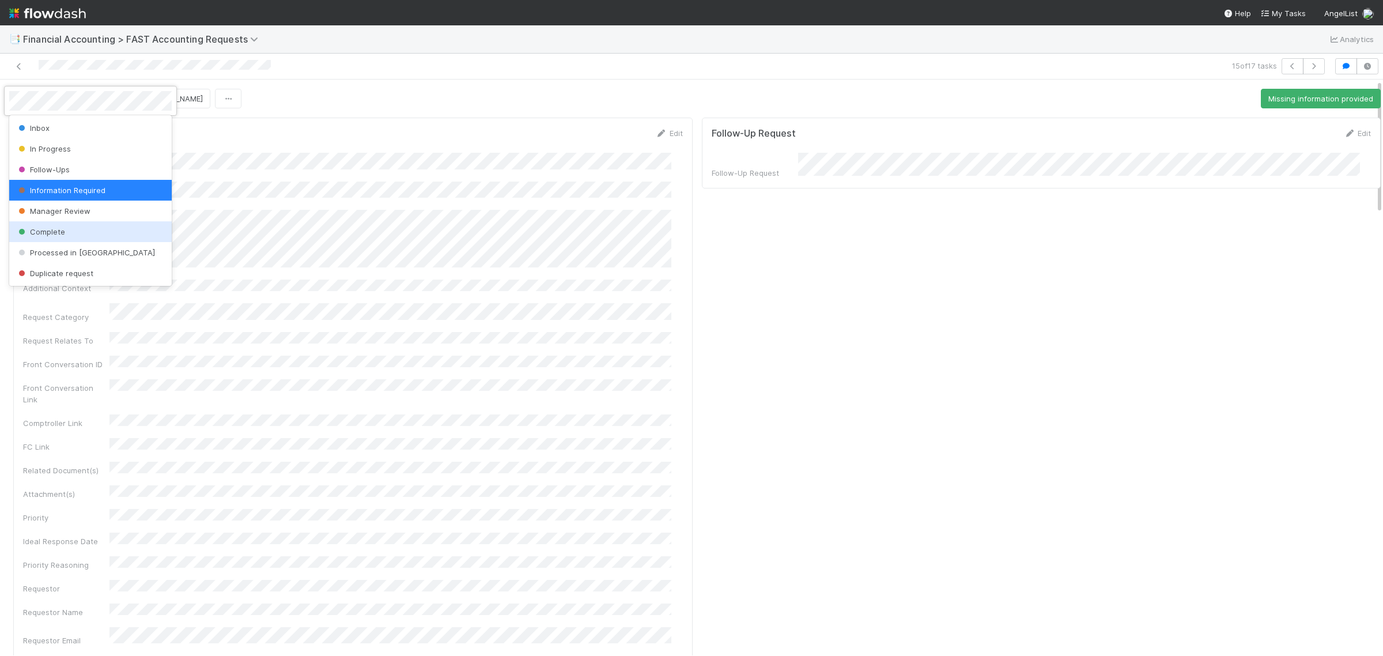
click at [81, 232] on div "Complete" at bounding box center [90, 231] width 162 height 21
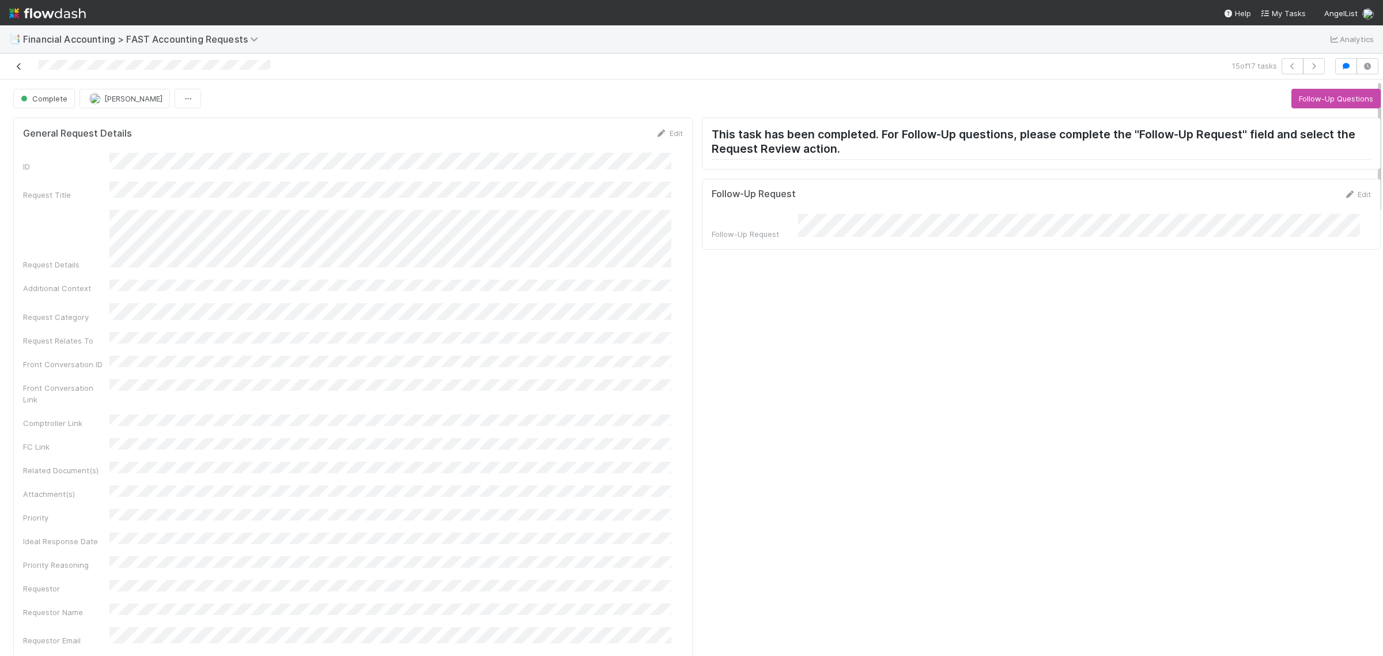
click at [18, 64] on icon at bounding box center [19, 66] width 12 height 7
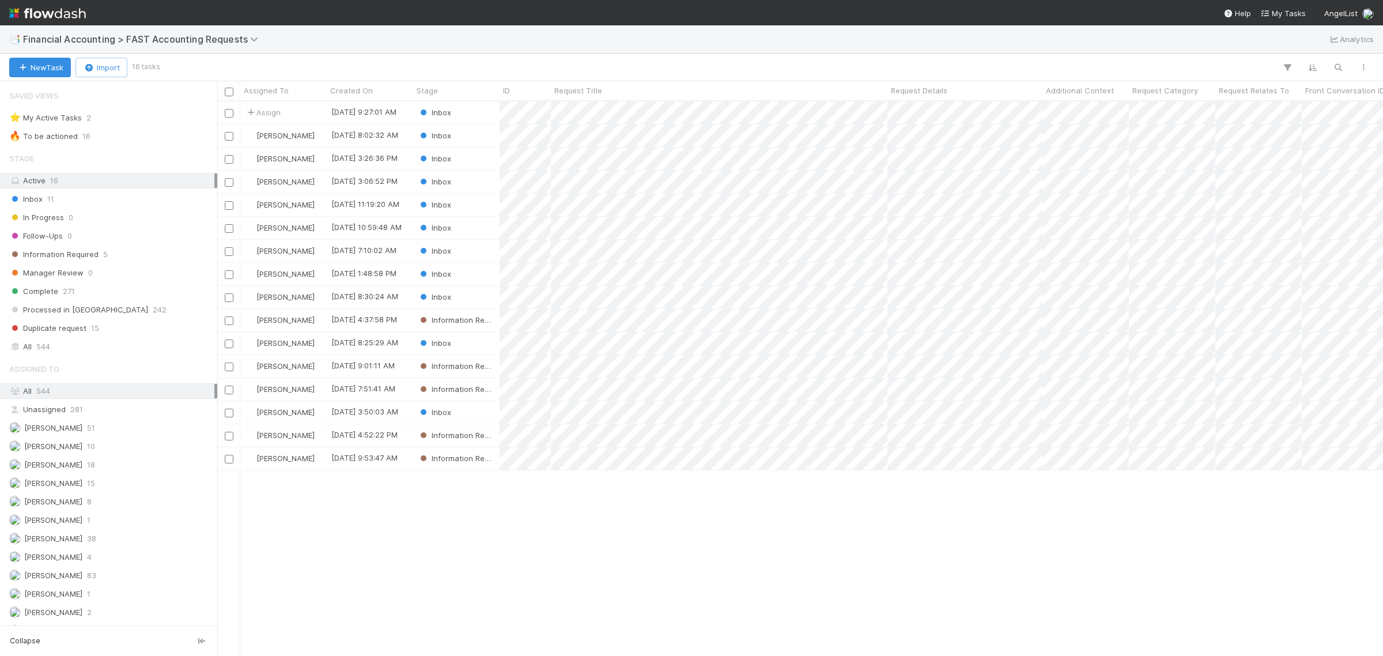
scroll to position [543, 1155]
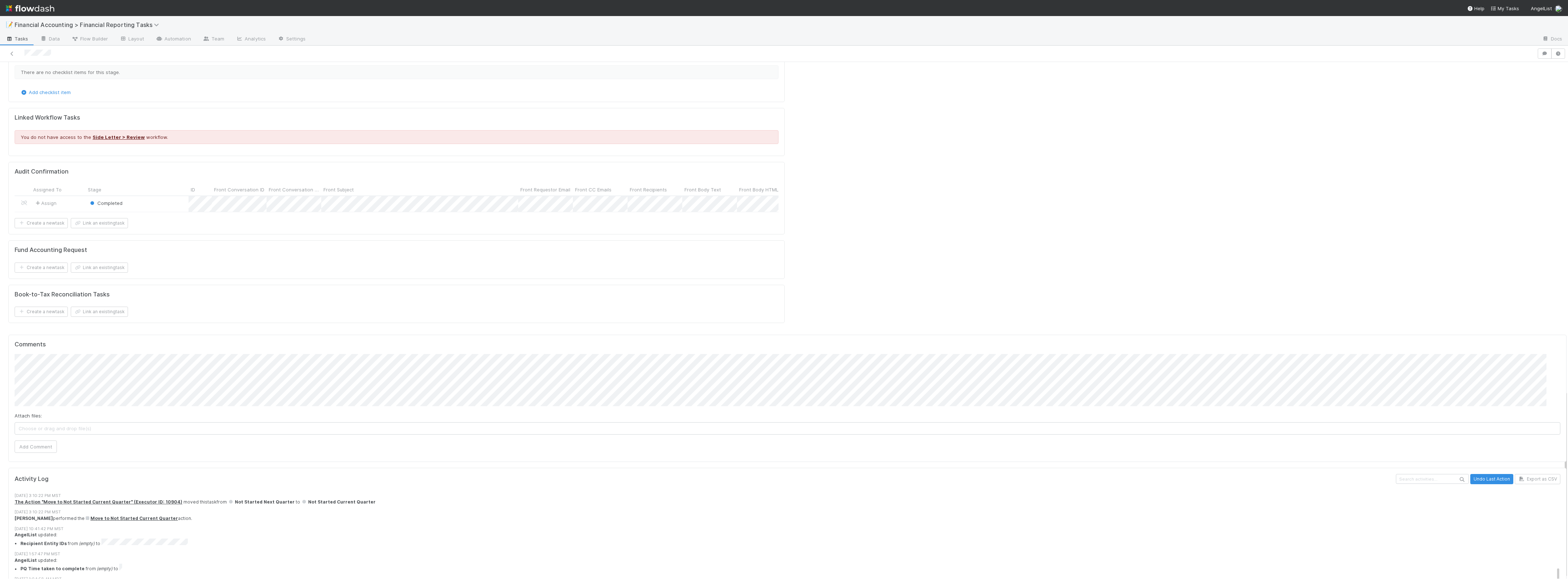
scroll to position [273, 0]
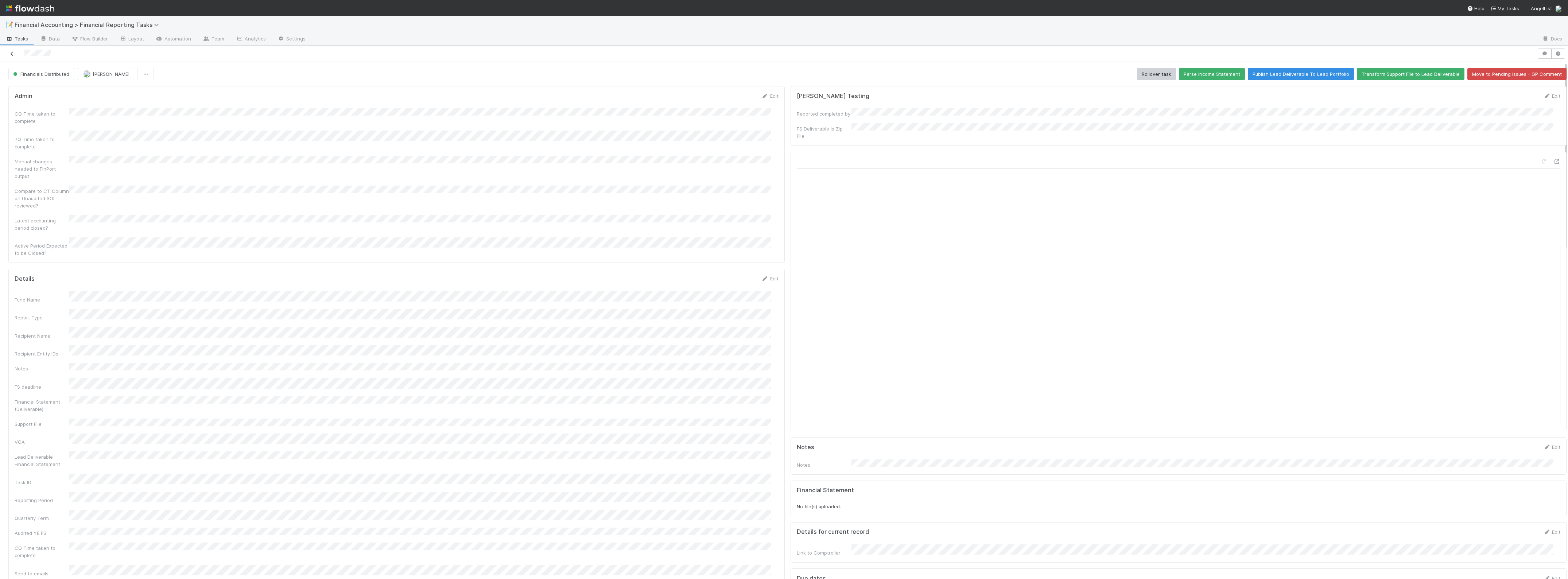
click at [9, 52] on icon at bounding box center [12, 53] width 8 height 4
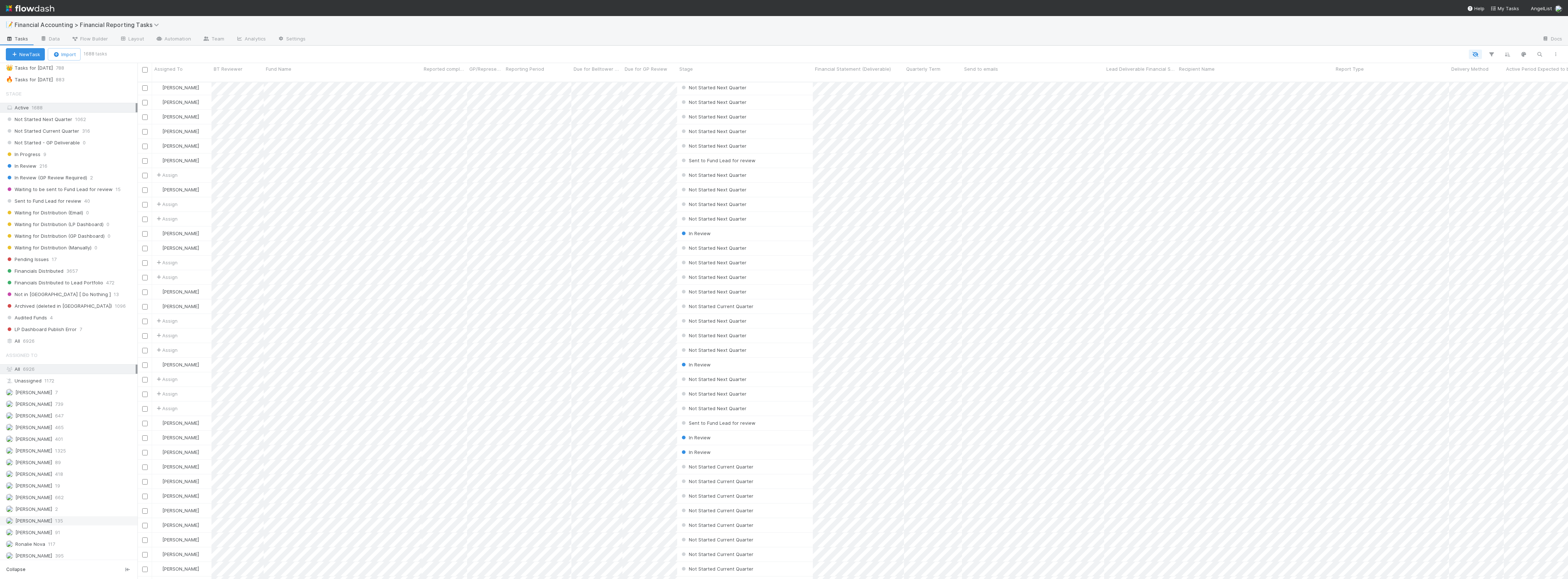
scroll to position [64, 0]
click at [39, 552] on span "[PERSON_NAME]" at bounding box center [34, 552] width 37 height 6
click at [53, 132] on div "🔥 Tasks for 2025-06-30" at bounding box center [29, 133] width 47 height 9
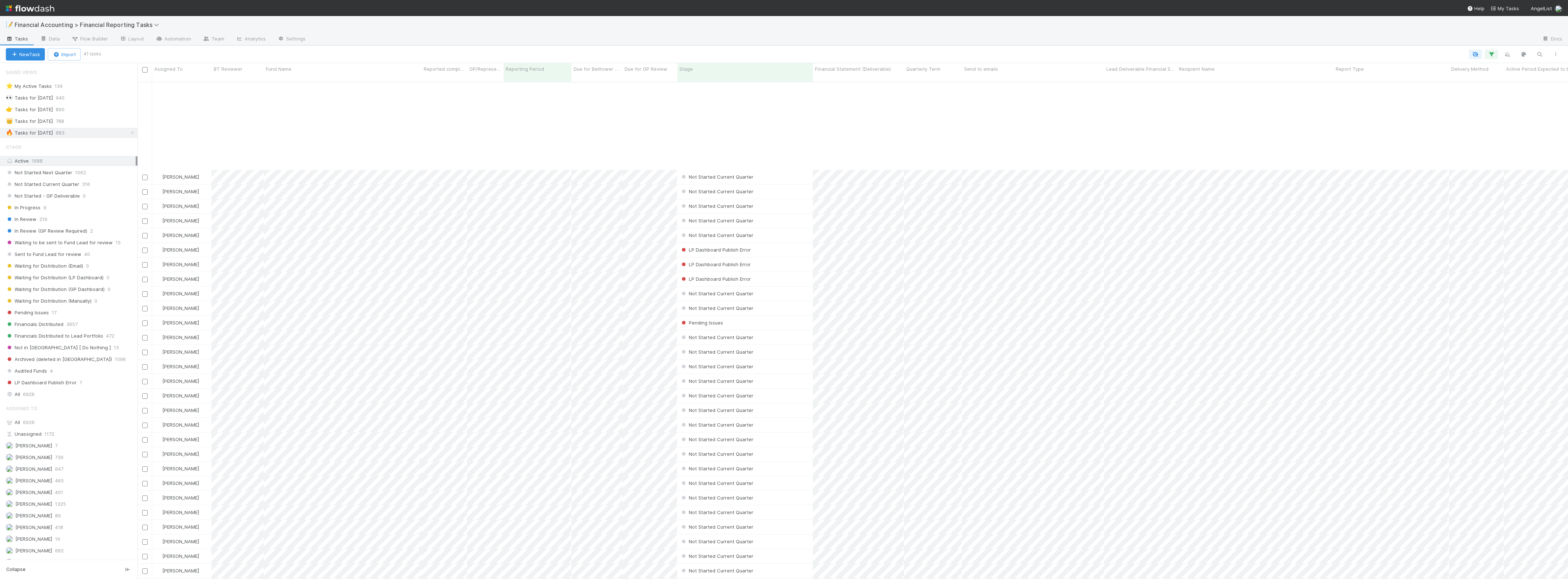
scroll to position [102, 0]
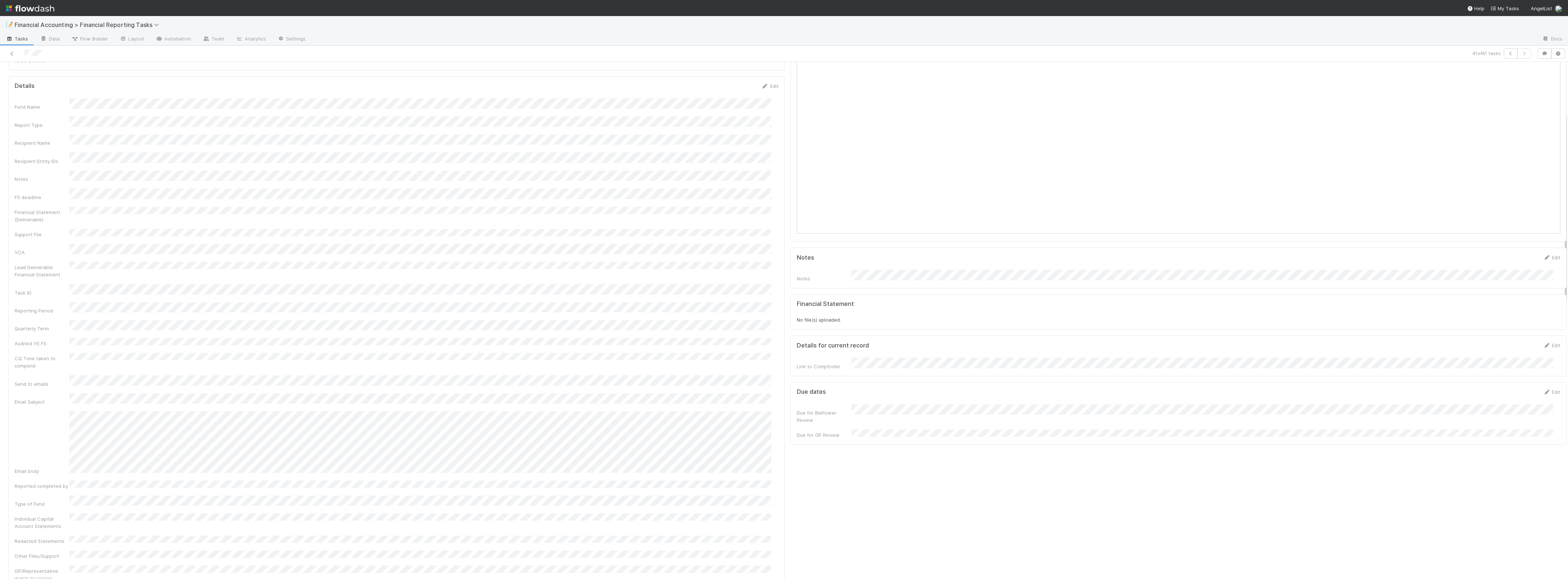
scroll to position [137, 0]
click at [766, 136] on link "Edit" at bounding box center [770, 139] width 17 height 6
click at [728, 178] on div "Fund Name Report Type Recipient Name Recipient Entity IDs Notes FS deadline Fin…" at bounding box center [396, 519] width 764 height 696
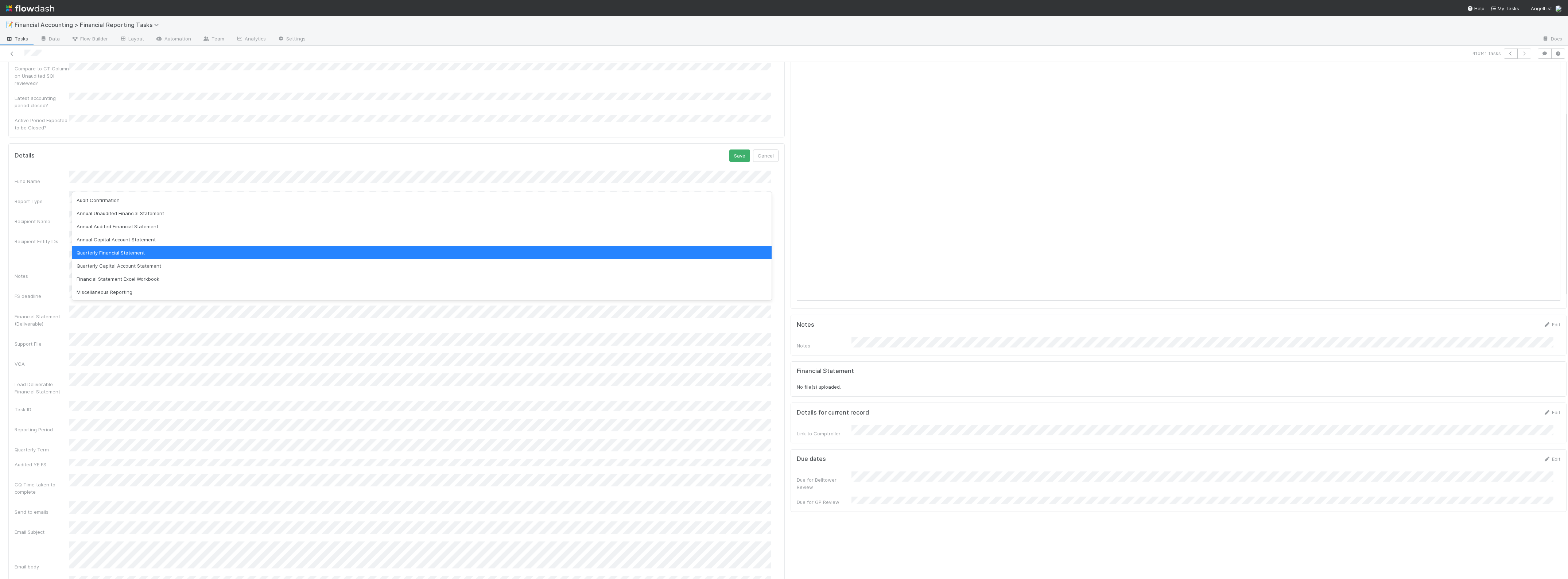
scroll to position [137, 0]
click at [737, 135] on button "Save" at bounding box center [739, 142] width 21 height 13
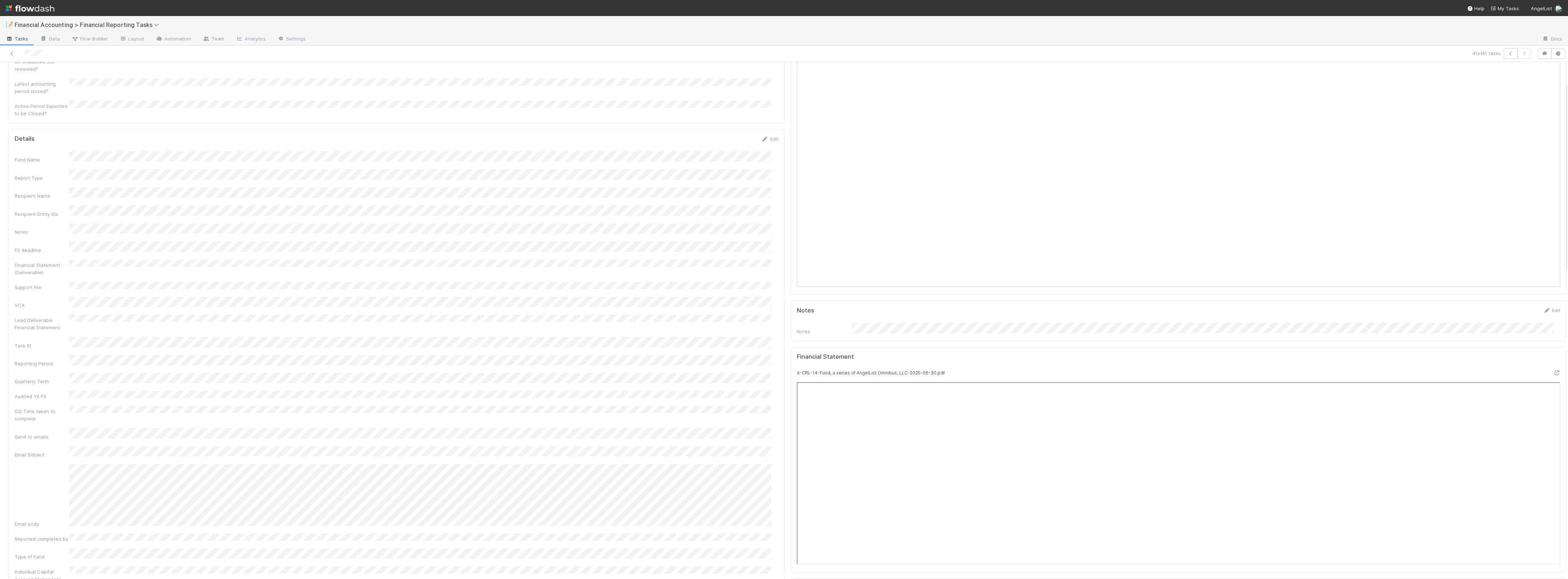
scroll to position [0, 0]
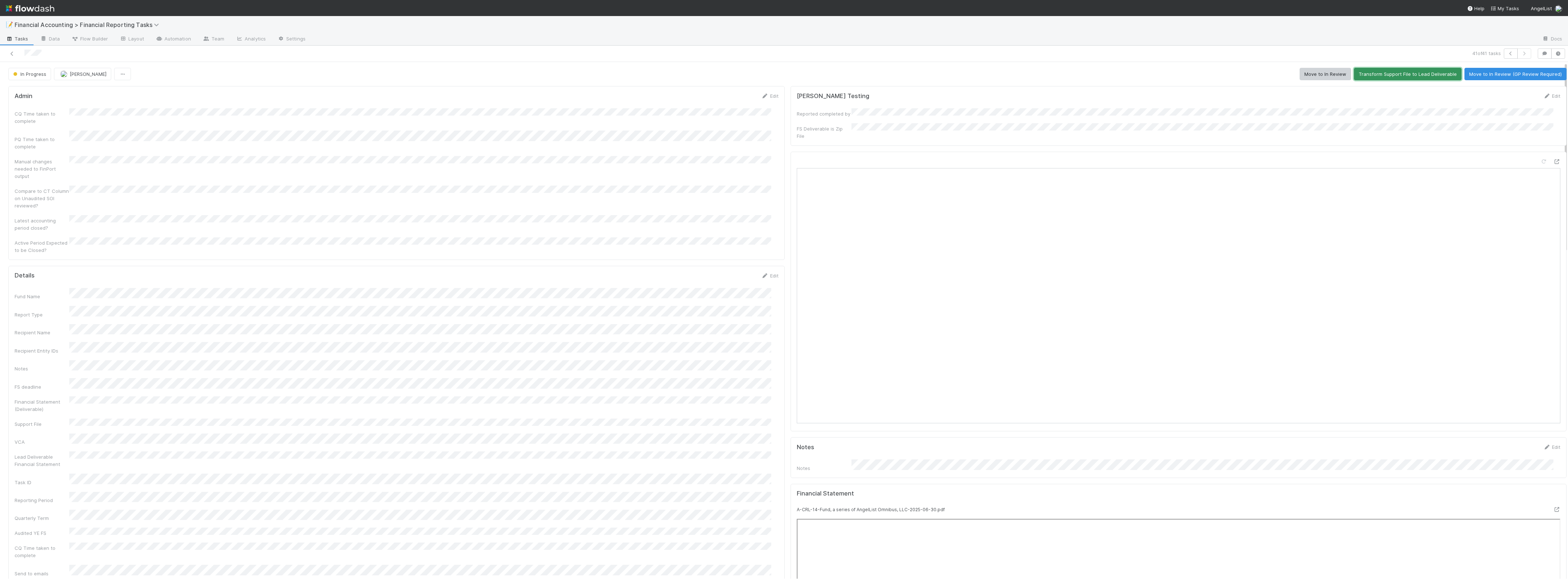
click at [1370, 74] on button "Transform Support File to Lead Deliverable" at bounding box center [1408, 74] width 108 height 13
click at [1300, 73] on button "Move to In Review" at bounding box center [1325, 74] width 51 height 13
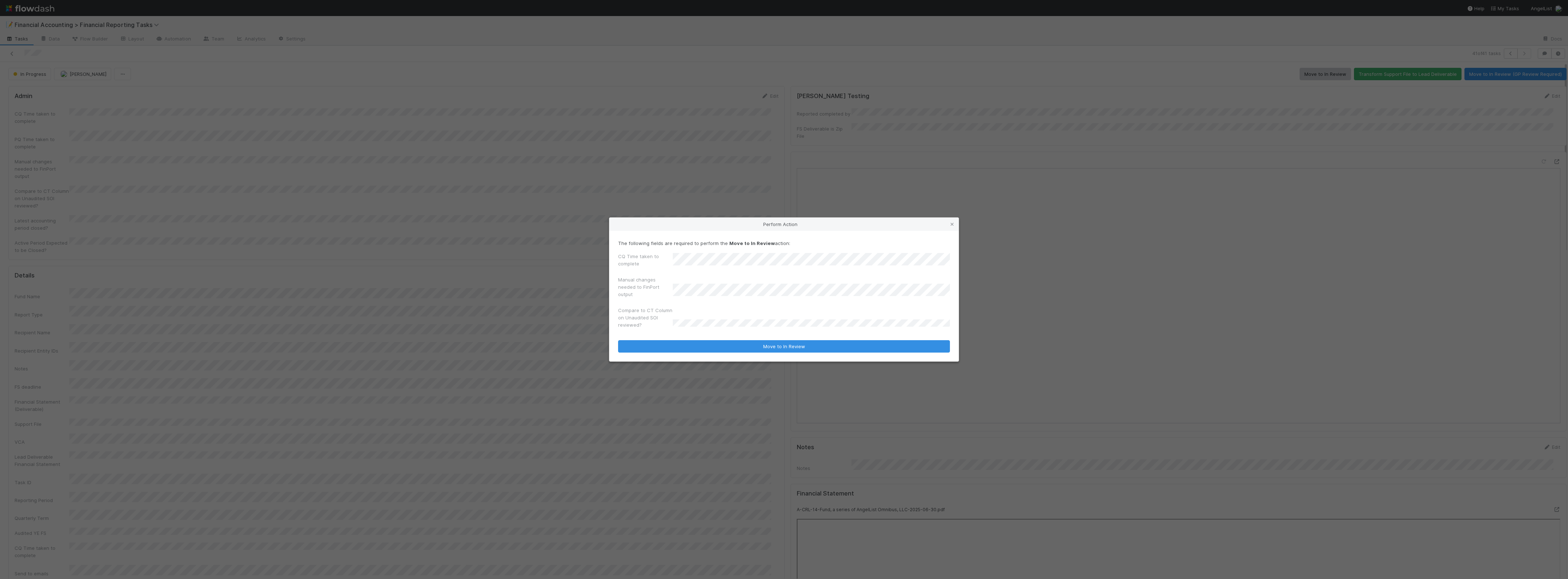
click at [701, 289] on div "Manual changes needed to FinPort output" at bounding box center [784, 288] width 332 height 25
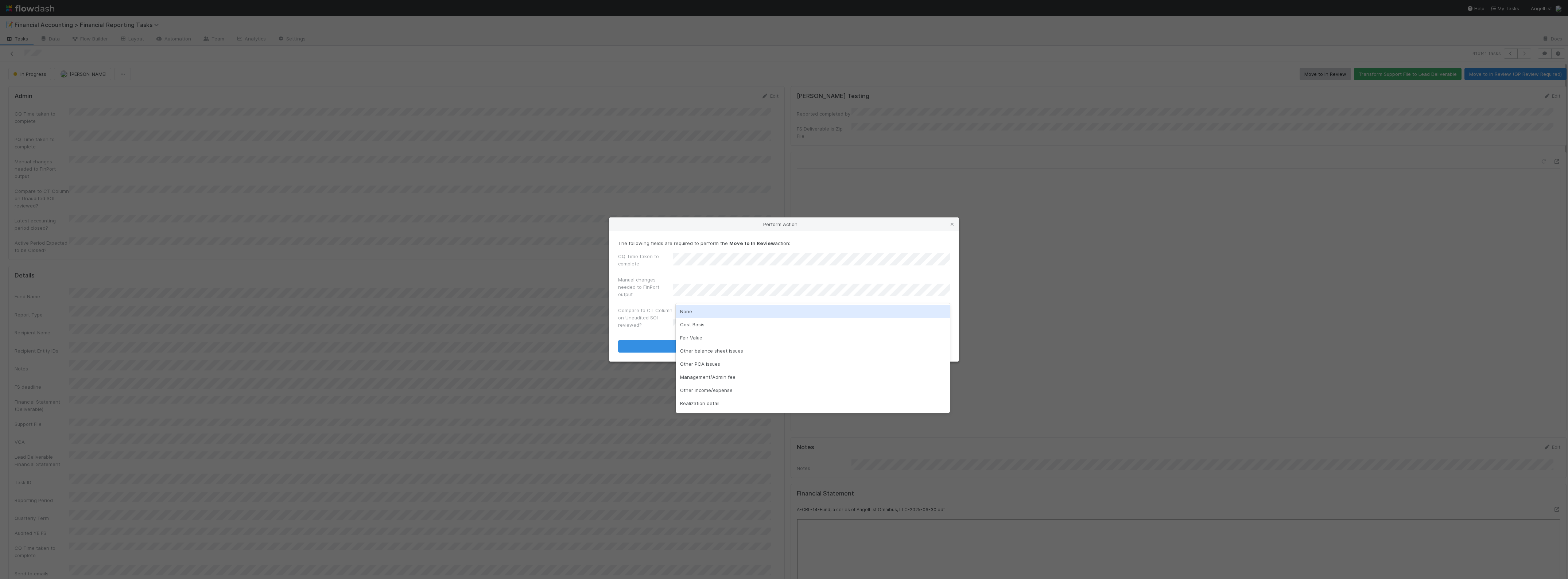
click at [705, 309] on div "None" at bounding box center [812, 311] width 274 height 13
click at [732, 320] on div "Cost Basis" at bounding box center [812, 324] width 274 height 13
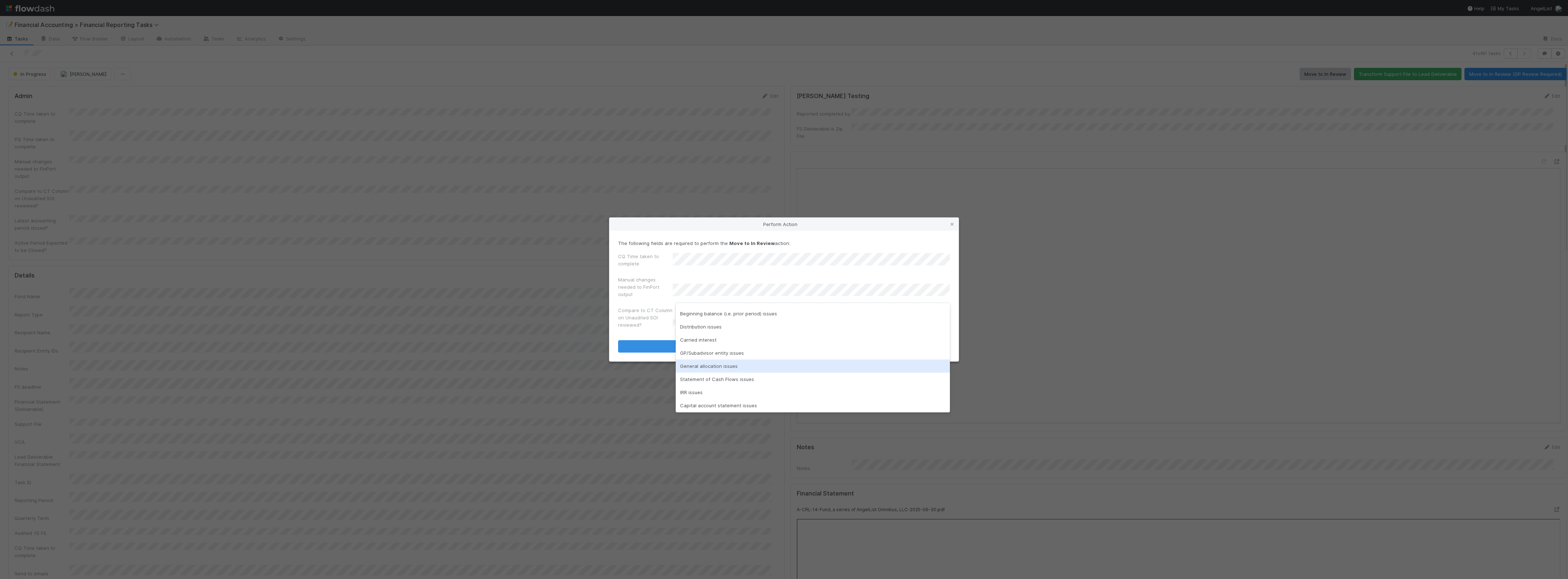
scroll to position [103, 0]
click at [730, 381] on div "Statement of Cash Flows issues" at bounding box center [812, 378] width 274 height 13
click at [744, 327] on div "Fair Value" at bounding box center [812, 324] width 274 height 13
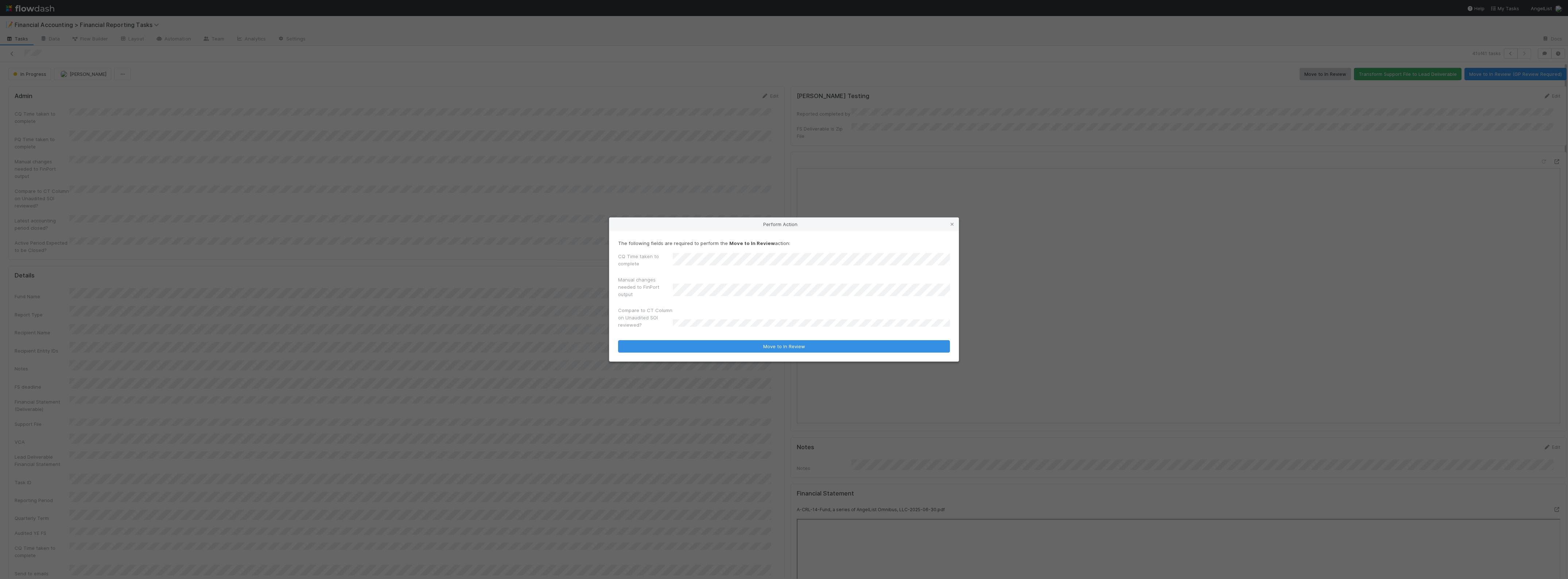
click at [862, 280] on div "Manual changes needed to FinPort output" at bounding box center [784, 288] width 332 height 25
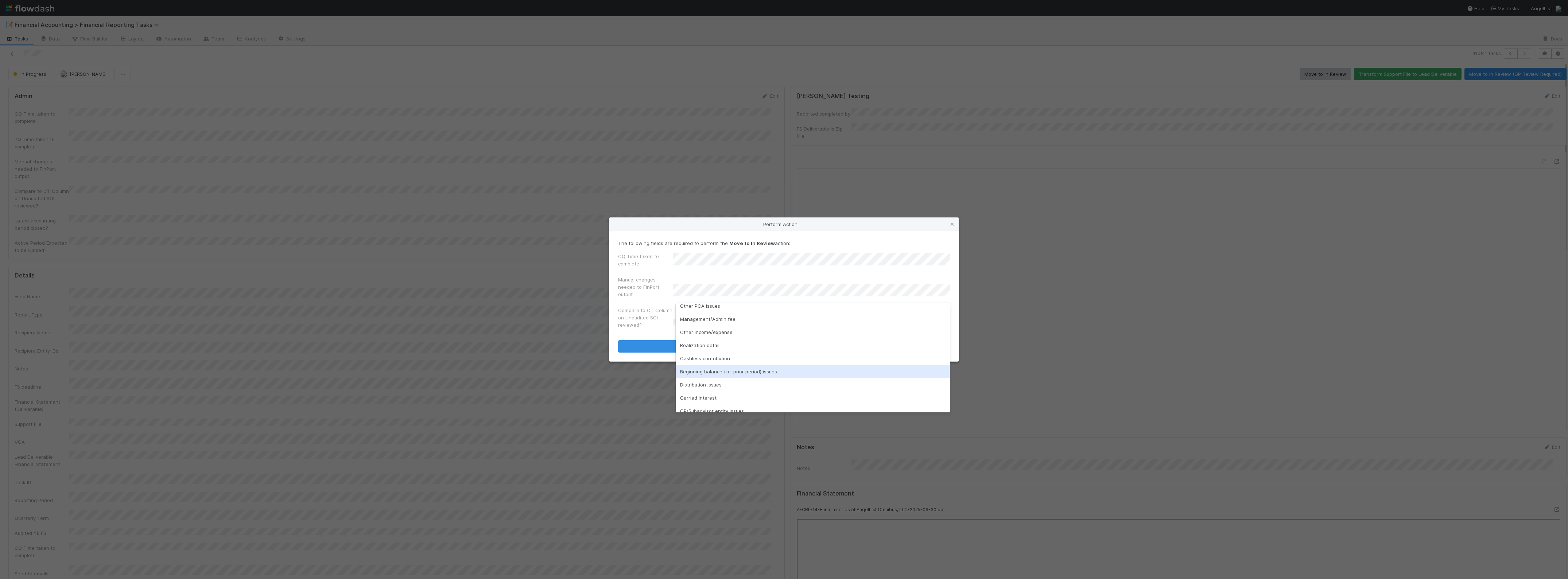
scroll to position [46, 0]
click at [754, 358] on div "Beginning balance (i.e. prior period) issues" at bounding box center [812, 357] width 274 height 13
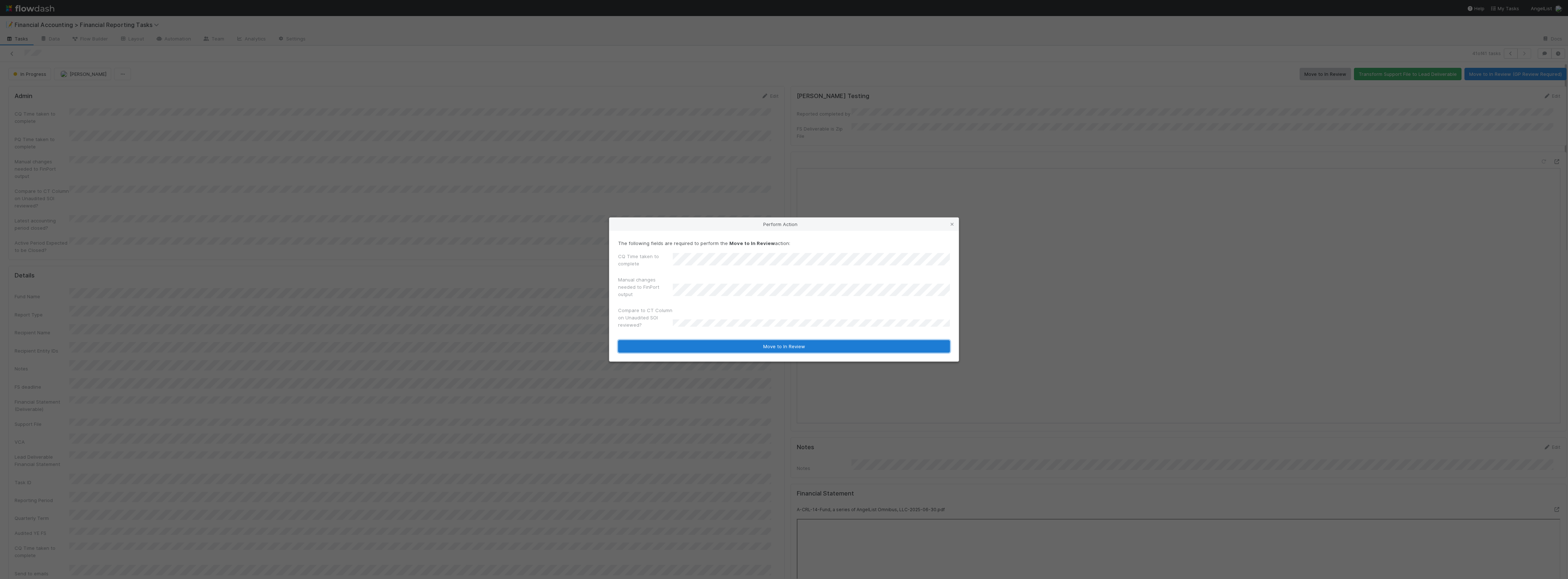
click at [720, 345] on button "Move to In Review" at bounding box center [784, 346] width 332 height 13
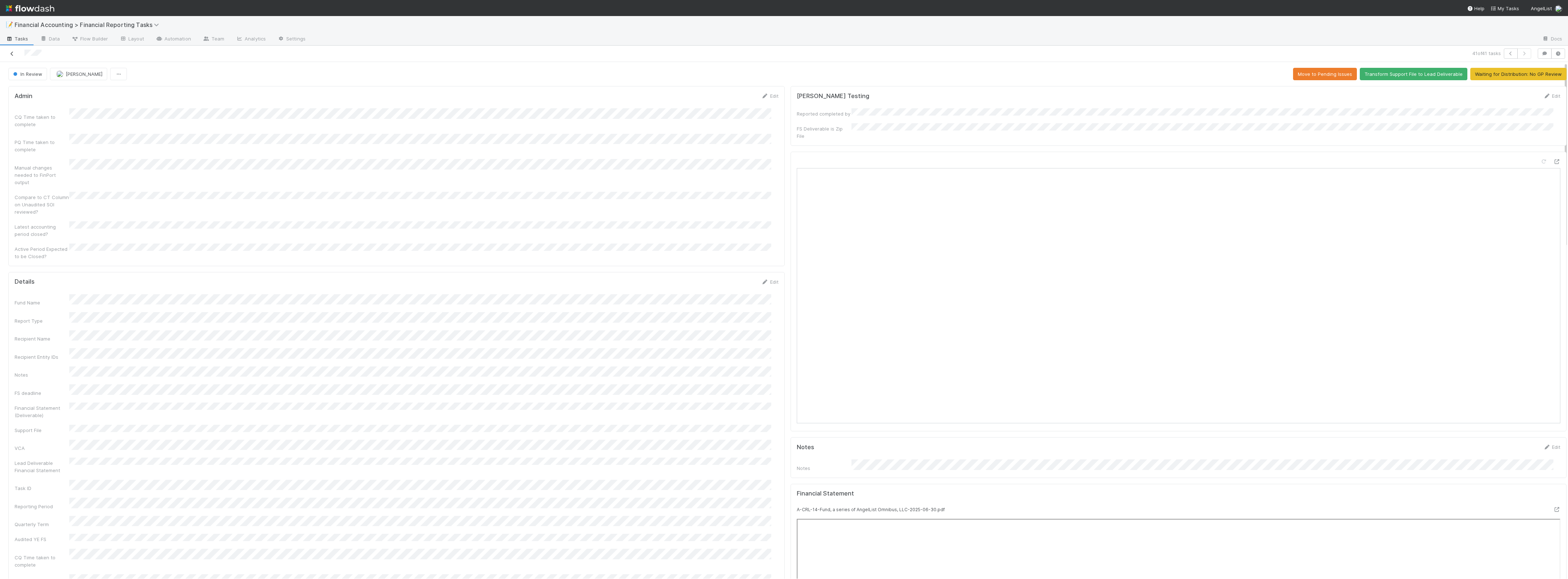
click at [14, 54] on icon at bounding box center [12, 53] width 8 height 4
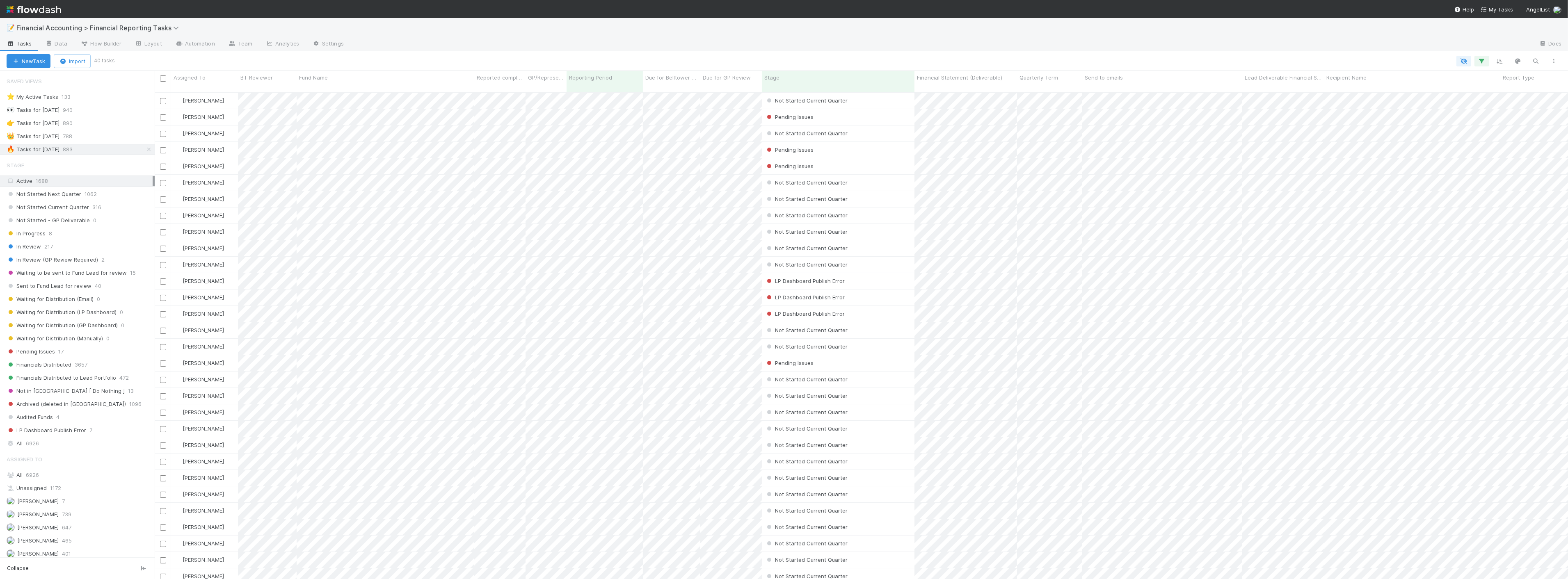
scroll to position [487, 1406]
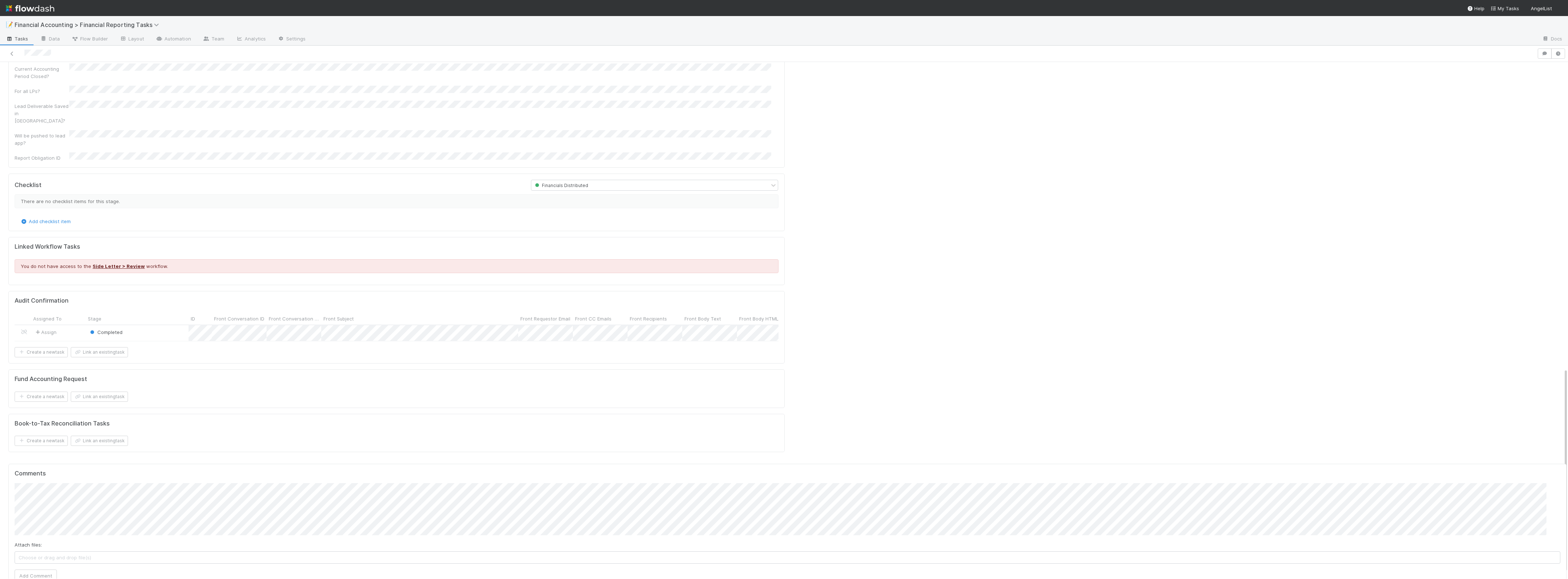
scroll to position [787, 0]
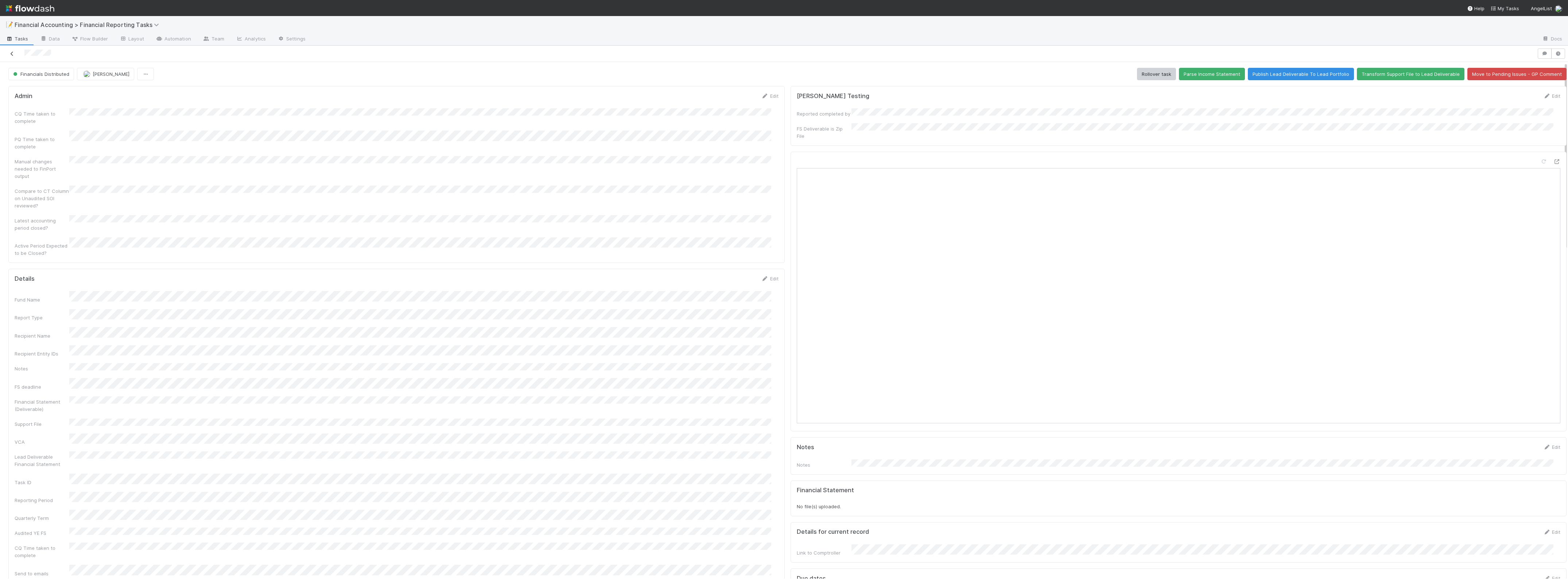
click at [12, 54] on icon at bounding box center [12, 53] width 8 height 4
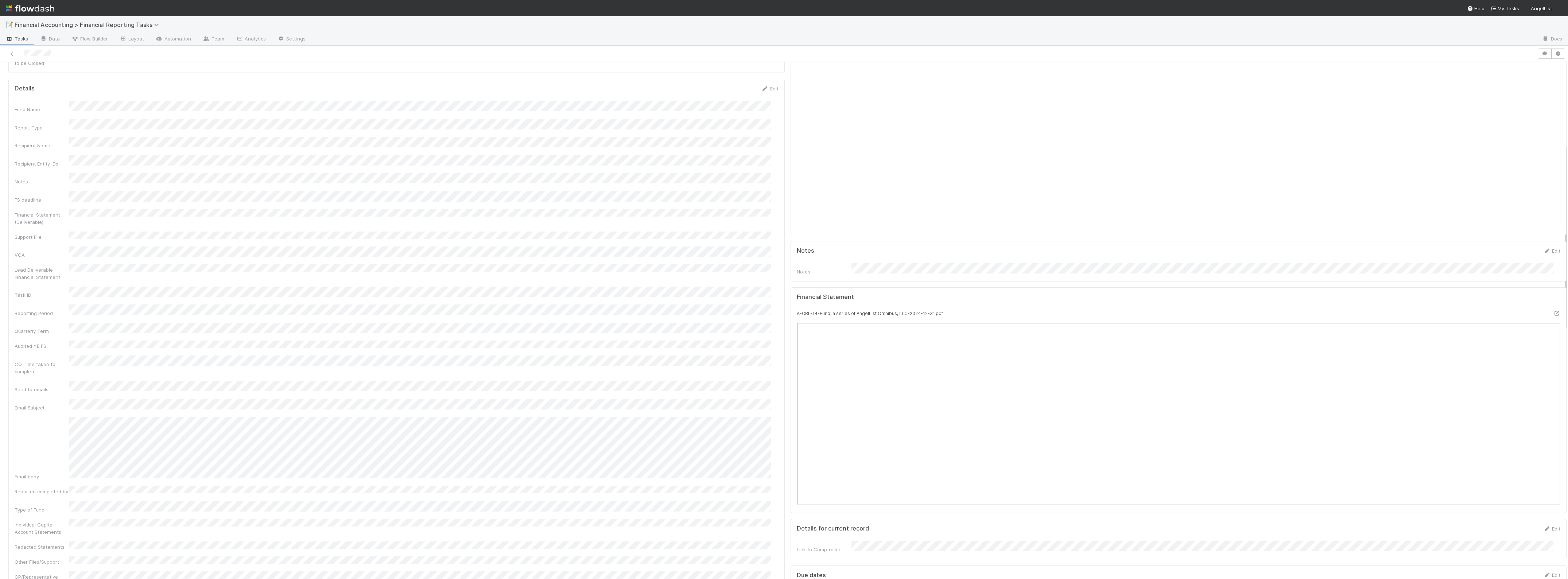
scroll to position [182, 0]
click at [1553, 325] on icon at bounding box center [1557, 327] width 8 height 4
click at [100, 27] on span "Financial Accounting > Financial Reporting Tasks" at bounding box center [89, 25] width 148 height 8
click at [103, 127] on div "💪 Request Reporting Obligation Workflow" at bounding box center [95, 130] width 173 height 8
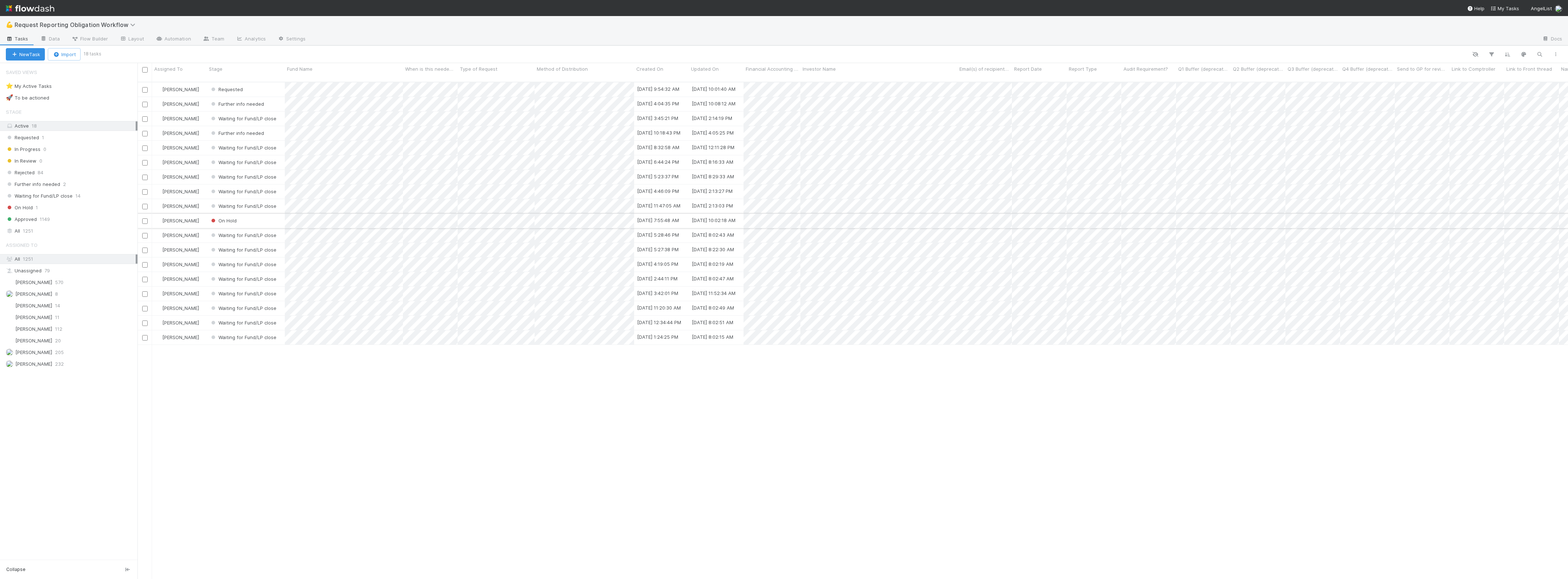
scroll to position [495, 1424]
click at [35, 221] on span "Approved" at bounding box center [21, 219] width 31 height 9
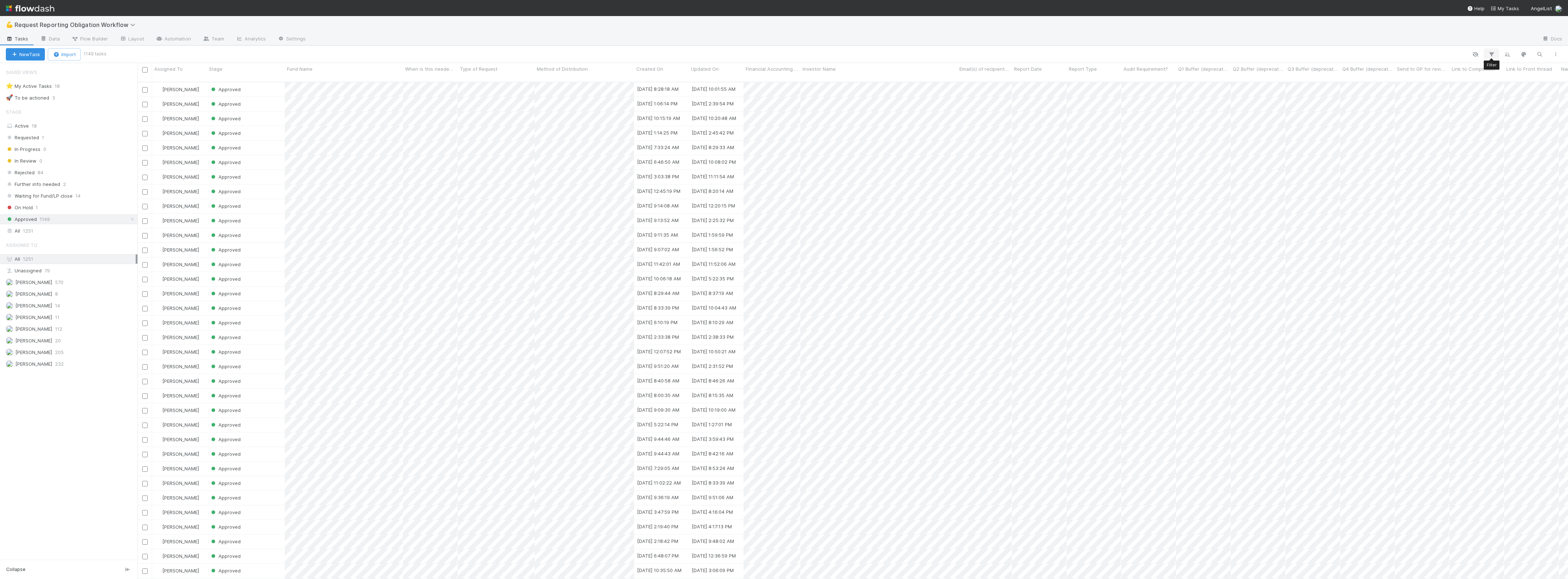
click at [1488, 52] on icon "button" at bounding box center [1491, 54] width 8 height 6
click at [1401, 78] on button "Add Filter" at bounding box center [1379, 76] width 219 height 11
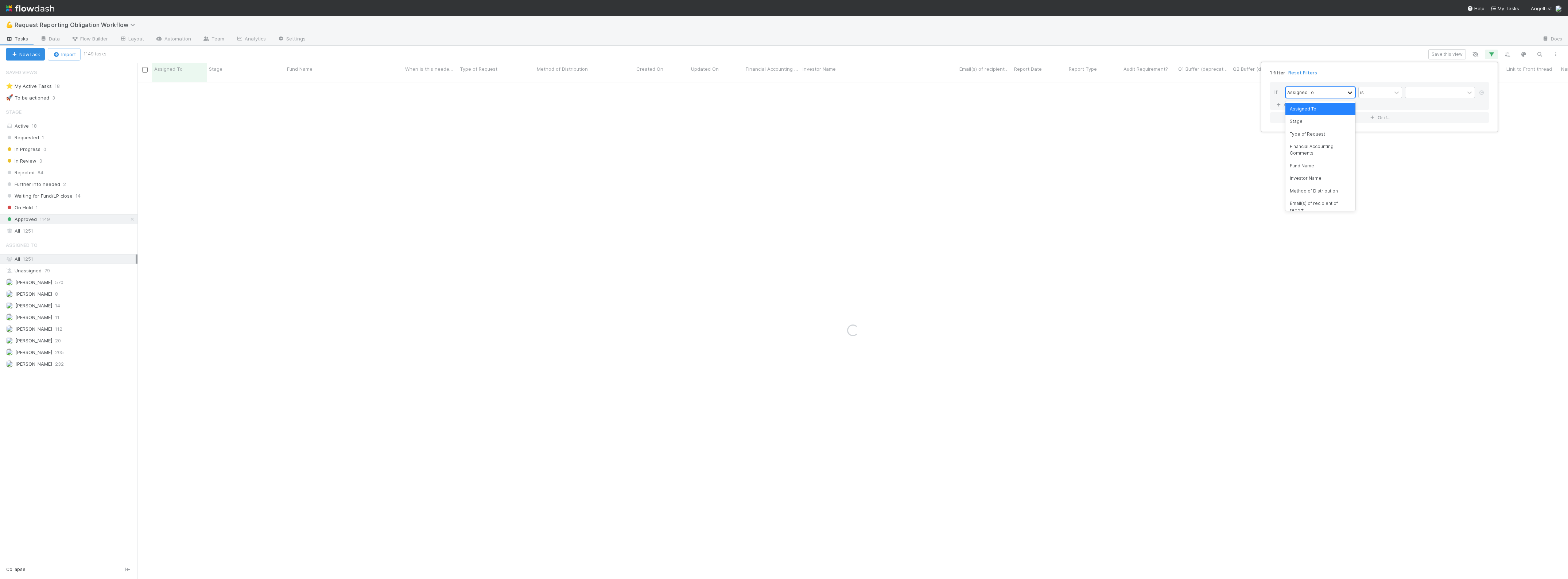
click at [1353, 92] on icon at bounding box center [1350, 93] width 8 height 8
click at [1319, 168] on div "Fund Name" at bounding box center [1320, 166] width 70 height 13
click at [1417, 94] on input "text" at bounding box center [1440, 92] width 70 height 11
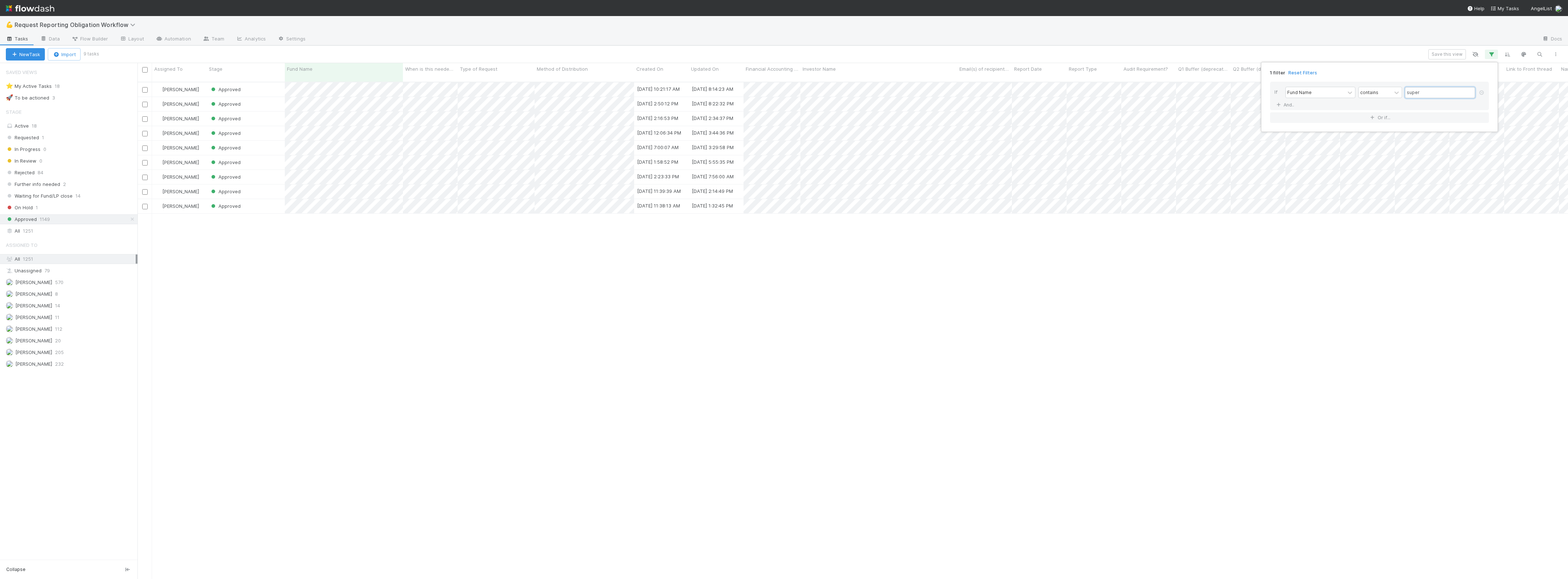
scroll to position [495, 1424]
type input "super"
click at [590, 248] on div "1 filter Reset Filters If Fund Name contains super And.. Or if..." at bounding box center [784, 289] width 1568 height 579
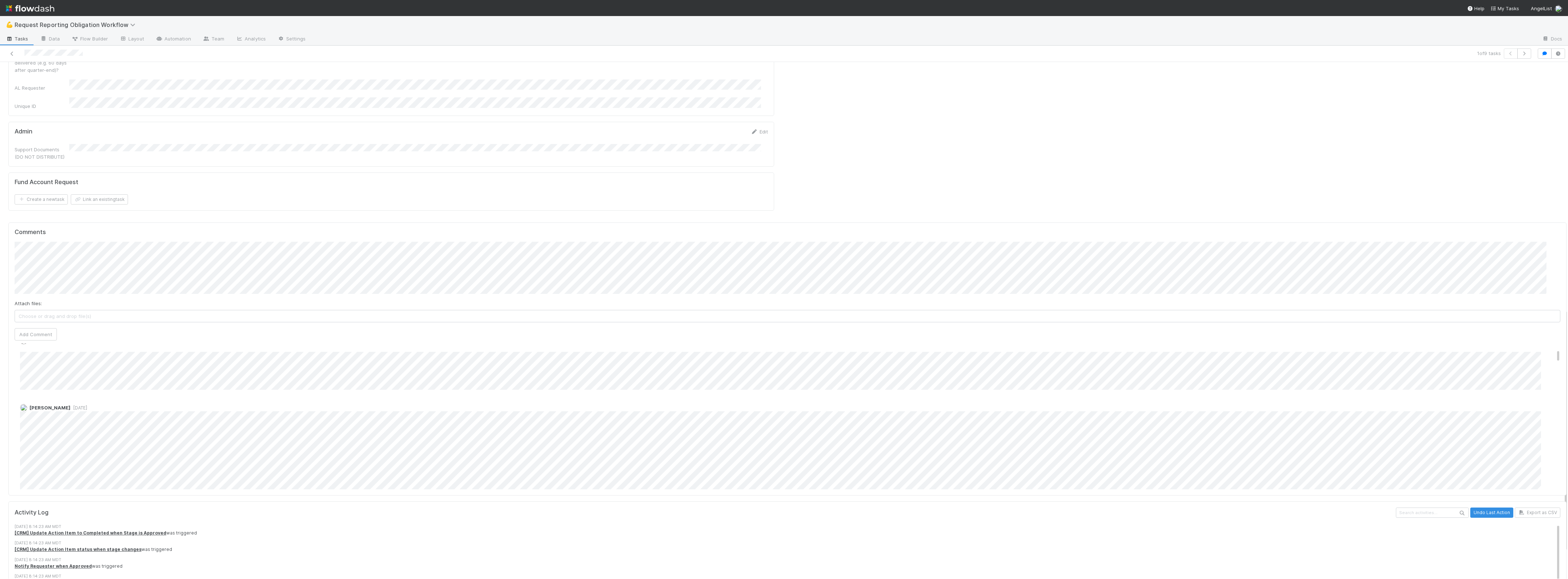
scroll to position [91, 0]
click at [101, 220] on div "Comments Attach files: Choose or drag and drop file(s) Add Comment [PERSON_NAME…" at bounding box center [787, 452] width 1564 height 464
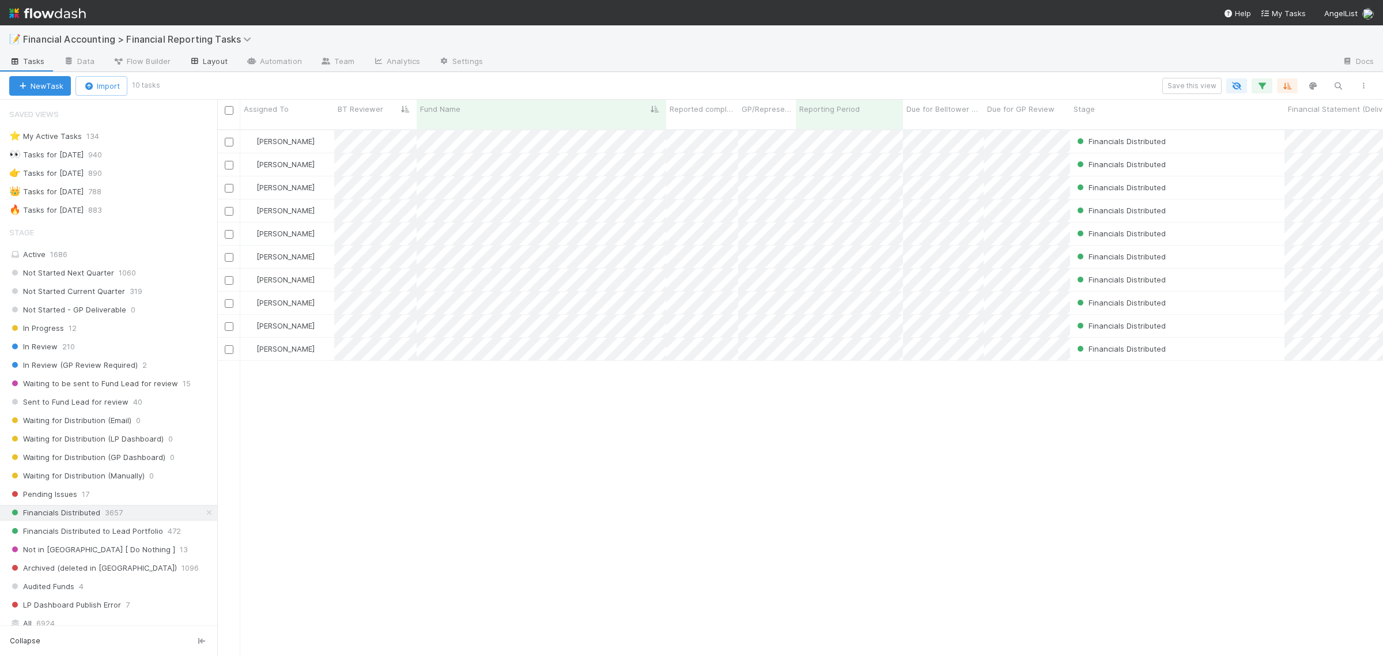
scroll to position [524, 1155]
click at [200, 38] on span "Financial Accounting > Financial Reporting Tasks" at bounding box center [140, 39] width 234 height 12
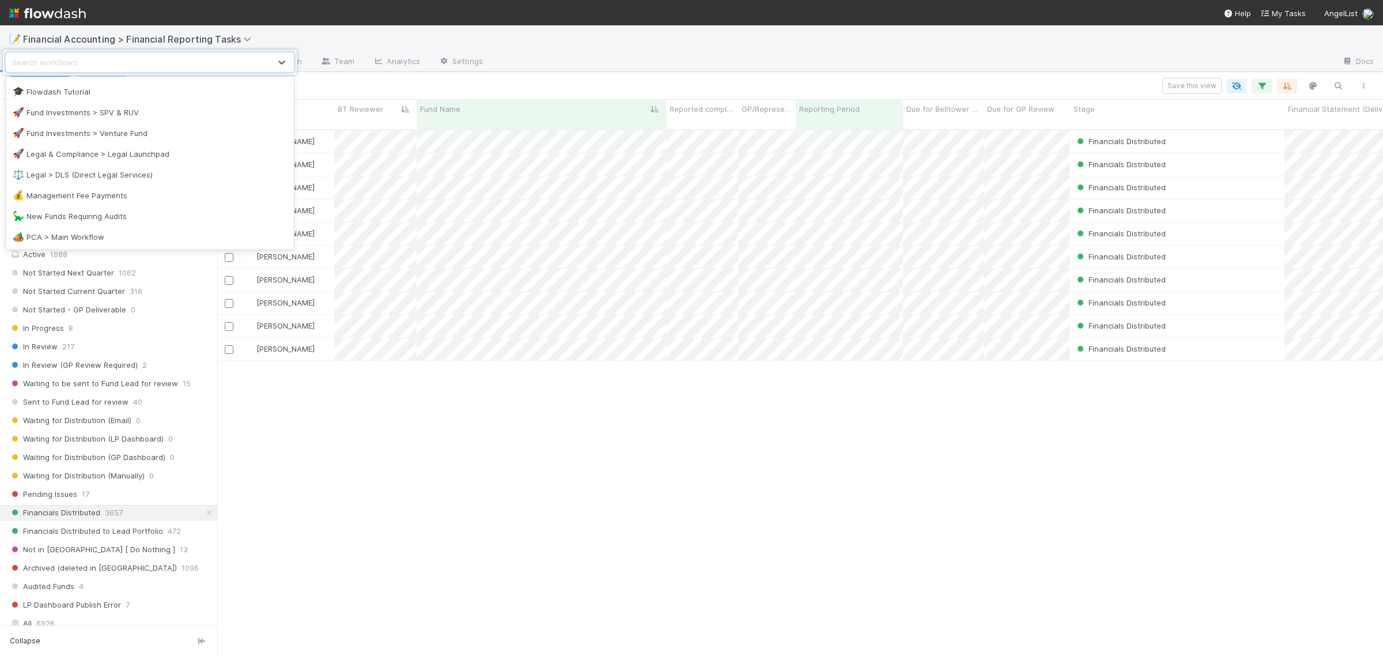
scroll to position [51, 0]
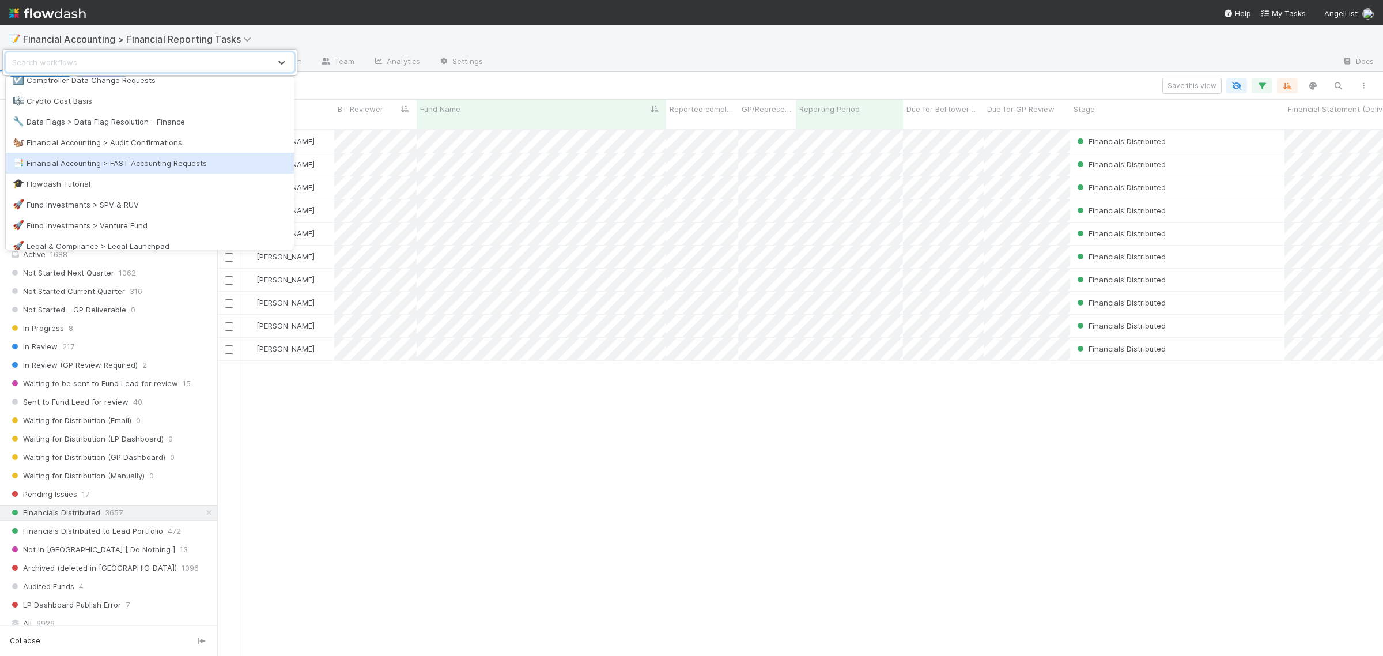
click at [187, 160] on div "📑 Financial Accounting > FAST Accounting Requests" at bounding box center [150, 163] width 274 height 12
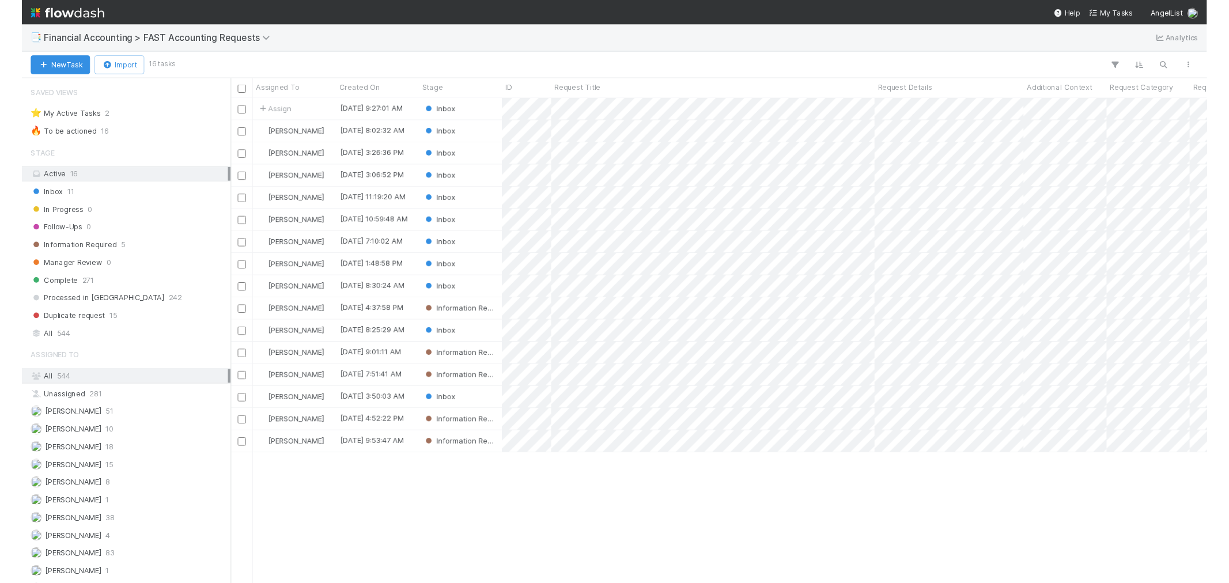
scroll to position [543, 1155]
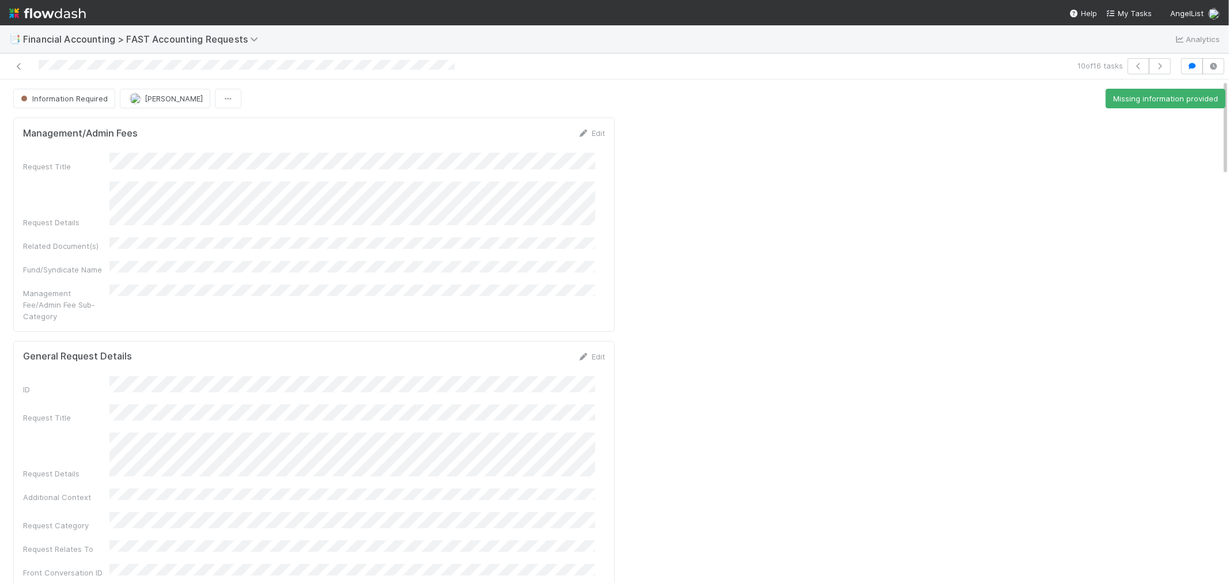
click at [247, 243] on div "Request Title Request Details Related Document(s) Fund/Syndicate Name Managemen…" at bounding box center [314, 237] width 582 height 169
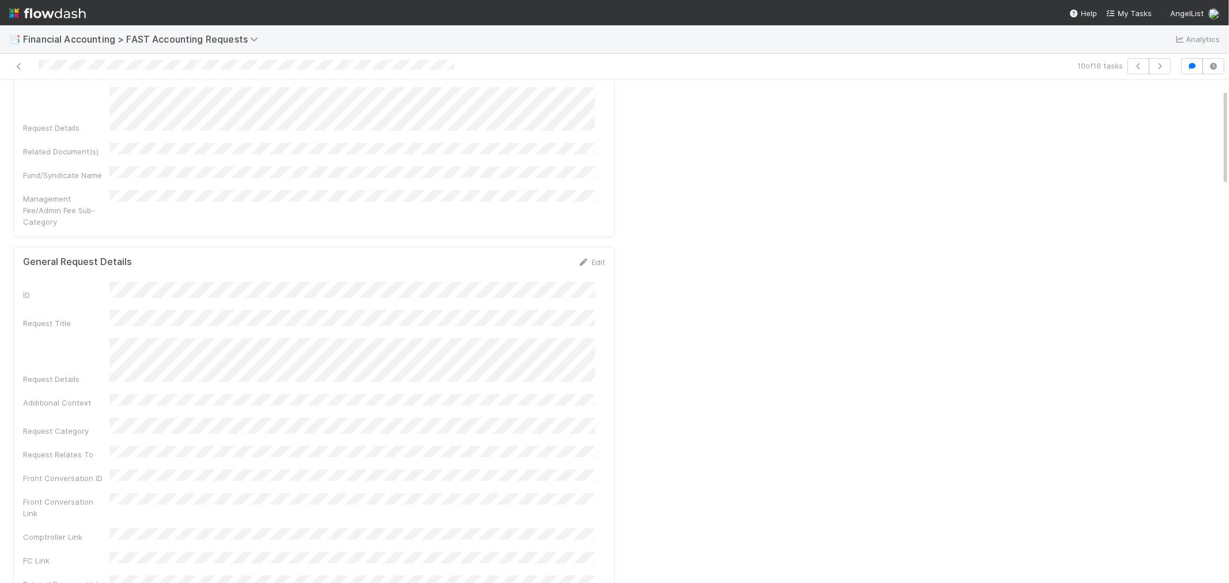
scroll to position [128, 0]
click at [107, 305] on div "Request Details" at bounding box center [314, 328] width 582 height 47
drag, startPoint x: 592, startPoint y: 411, endPoint x: 586, endPoint y: 397, distance: 14.2
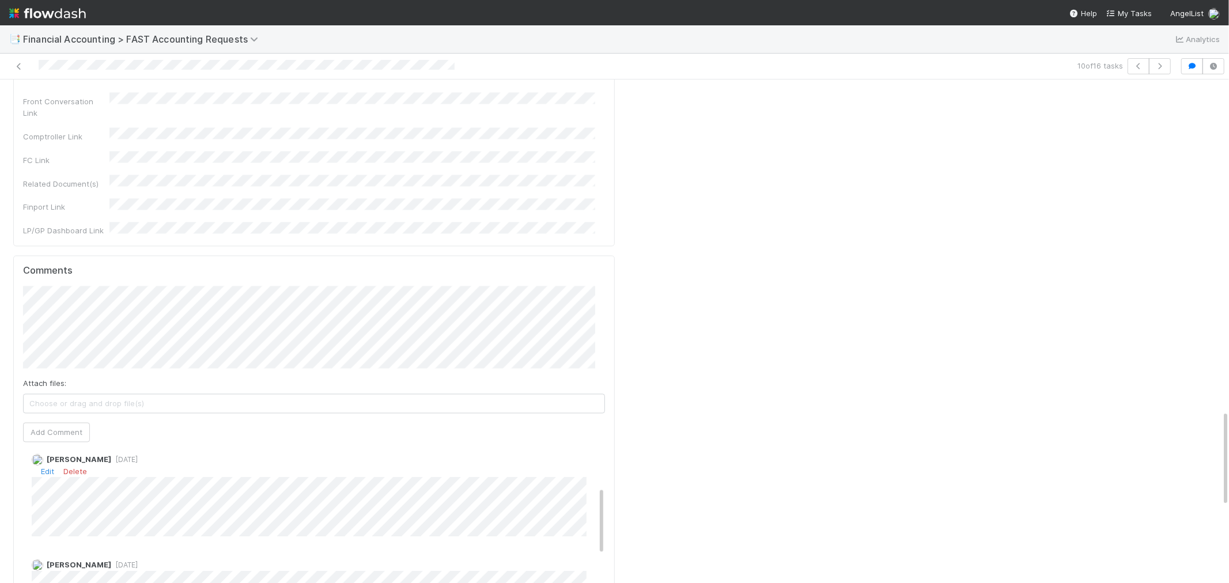
scroll to position [126, 0]
drag, startPoint x: 591, startPoint y: 316, endPoint x: 590, endPoint y: 281, distance: 34.6
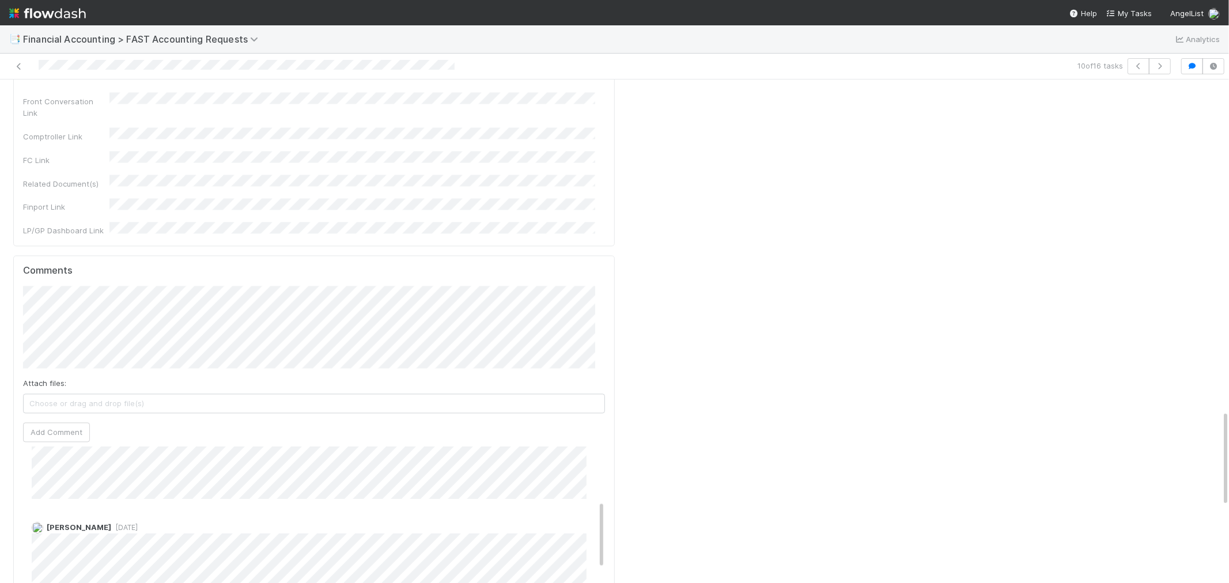
scroll to position [173, 0]
drag, startPoint x: 591, startPoint y: 323, endPoint x: 588, endPoint y: 317, distance: 6.2
click at [588, 515] on div "Catherine Nguyen 2 days ago" at bounding box center [318, 571] width 591 height 112
drag, startPoint x: 782, startPoint y: 338, endPoint x: 771, endPoint y: 346, distance: 13.6
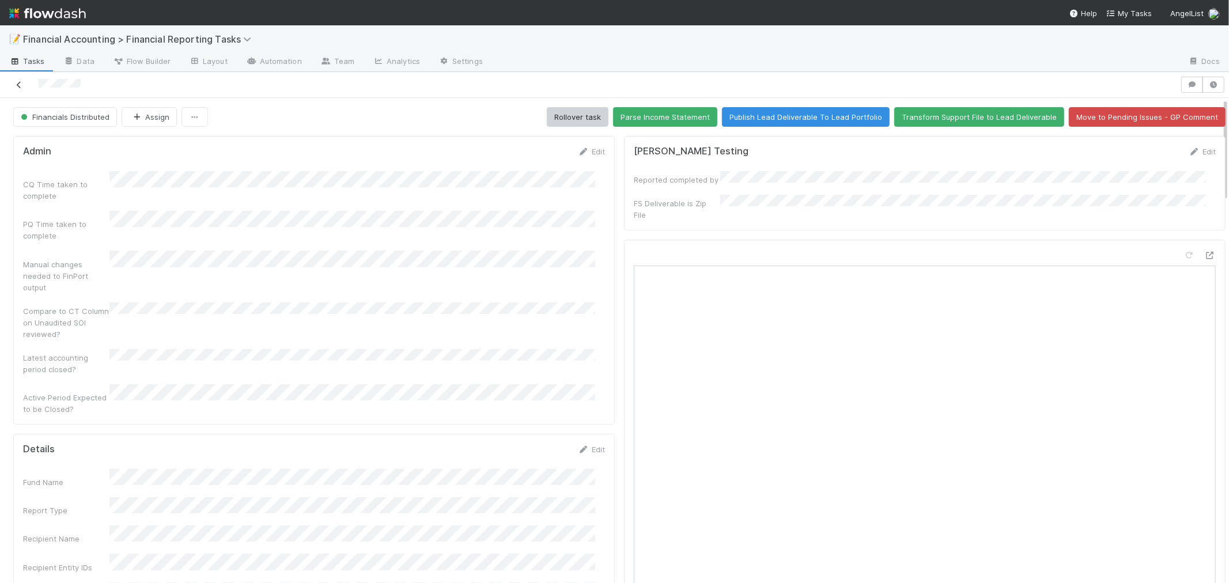
click at [14, 82] on icon at bounding box center [19, 84] width 12 height 7
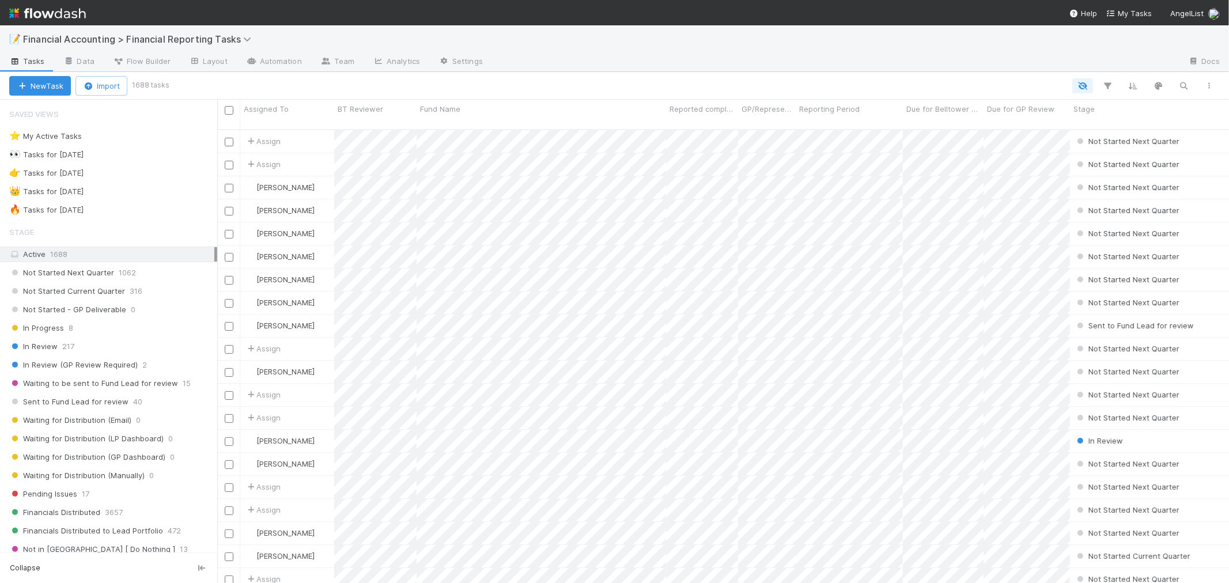
scroll to position [453, 1001]
click at [107, 197] on span "788" at bounding box center [100, 191] width 25 height 14
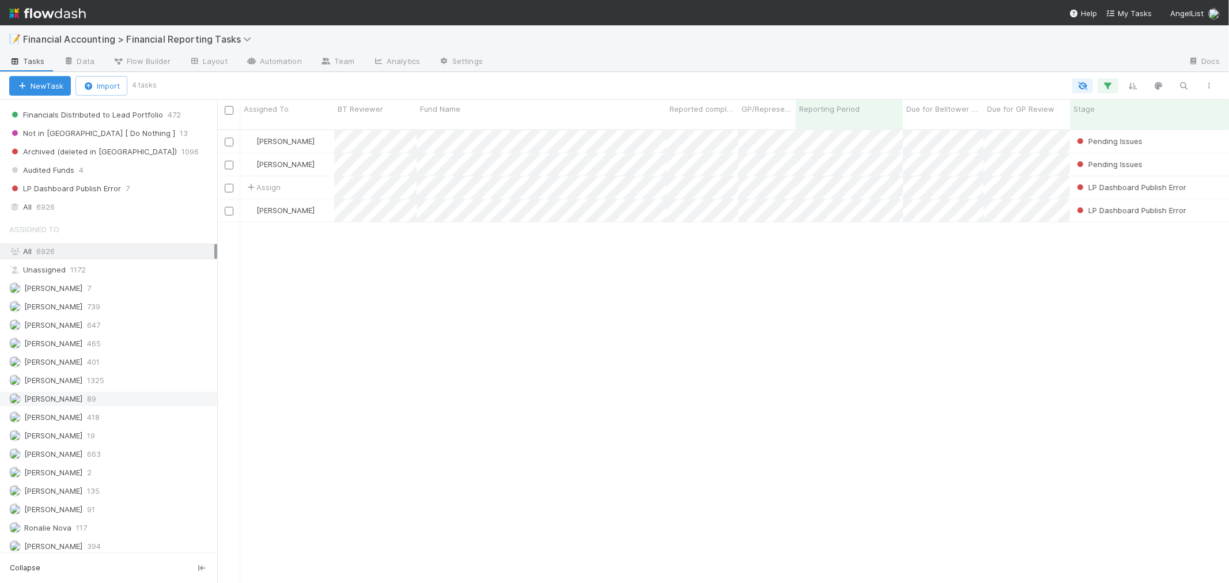
scroll to position [426, 0]
click at [50, 206] on span "6926" at bounding box center [45, 202] width 18 height 14
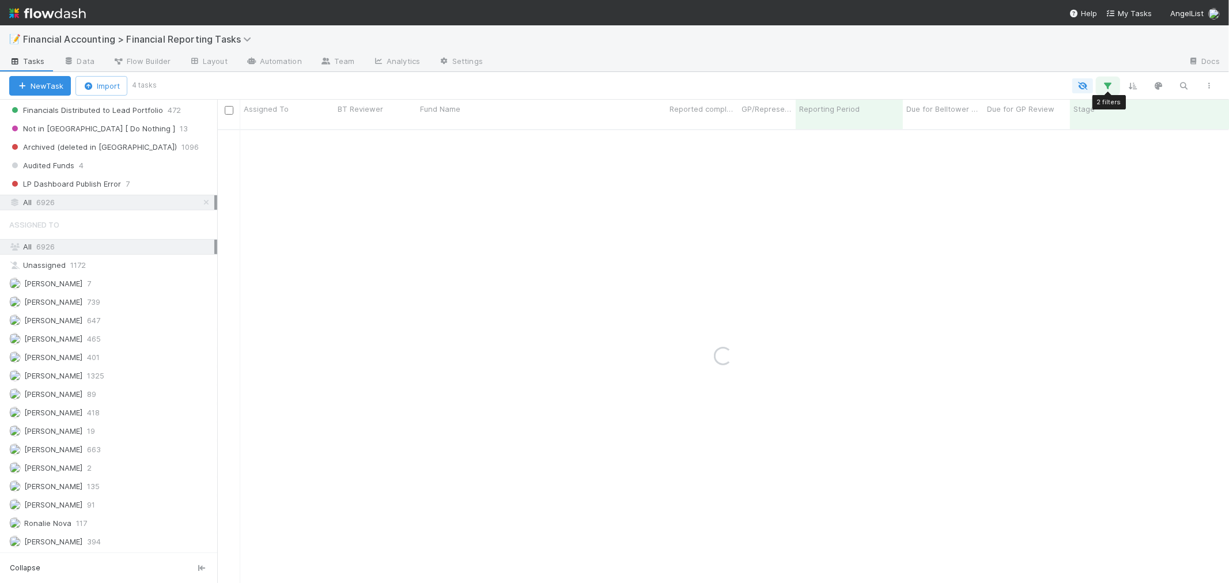
click at [1108, 85] on icon "button" at bounding box center [1108, 86] width 12 height 10
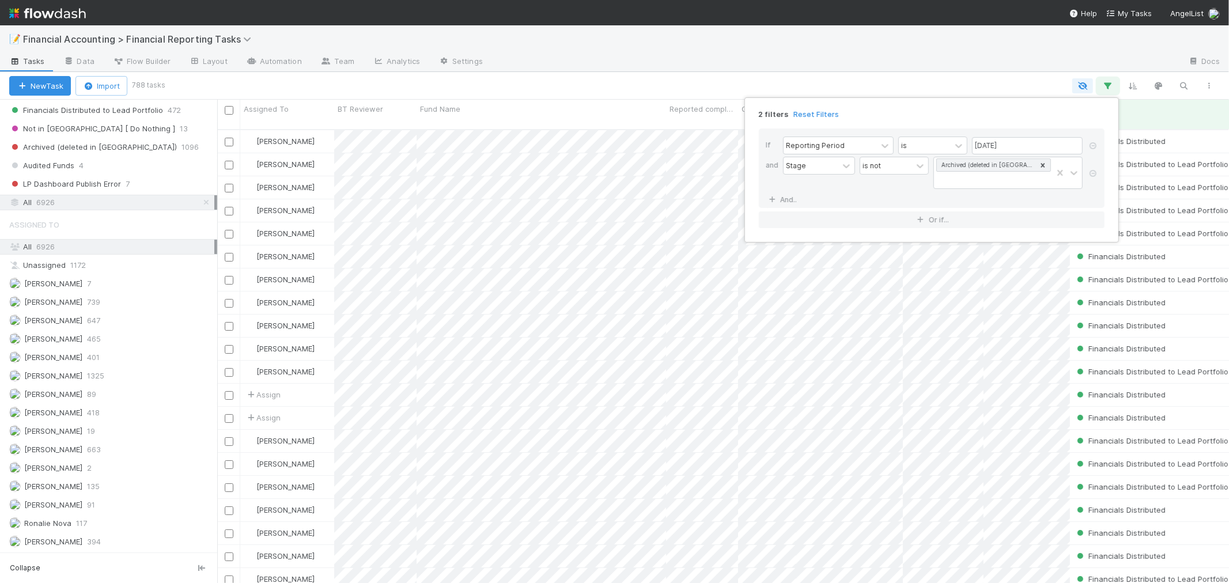
scroll to position [453, 1001]
click at [782, 199] on link "And.." at bounding box center [784, 199] width 36 height 17
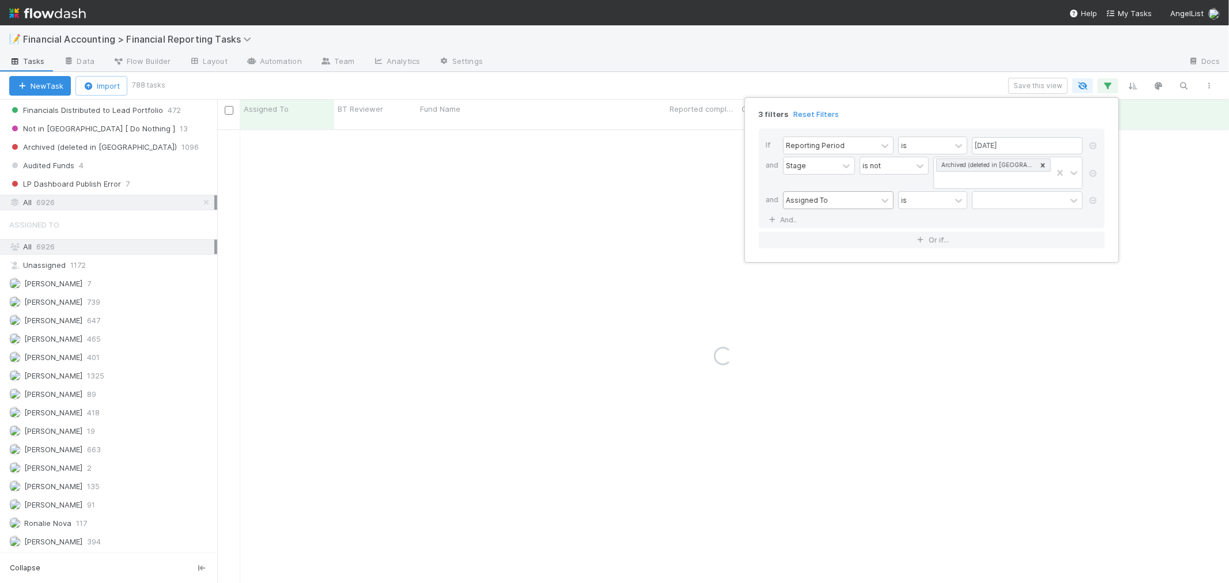
click at [834, 194] on div "Assigned To" at bounding box center [829, 200] width 93 height 17
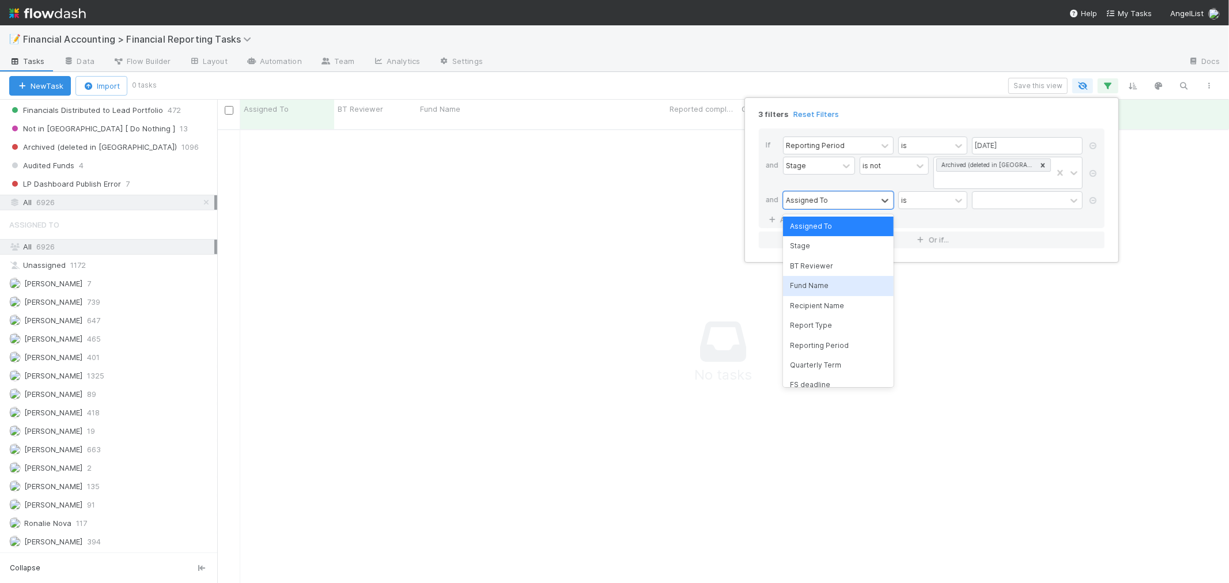
scroll to position [444, 992]
click at [808, 289] on div "Fund Name" at bounding box center [838, 286] width 111 height 20
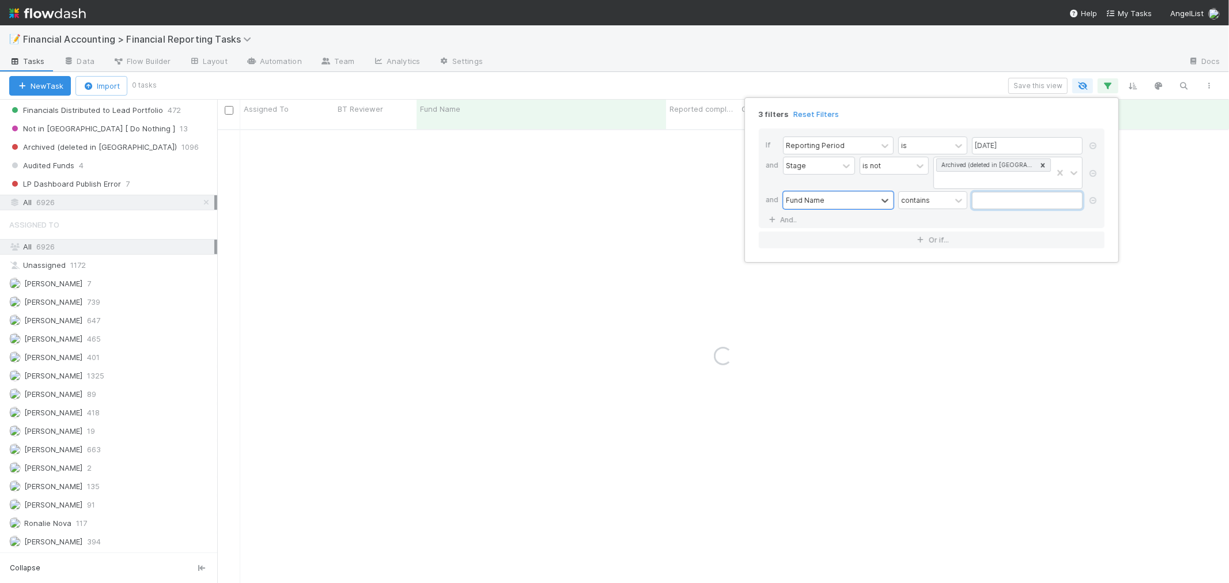
click at [1055, 198] on input "text" at bounding box center [1027, 200] width 111 height 17
type input "Notvc"
click at [683, 343] on div "3 filters Reset Filters If Reporting Period is [DATE] and Stage is not Archived…" at bounding box center [614, 291] width 1229 height 583
